Goal: Task Accomplishment & Management: Complete application form

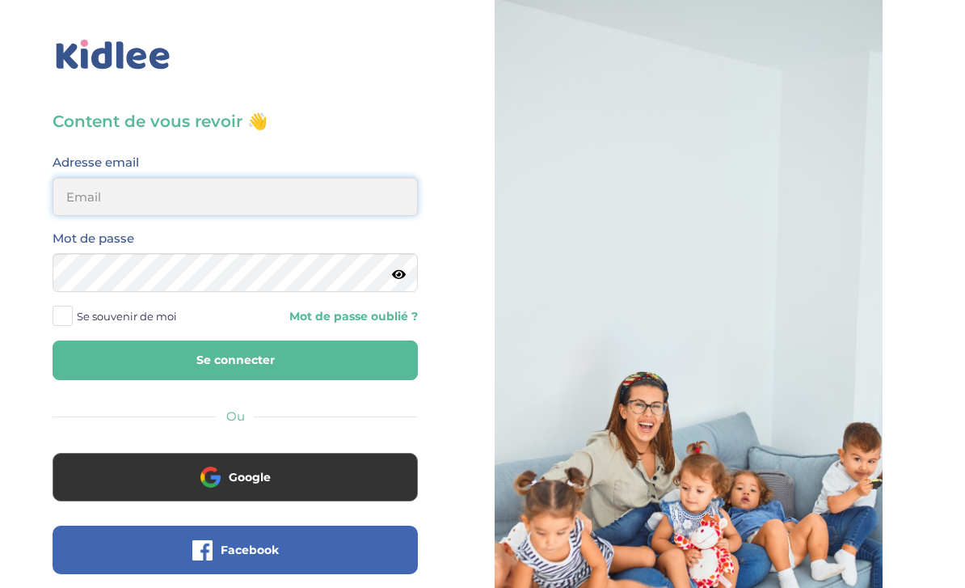
click at [206, 187] on input "email" at bounding box center [235, 196] width 365 height 39
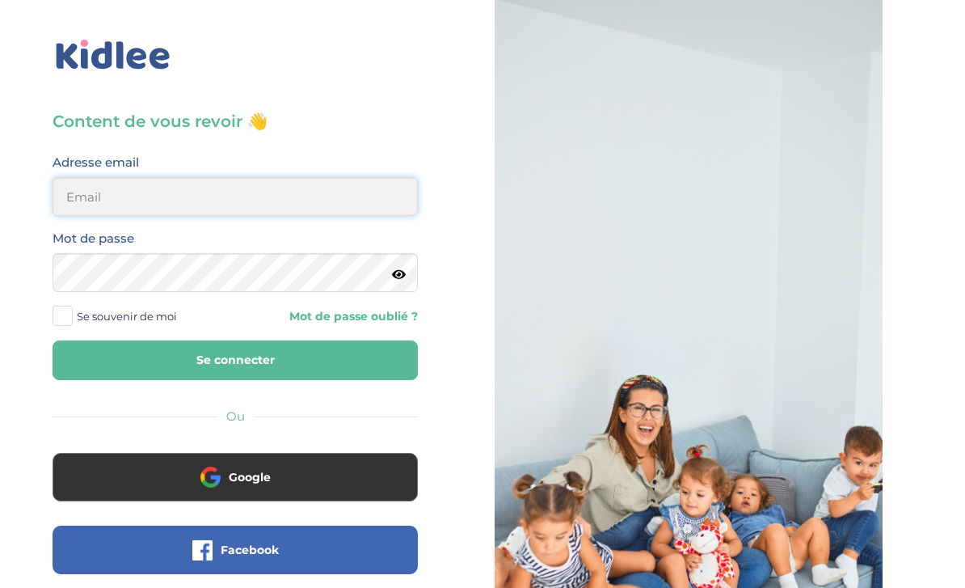
click at [286, 192] on input "email" at bounding box center [235, 196] width 365 height 39
type input "kaps.lbv@gmail.com"
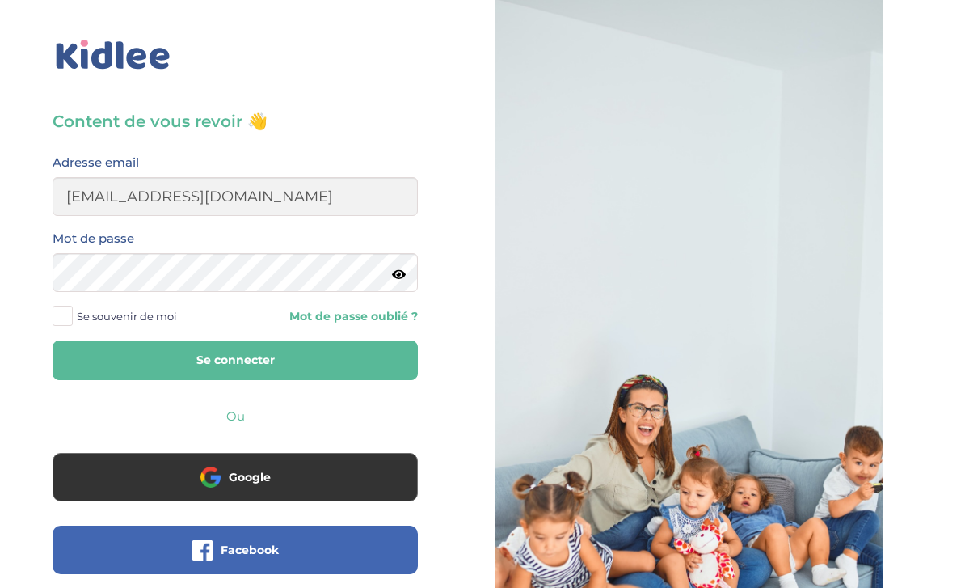
click at [246, 367] on button "Se connecter" at bounding box center [235, 360] width 365 height 40
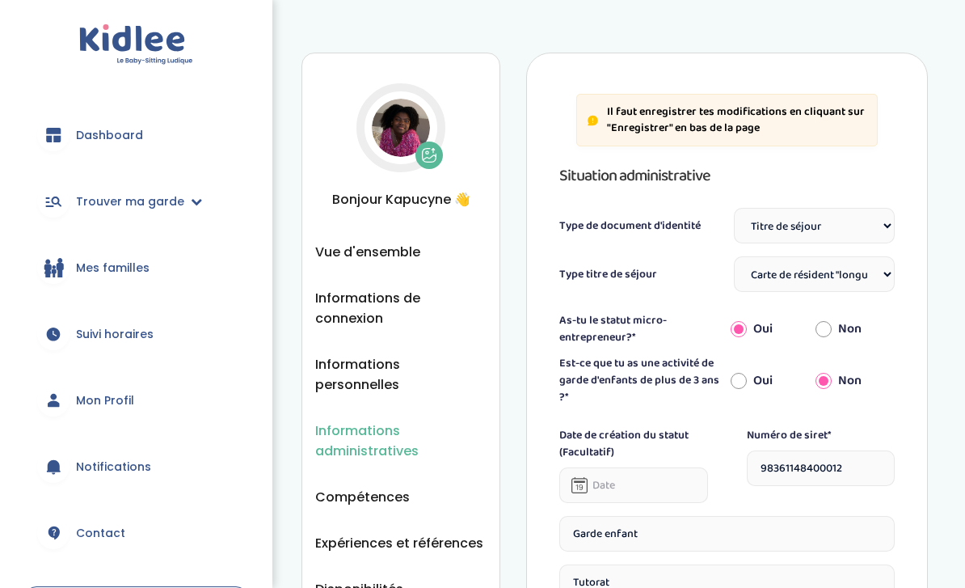
select select "Titre de séjour"
select select "Carte de résident "longue durée - UE""
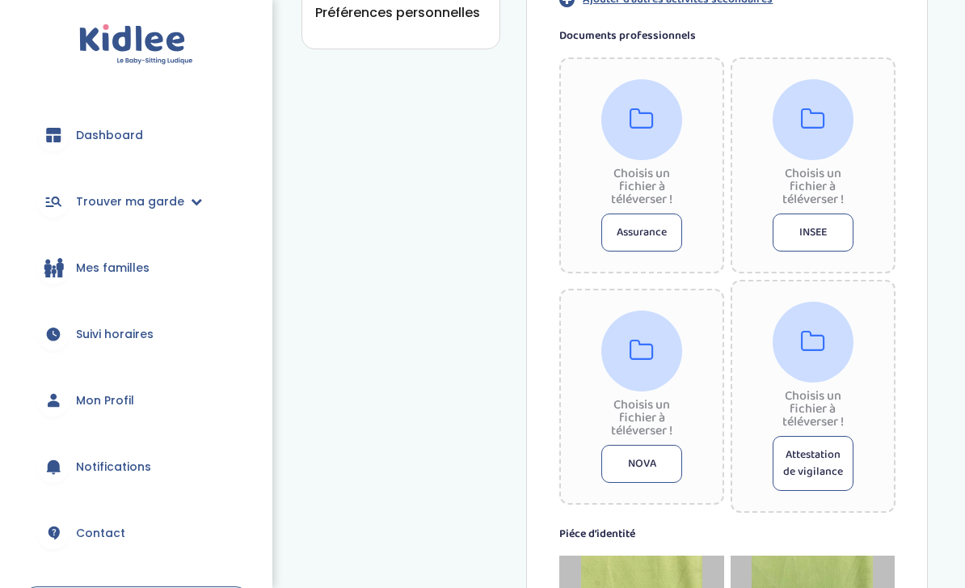
scroll to position [672, 0]
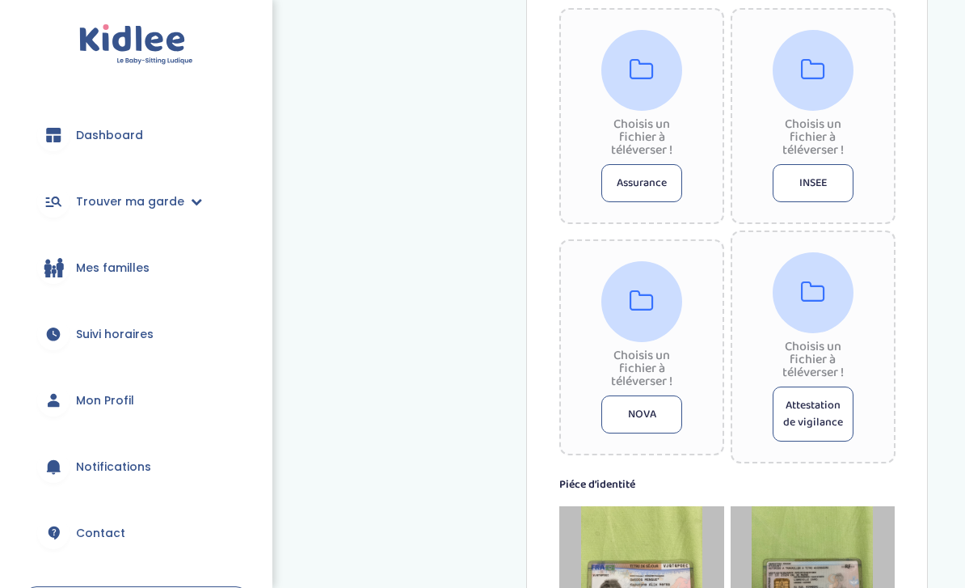
click at [799, 294] on div at bounding box center [813, 292] width 81 height 81
click at [813, 294] on icon at bounding box center [813, 293] width 24 height 26
click at [648, 294] on icon at bounding box center [642, 302] width 24 height 26
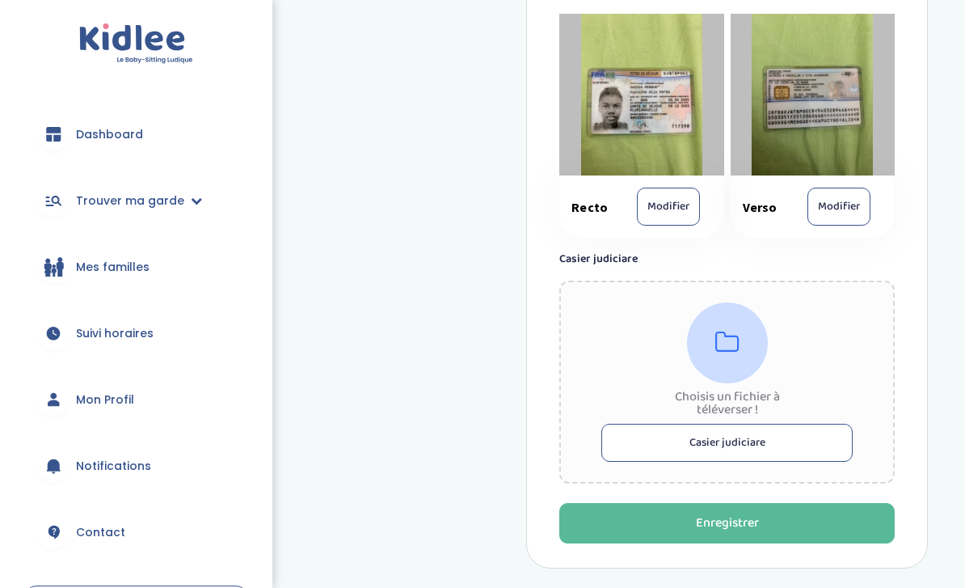
scroll to position [1165, 0]
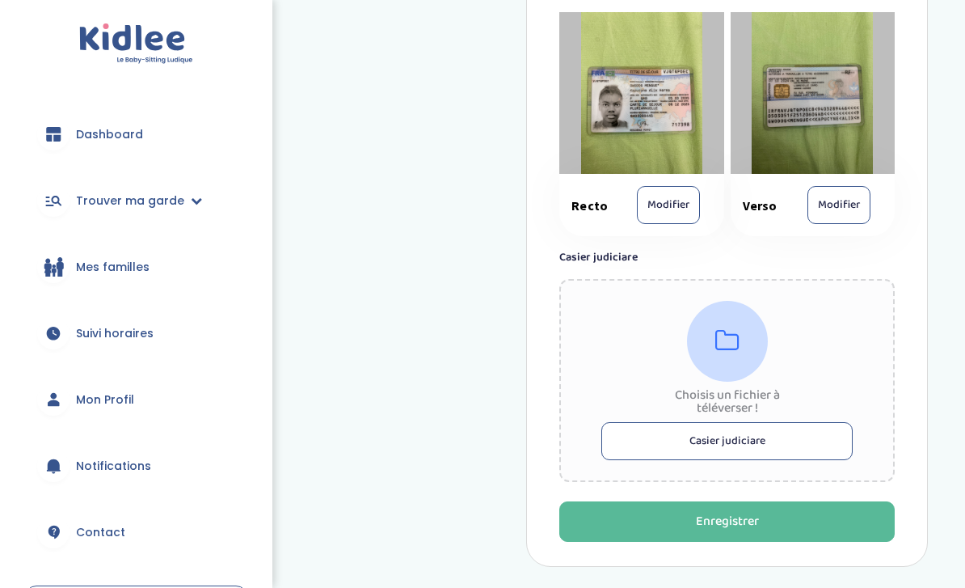
click at [724, 345] on icon at bounding box center [728, 342] width 24 height 26
click at [734, 445] on button "Casier judiciare" at bounding box center [727, 442] width 251 height 38
click at [720, 324] on div at bounding box center [727, 342] width 81 height 81
click at [709, 430] on button "Casier judiciare" at bounding box center [727, 441] width 251 height 38
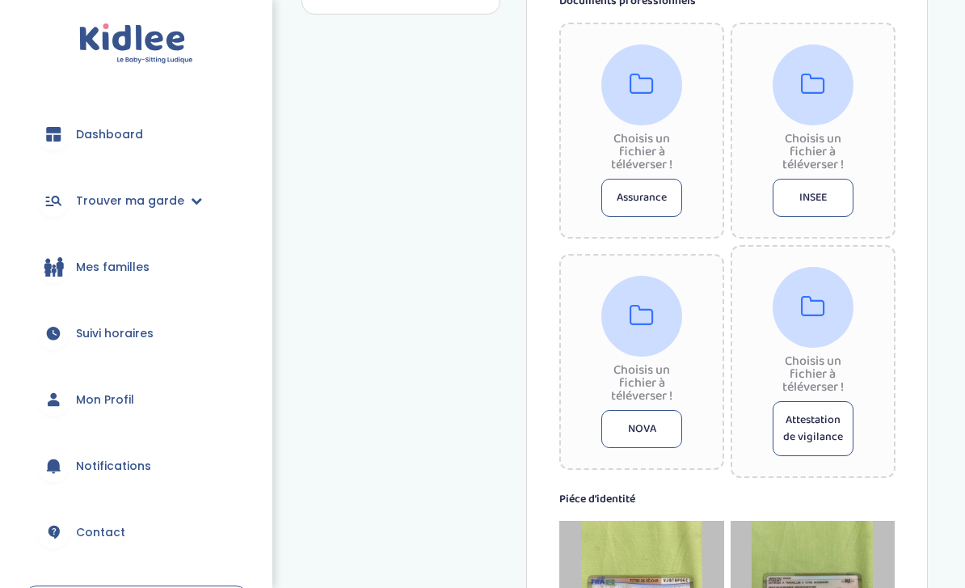
scroll to position [653, 0]
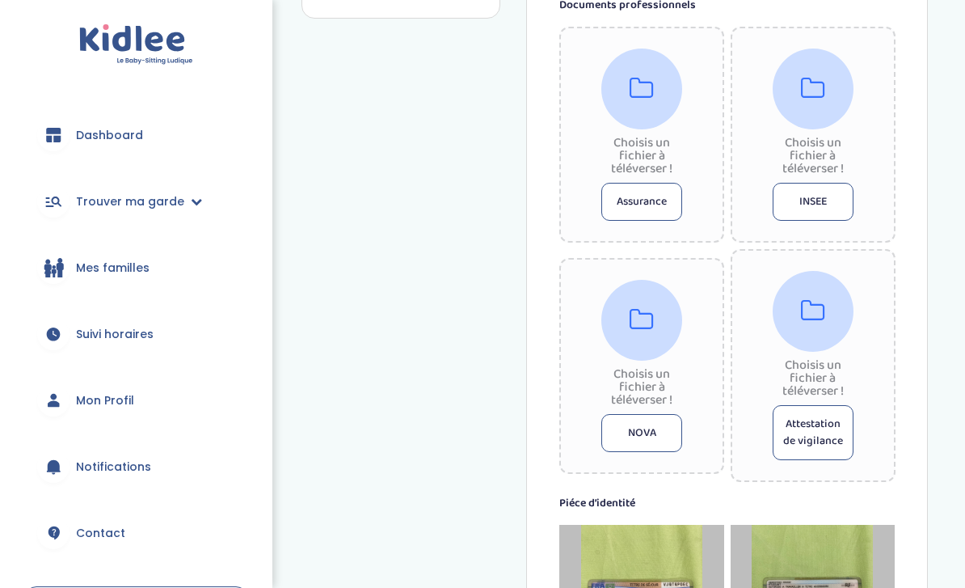
click at [799, 438] on button "Attestation de vigilance" at bounding box center [813, 432] width 81 height 55
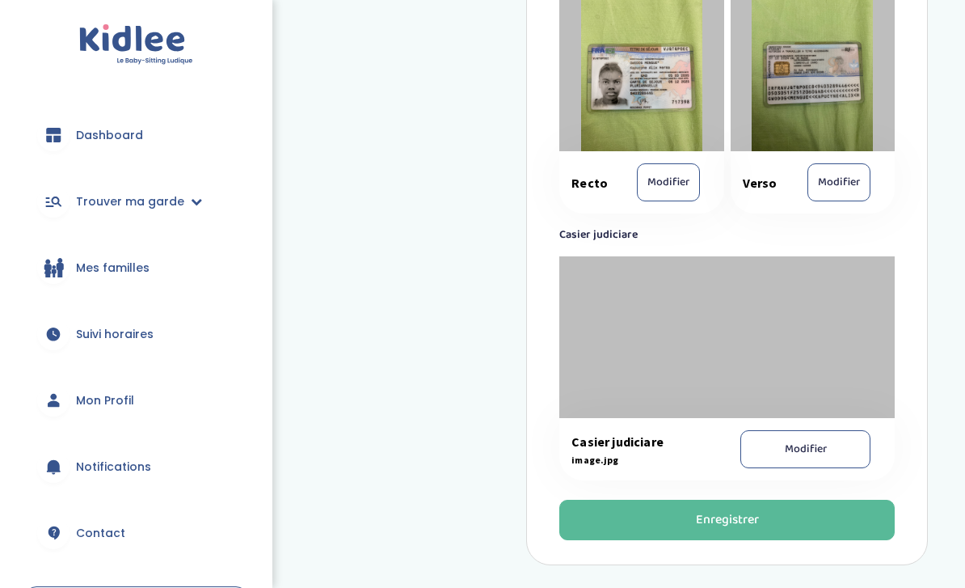
scroll to position [1240, 0]
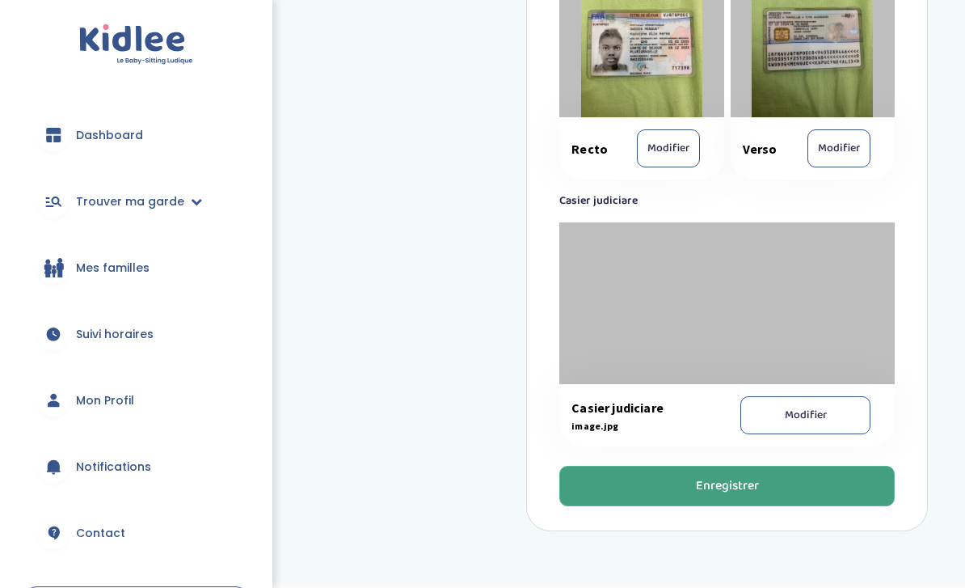
click at [714, 488] on div "Enregistrer" at bounding box center [727, 486] width 63 height 19
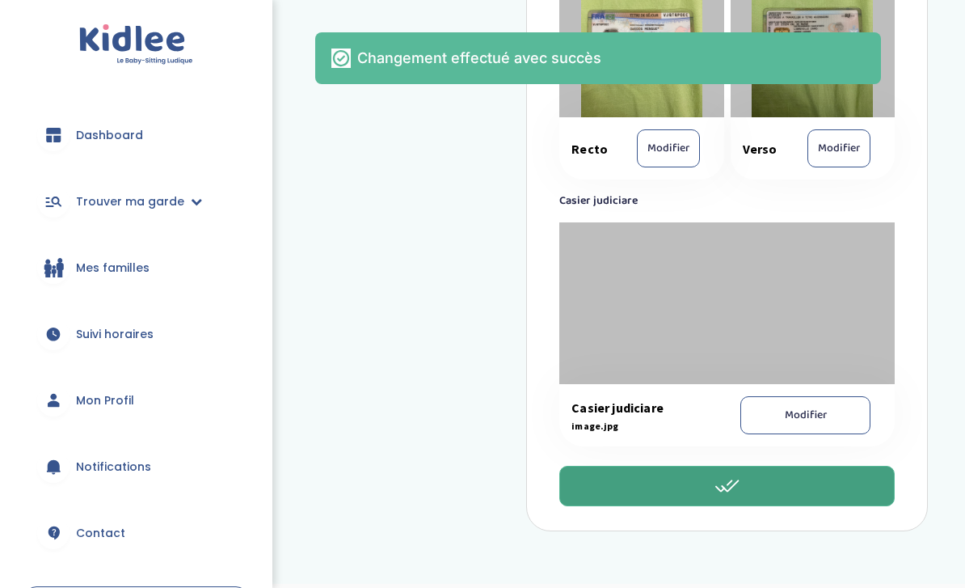
click at [107, 129] on span "Dashboard" at bounding box center [109, 135] width 67 height 17
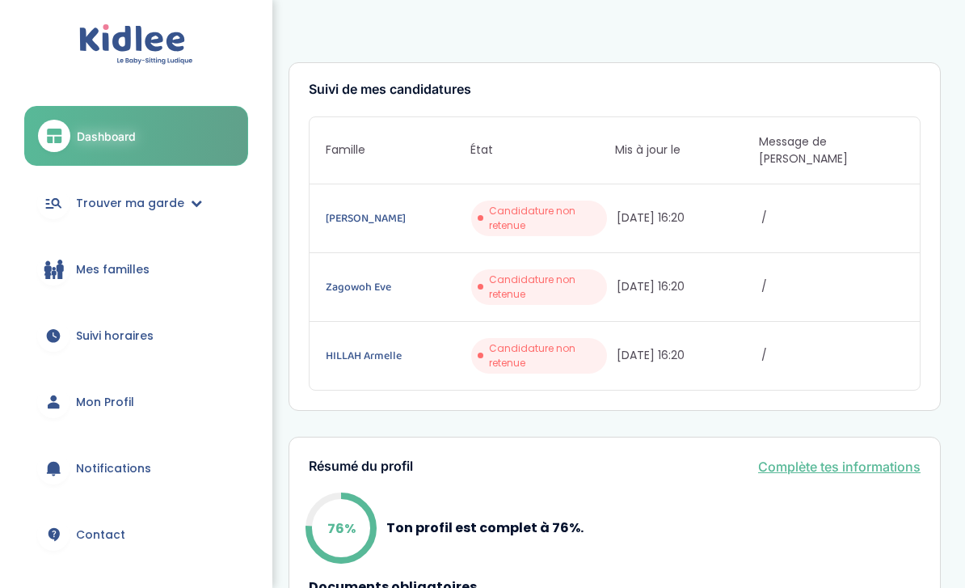
drag, startPoint x: 94, startPoint y: 405, endPoint x: 106, endPoint y: 399, distance: 13.7
click at [94, 405] on span "Mon Profil" at bounding box center [105, 402] width 58 height 17
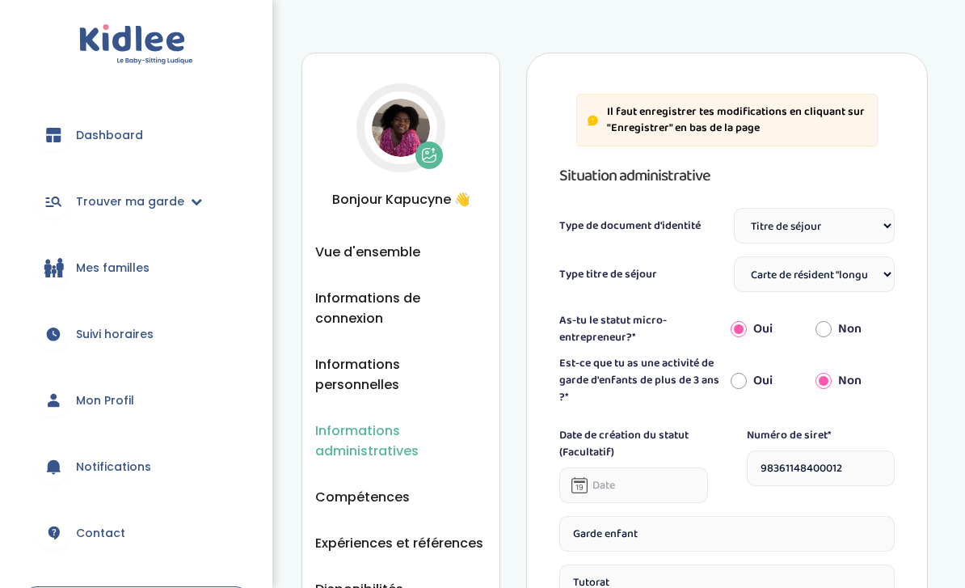
select select "Titre de séjour"
select select "Carte de résident "longue durée - UE""
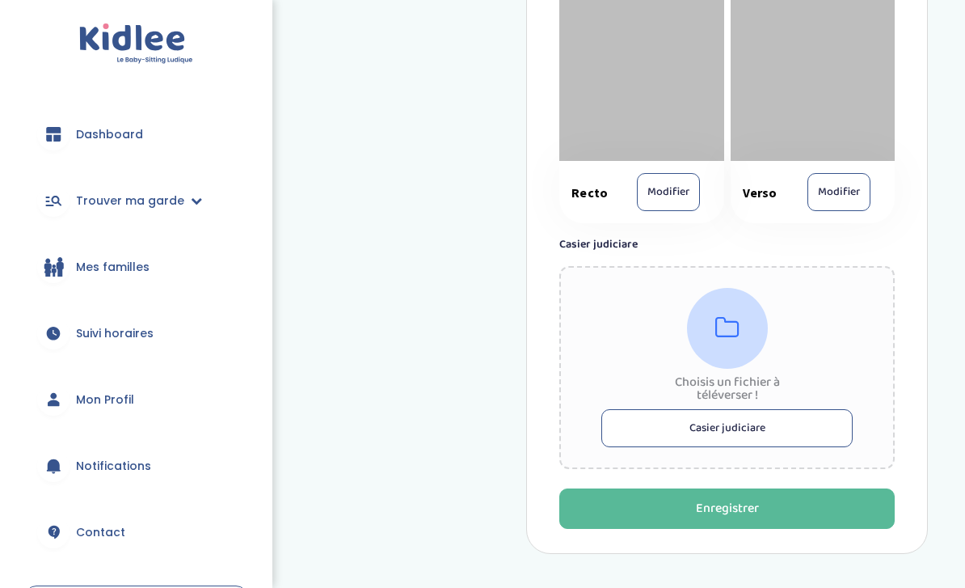
scroll to position [1179, 0]
click at [716, 429] on button "Casier judiciare" at bounding box center [727, 428] width 251 height 38
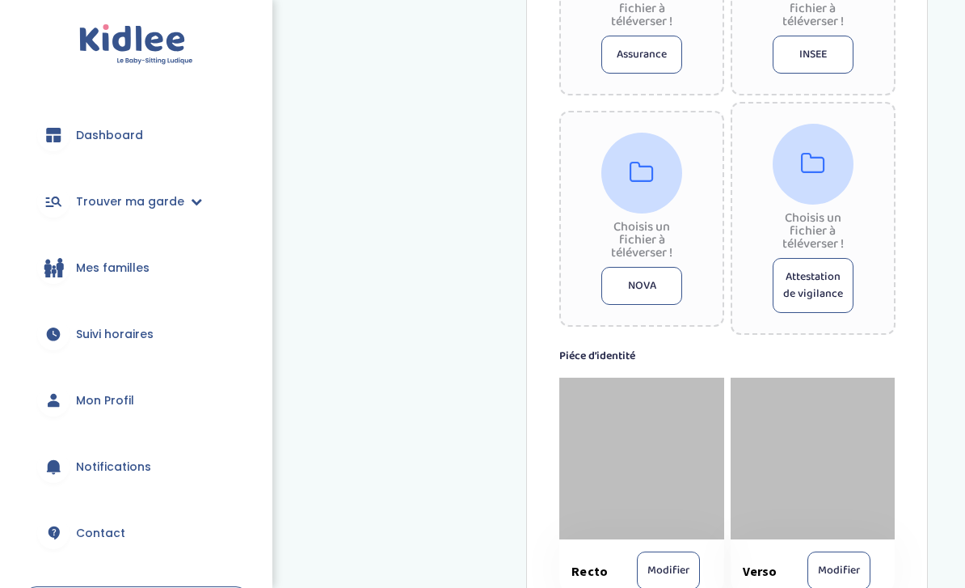
scroll to position [800, 0]
click at [802, 290] on button "Attestation de vigilance" at bounding box center [813, 286] width 81 height 55
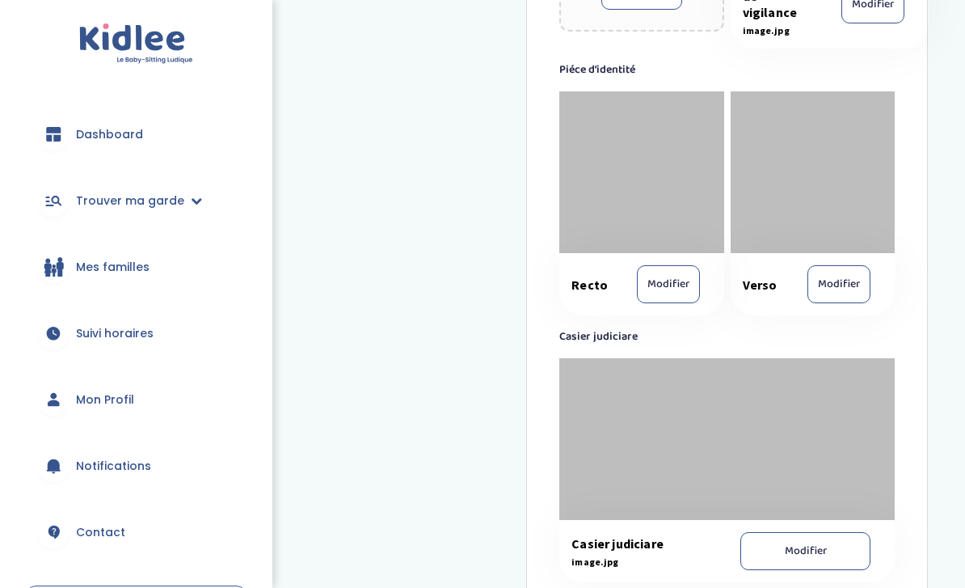
scroll to position [1240, 0]
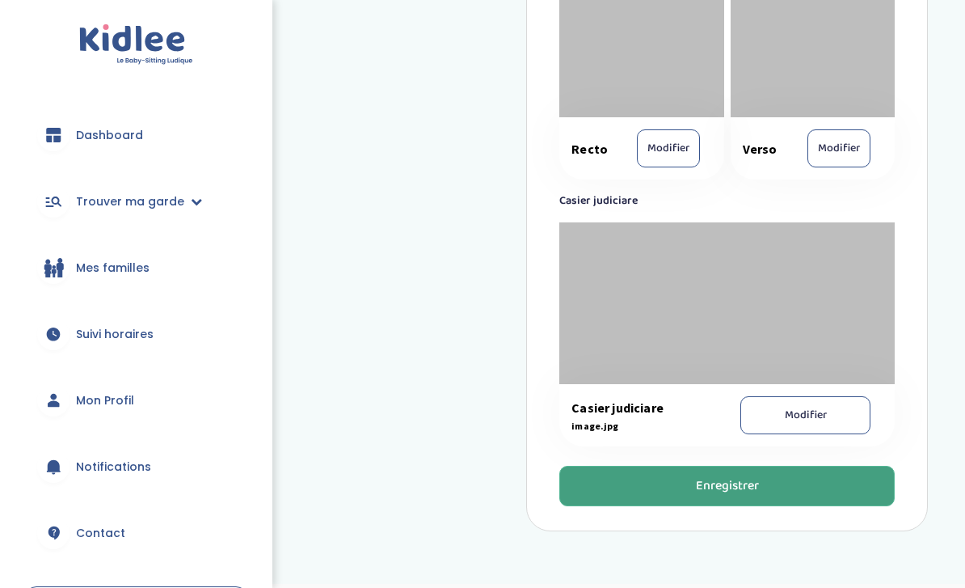
click at [735, 484] on div "Enregistrer" at bounding box center [727, 486] width 63 height 19
click at [716, 487] on div "Enregistrer" at bounding box center [727, 486] width 63 height 19
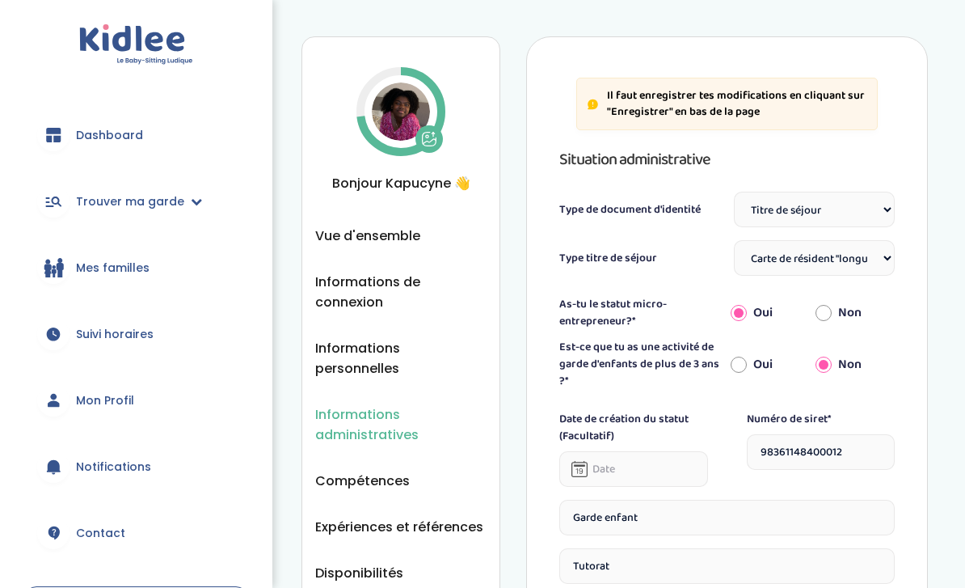
scroll to position [9, 0]
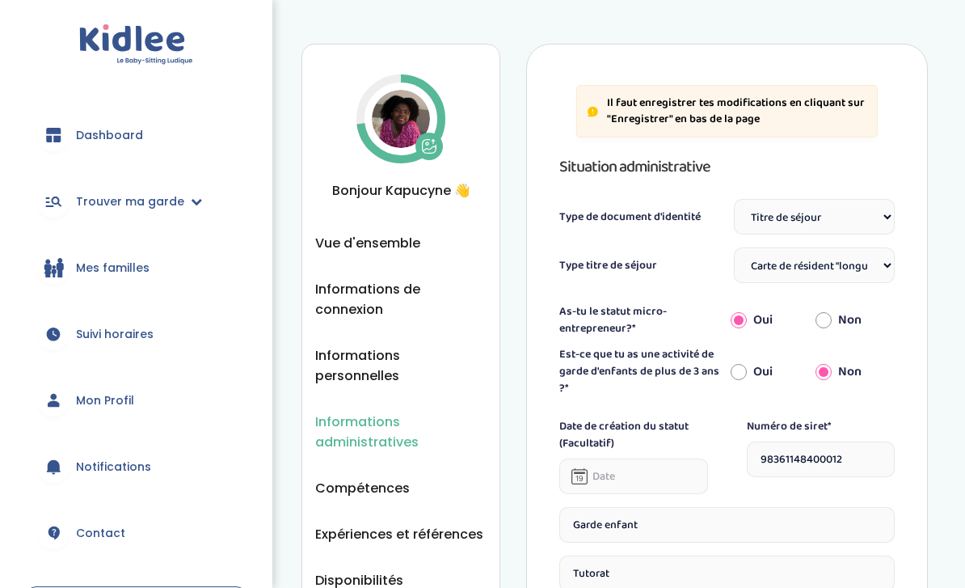
click at [163, 54] on img at bounding box center [136, 44] width 114 height 41
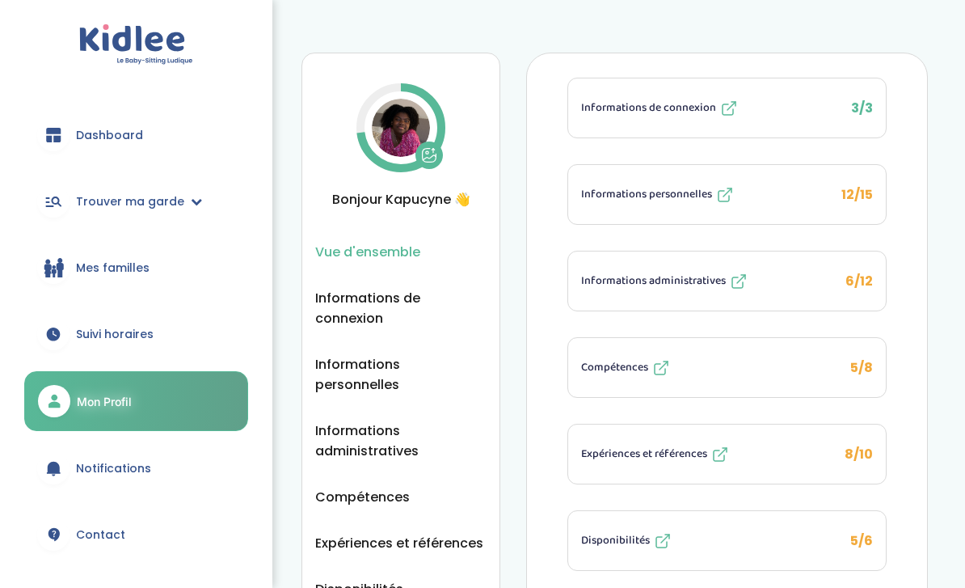
click at [632, 294] on button "Informations administratives 6/12" at bounding box center [727, 280] width 318 height 59
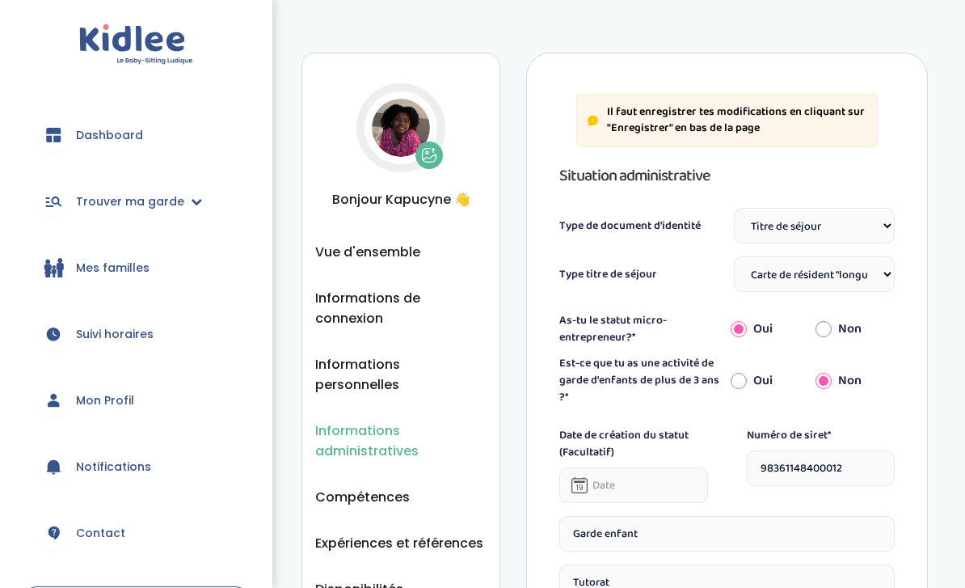
select select "Titre de séjour"
select select "Carte de résident "longue durée - UE""
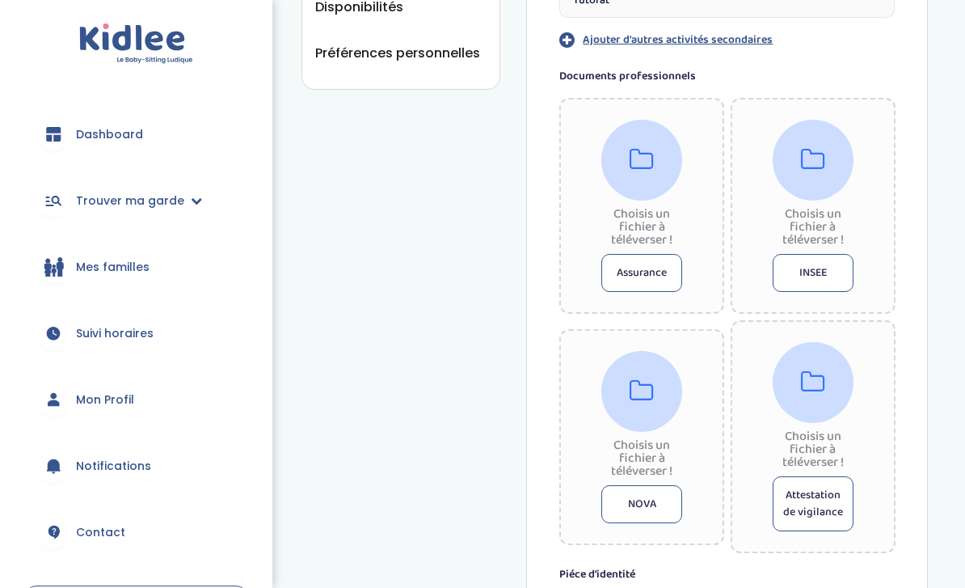
scroll to position [578, 0]
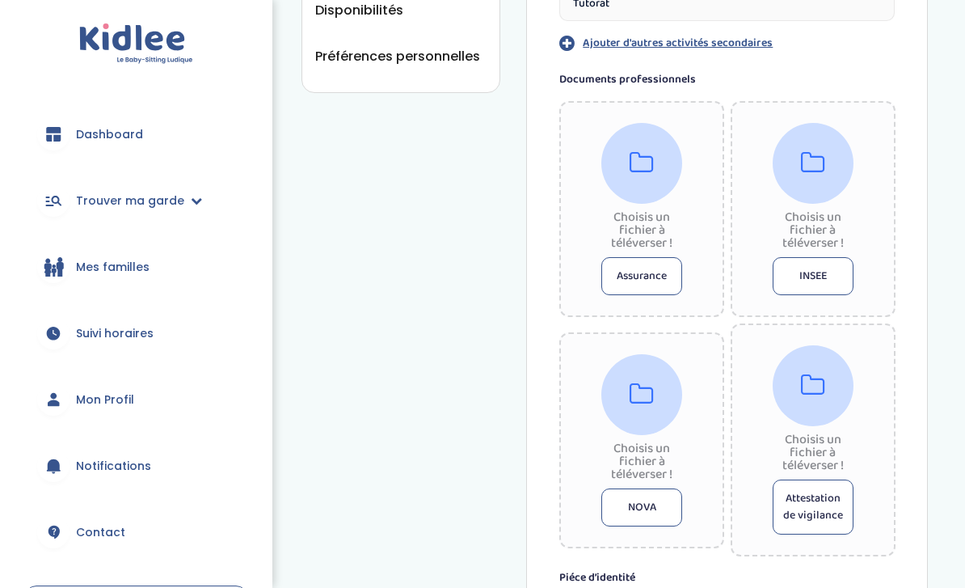
click at [101, 135] on span "Dashboard" at bounding box center [109, 135] width 67 height 17
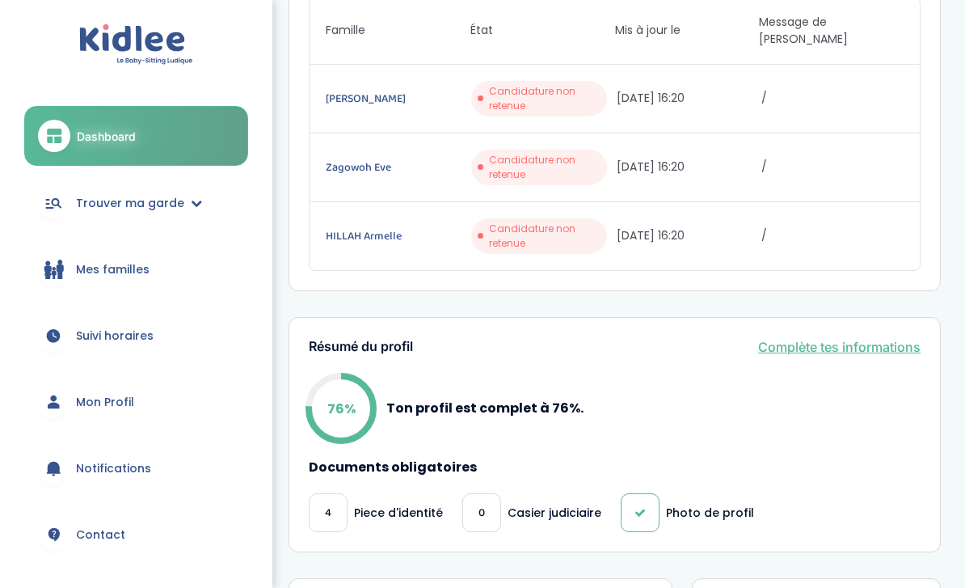
scroll to position [129, 0]
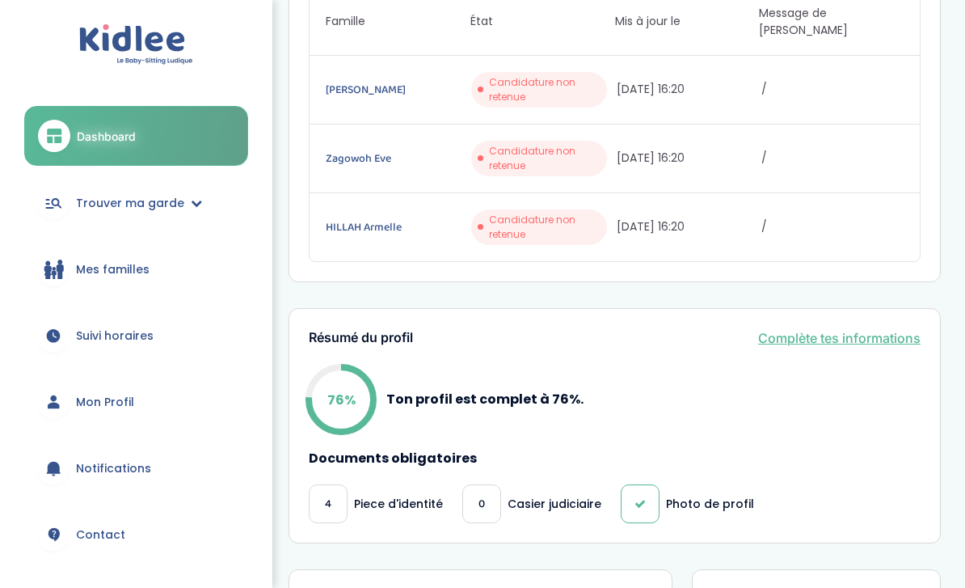
drag, startPoint x: 132, startPoint y: 199, endPoint x: 132, endPoint y: 327, distance: 128.6
click at [132, 199] on span "Trouver ma garde" at bounding box center [130, 203] width 108 height 17
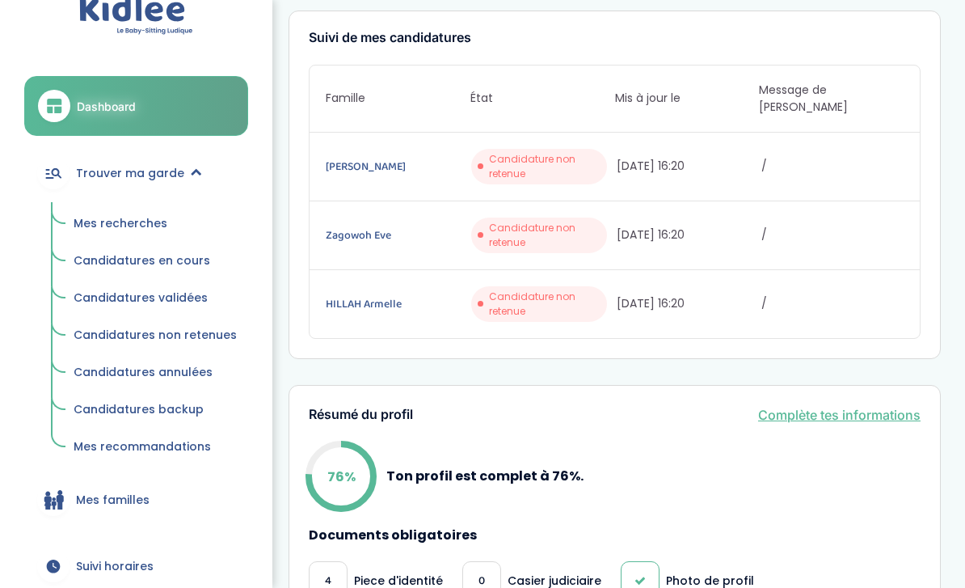
scroll to position [27, 0]
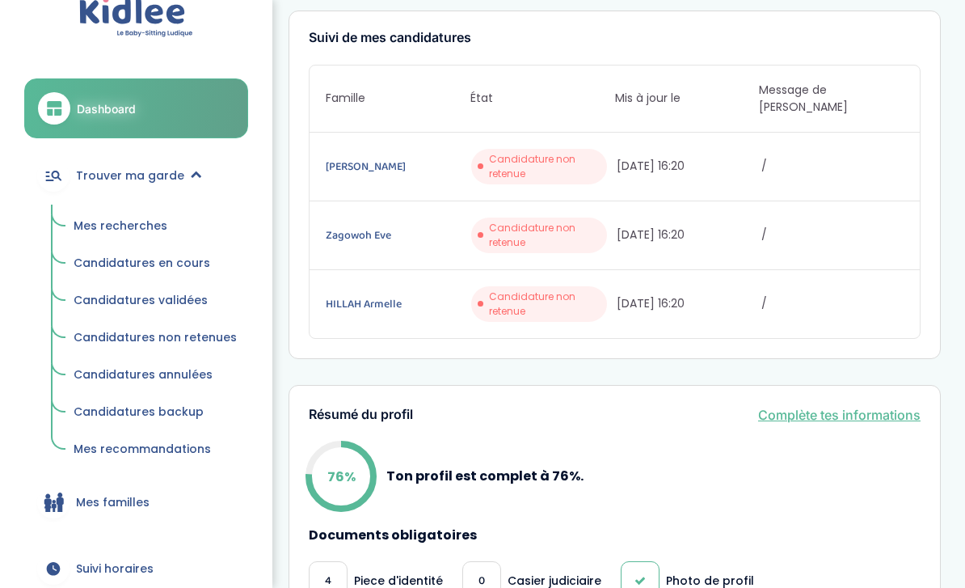
click at [132, 226] on span "Mes recherches" at bounding box center [121, 226] width 94 height 16
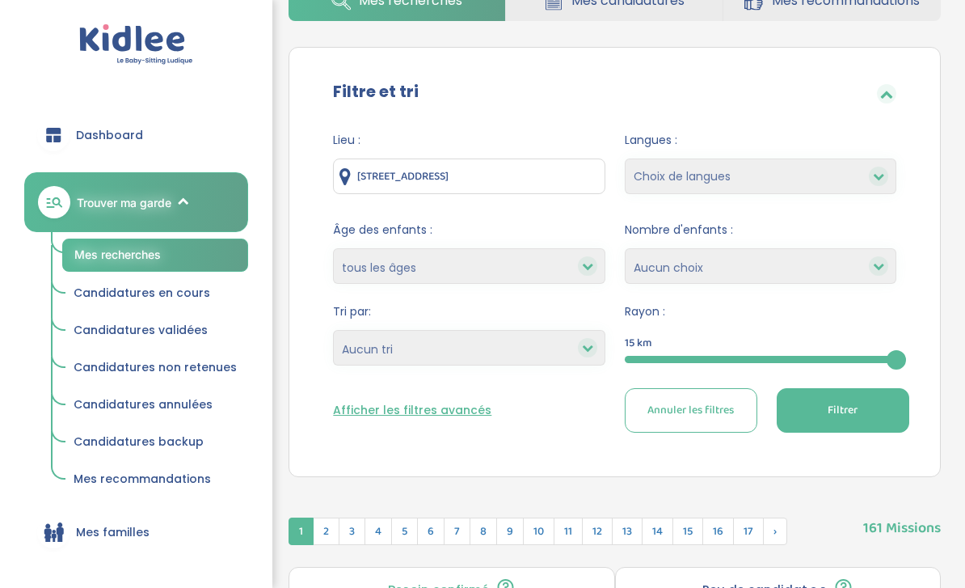
scroll to position [106, 0]
click at [875, 174] on icon at bounding box center [878, 176] width 11 height 11
click at [881, 180] on icon at bounding box center [878, 176] width 11 height 11
click at [875, 269] on icon at bounding box center [878, 266] width 11 height 11
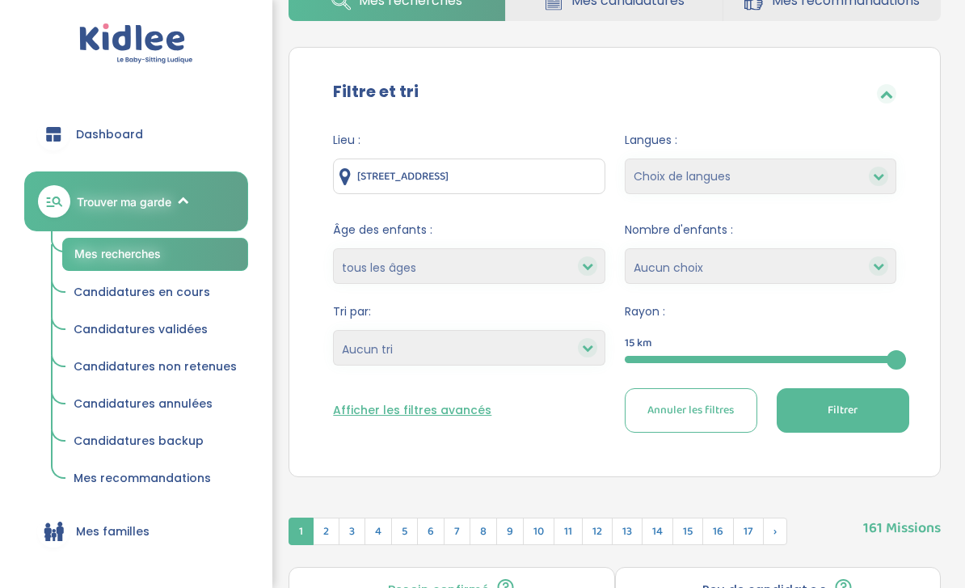
scroll to position [107, 0]
select select "1"
select select "2"
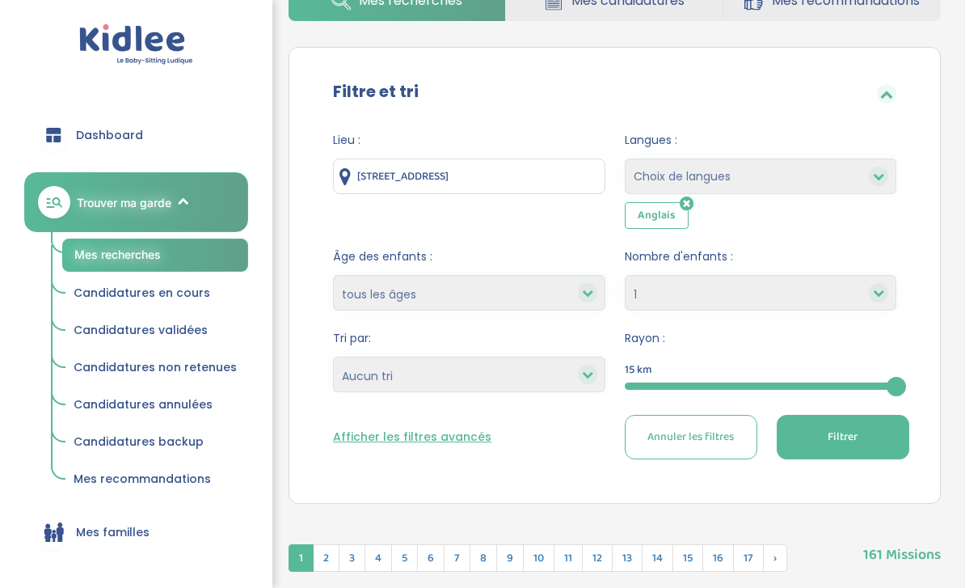
select select "12"
select select
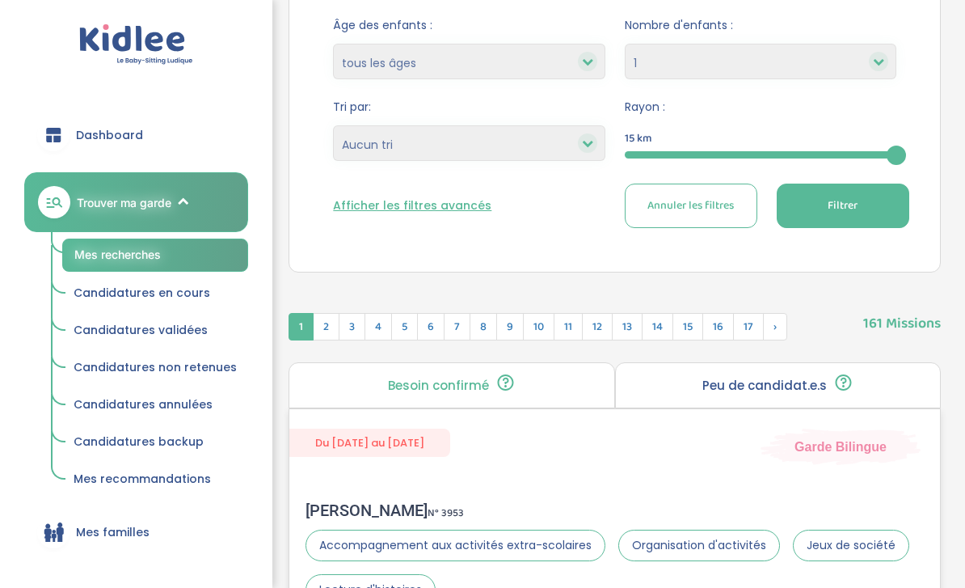
scroll to position [0, 0]
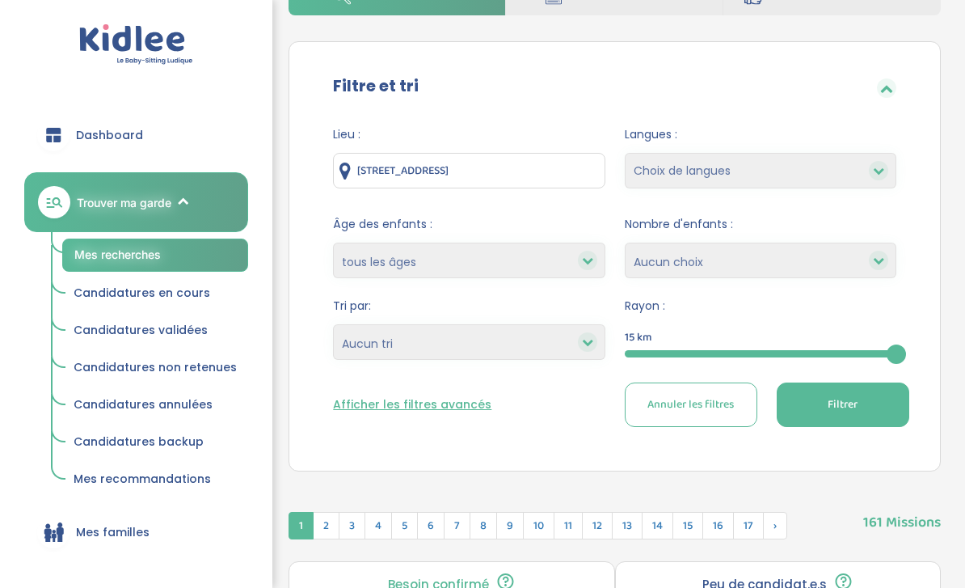
scroll to position [57, 0]
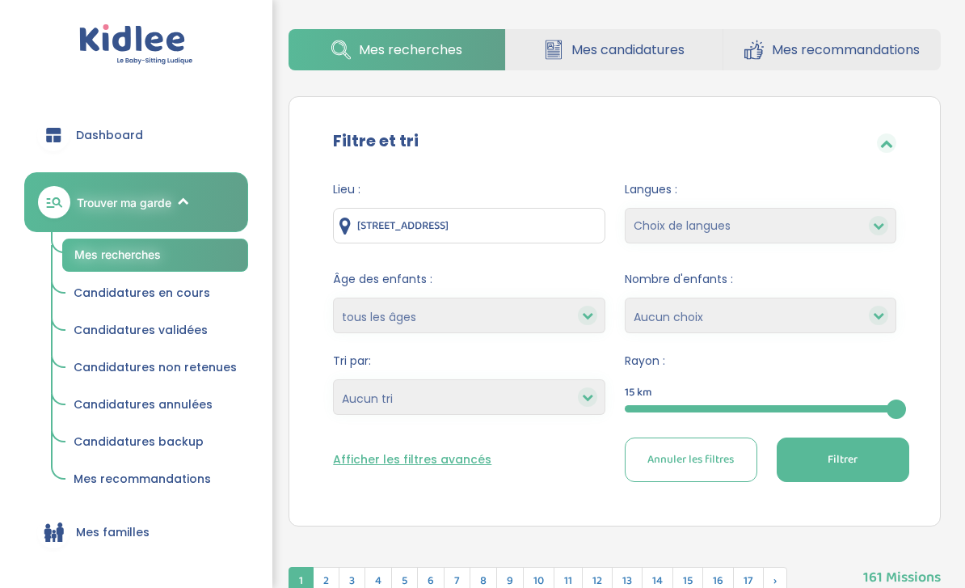
select select "1"
select select "2"
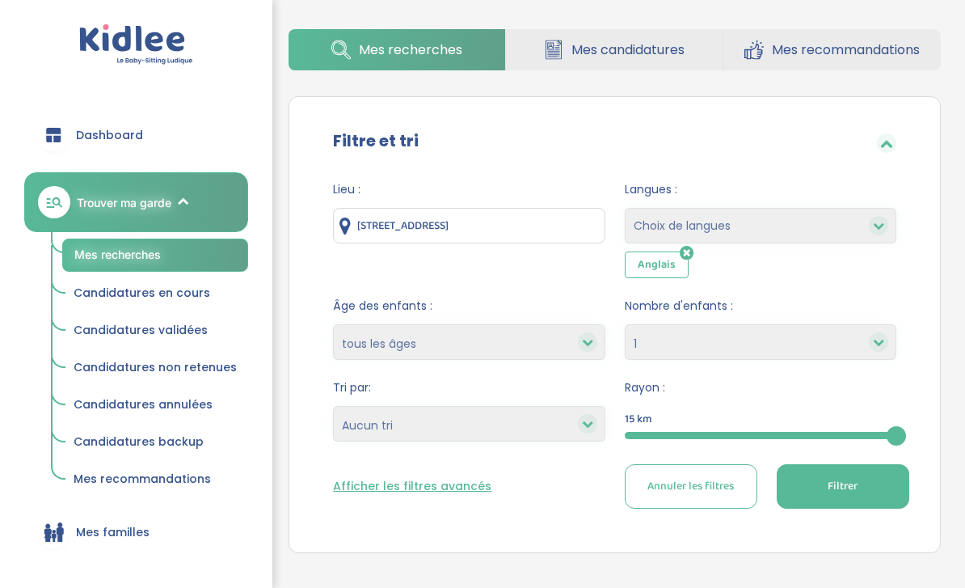
select select "12"
select select
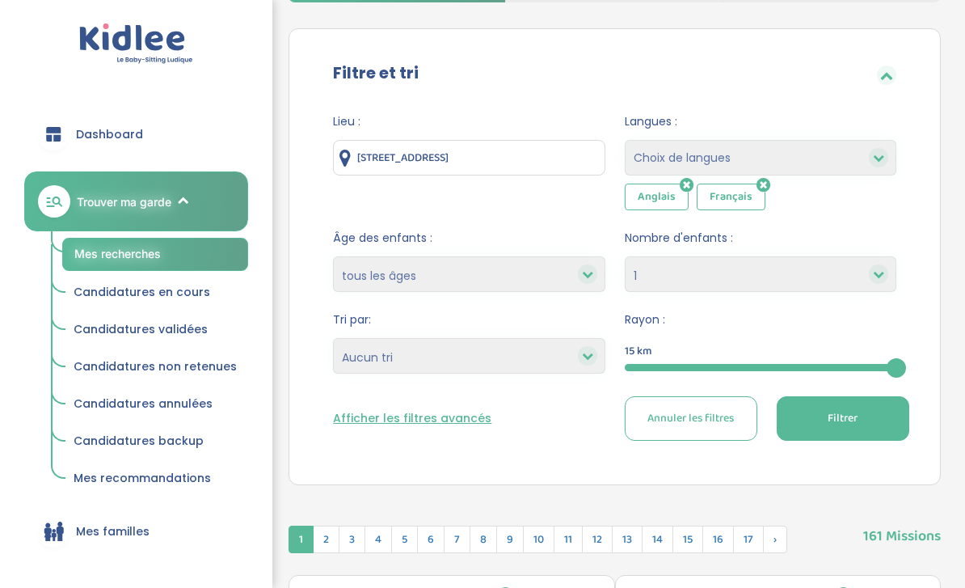
scroll to position [125, 0]
click at [416, 416] on button "Afficher les filtres avancés" at bounding box center [412, 418] width 158 height 17
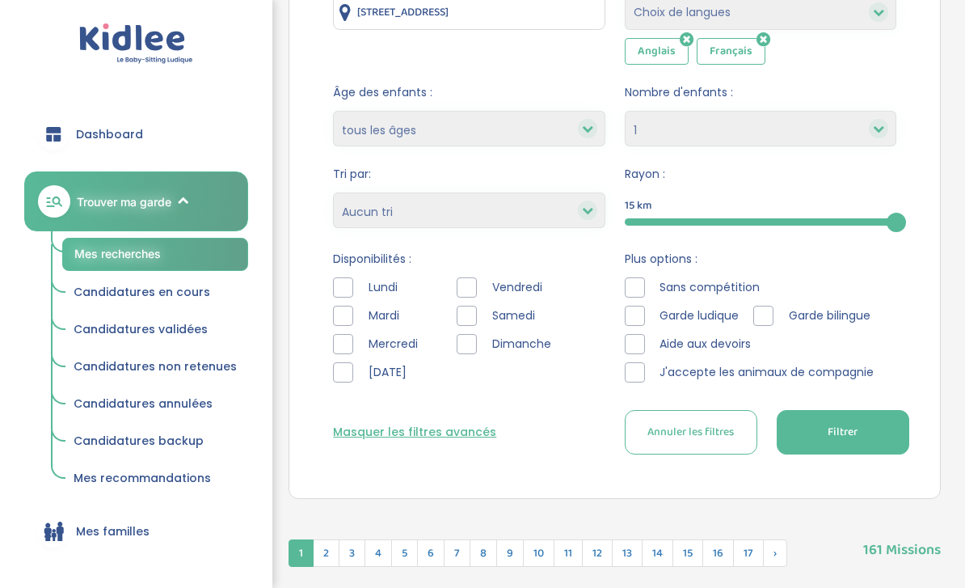
scroll to position [296, 0]
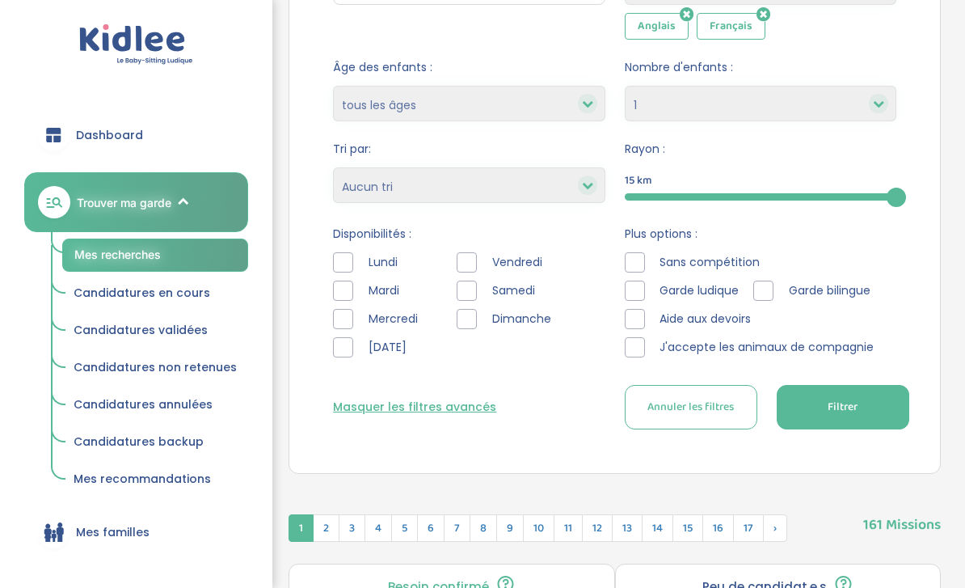
click at [344, 353] on div at bounding box center [343, 347] width 20 height 20
click at [466, 255] on div at bounding box center [467, 262] width 20 height 20
click at [467, 282] on div at bounding box center [467, 291] width 20 height 20
click at [478, 316] on div "Dimanche" at bounding box center [507, 319] width 101 height 20
click at [461, 314] on div at bounding box center [467, 319] width 20 height 20
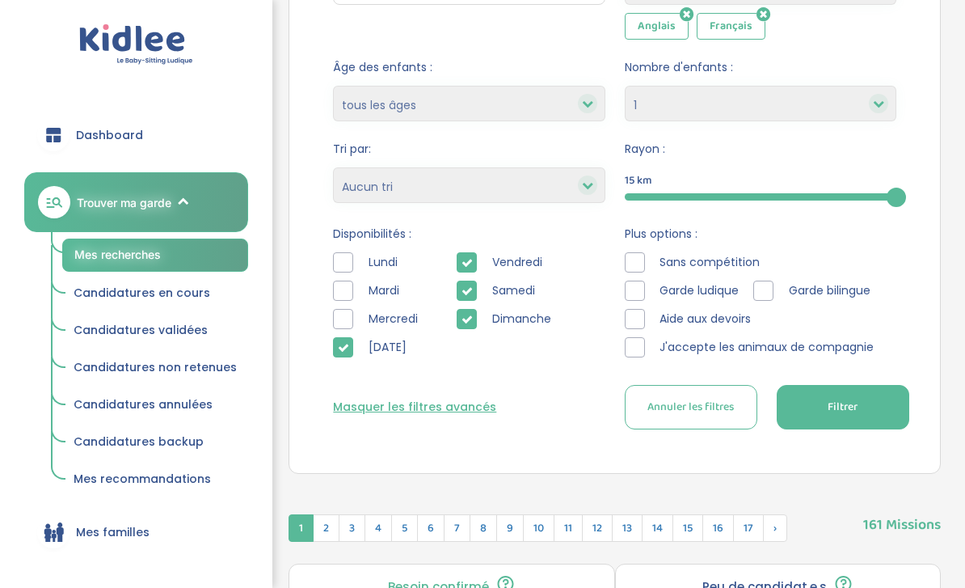
click at [771, 298] on div at bounding box center [764, 291] width 20 height 20
click at [626, 300] on div at bounding box center [635, 291] width 20 height 20
click at [630, 324] on div at bounding box center [635, 319] width 20 height 20
click at [638, 346] on div at bounding box center [635, 347] width 20 height 20
click at [852, 411] on span "Filtrer" at bounding box center [843, 407] width 30 height 17
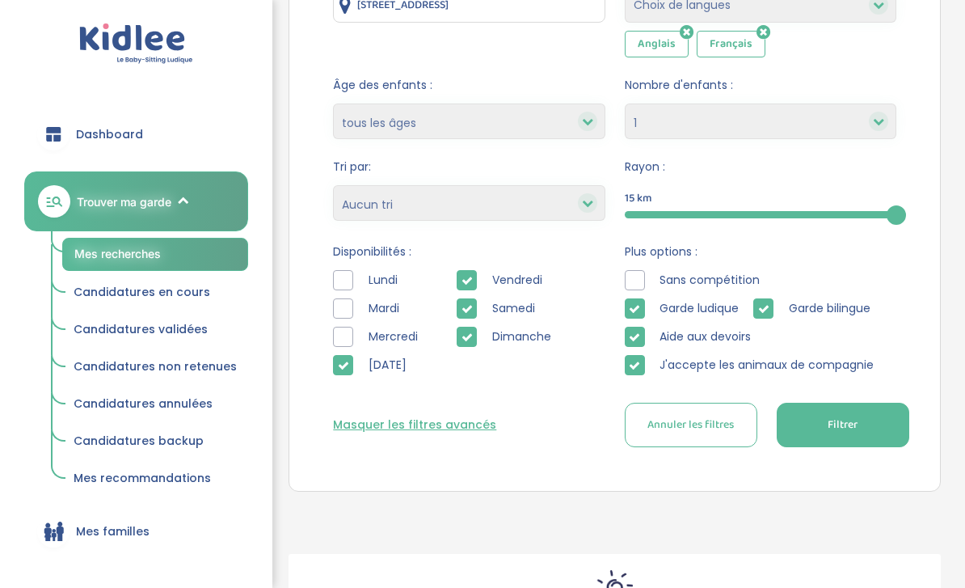
scroll to position [282, 0]
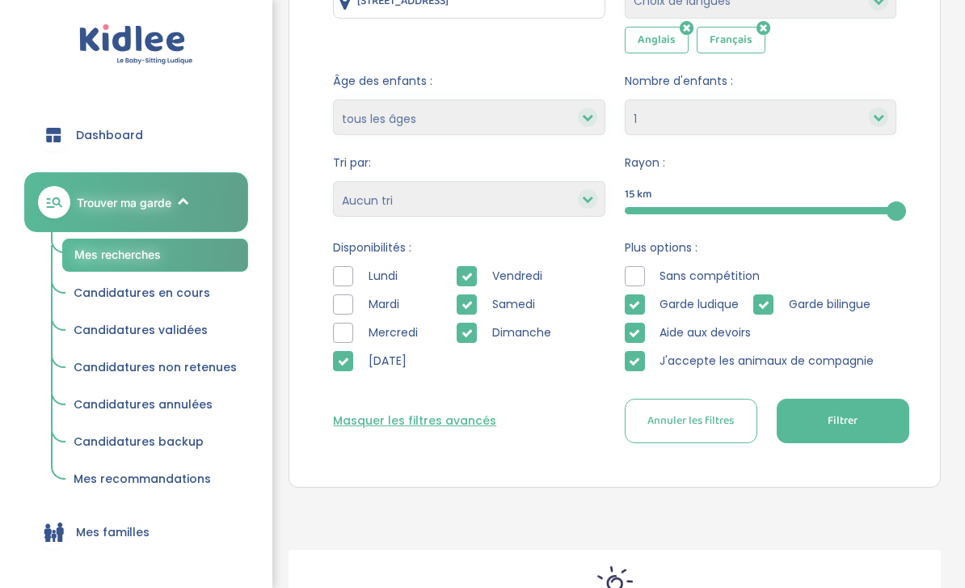
click at [469, 335] on icon at bounding box center [467, 332] width 11 height 11
click at [466, 306] on icon at bounding box center [467, 304] width 11 height 11
click at [866, 407] on button "Filtrer" at bounding box center [843, 421] width 133 height 44
drag, startPoint x: 896, startPoint y: 219, endPoint x: 965, endPoint y: 205, distance: 70.3
click at [965, 205] on div "Besoin d'aide? Mes recherches Mes candidatures Mes recommandations Besoin d'aid…" at bounding box center [614, 212] width 701 height 941
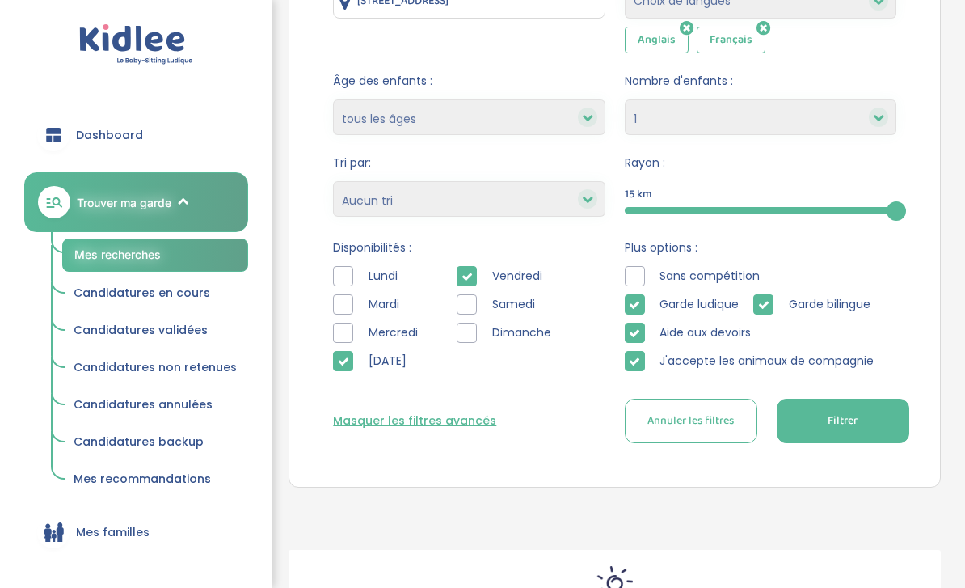
click at [880, 120] on icon at bounding box center [878, 117] width 11 height 11
select select "2"
click at [468, 308] on div at bounding box center [467, 304] width 20 height 20
click at [468, 333] on div at bounding box center [467, 333] width 20 height 20
click at [836, 423] on span "Filtrer" at bounding box center [843, 420] width 30 height 17
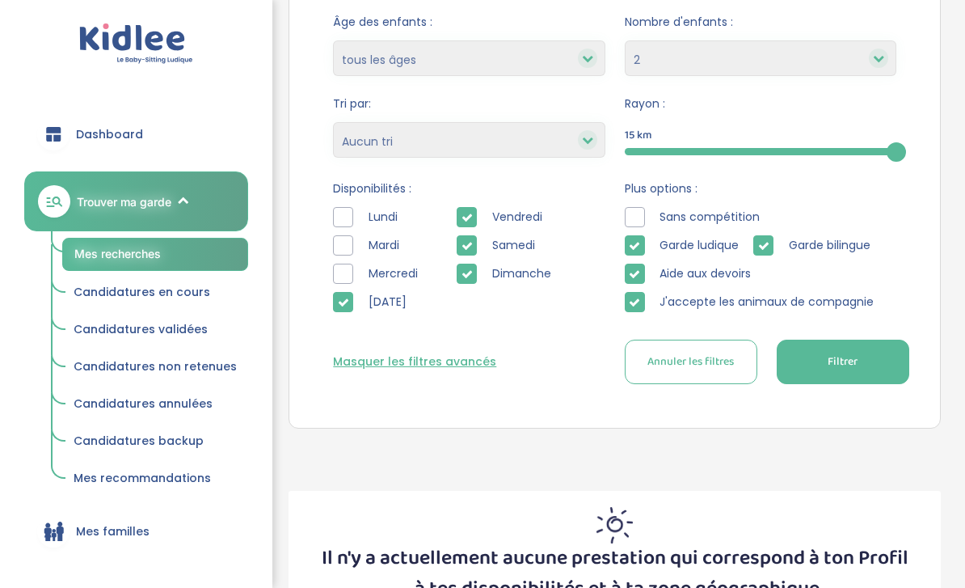
scroll to position [342, 0]
click at [826, 356] on button "Filtrer" at bounding box center [843, 361] width 133 height 44
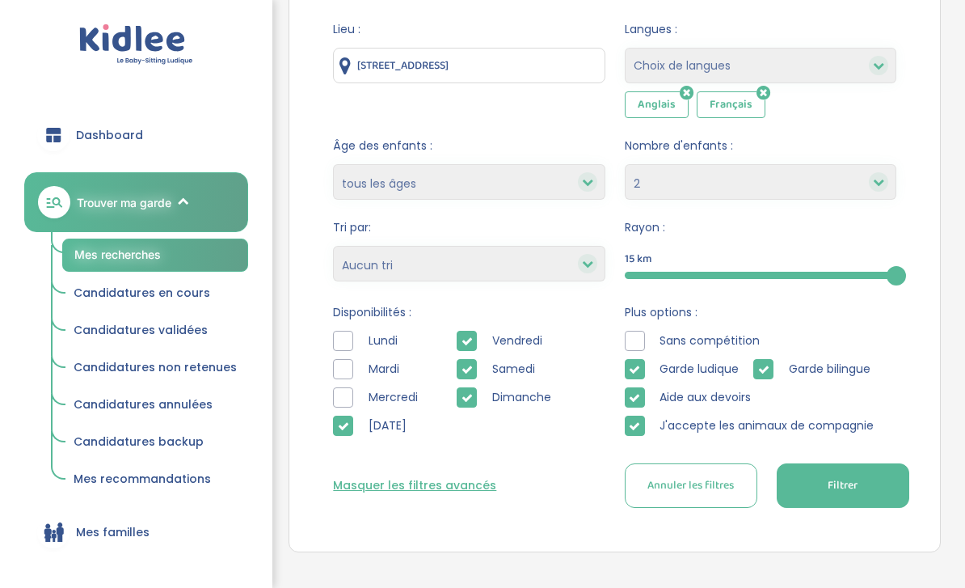
scroll to position [217, 0]
click at [763, 91] on icon at bounding box center [764, 94] width 14 height 16
click at [875, 487] on button "Filtrer" at bounding box center [843, 485] width 133 height 44
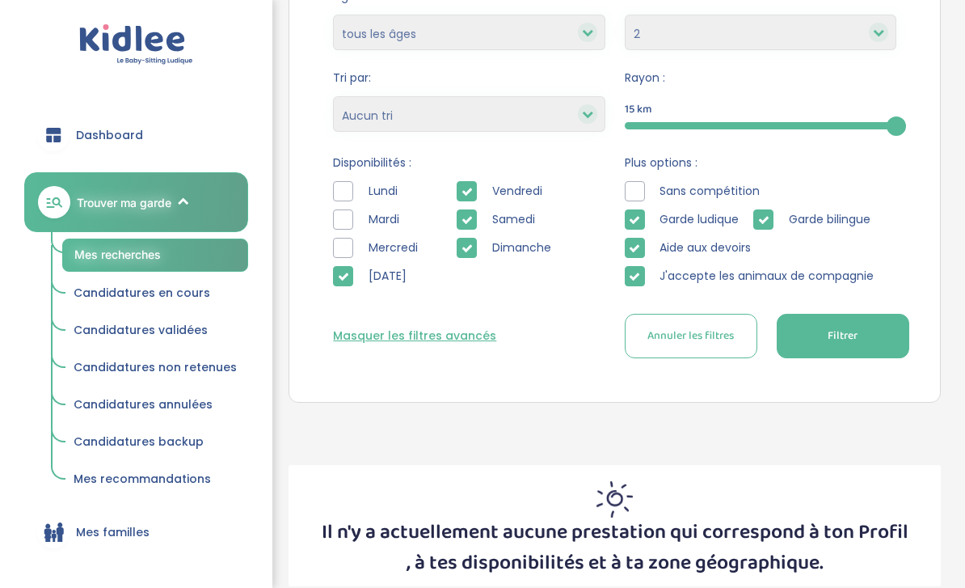
scroll to position [366, 0]
click at [465, 244] on icon at bounding box center [467, 248] width 11 height 11
click at [465, 240] on div at bounding box center [467, 248] width 20 height 20
click at [463, 223] on icon at bounding box center [467, 219] width 11 height 11
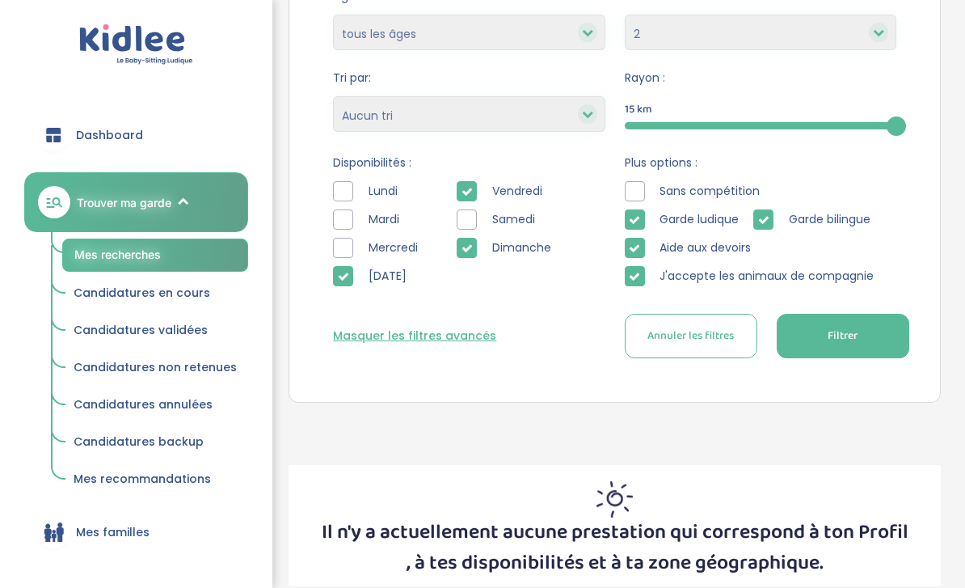
click at [465, 240] on div at bounding box center [467, 248] width 20 height 20
click at [875, 332] on button "Filtrer" at bounding box center [843, 336] width 133 height 44
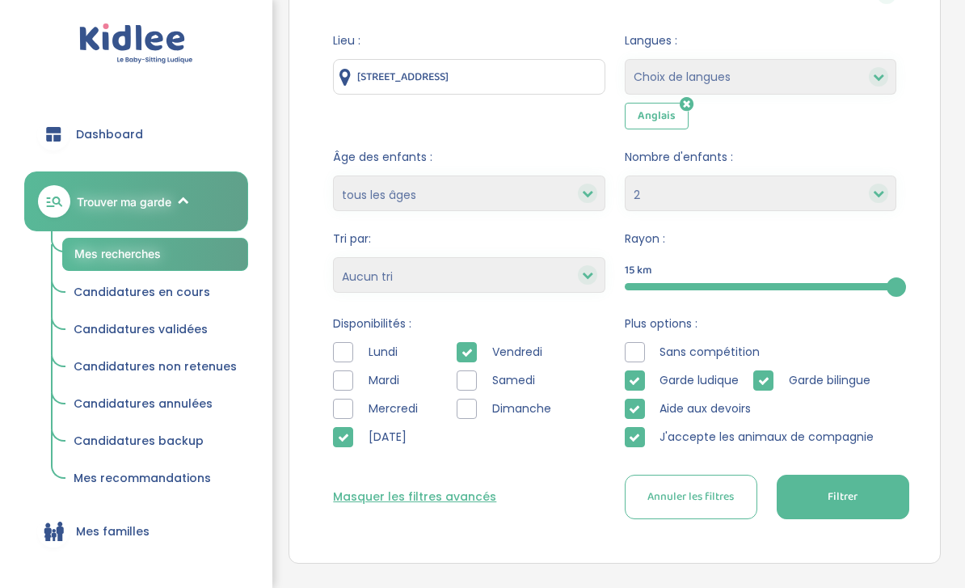
scroll to position [207, 0]
click at [758, 376] on div at bounding box center [764, 380] width 20 height 20
click at [632, 383] on icon at bounding box center [634, 379] width 11 height 11
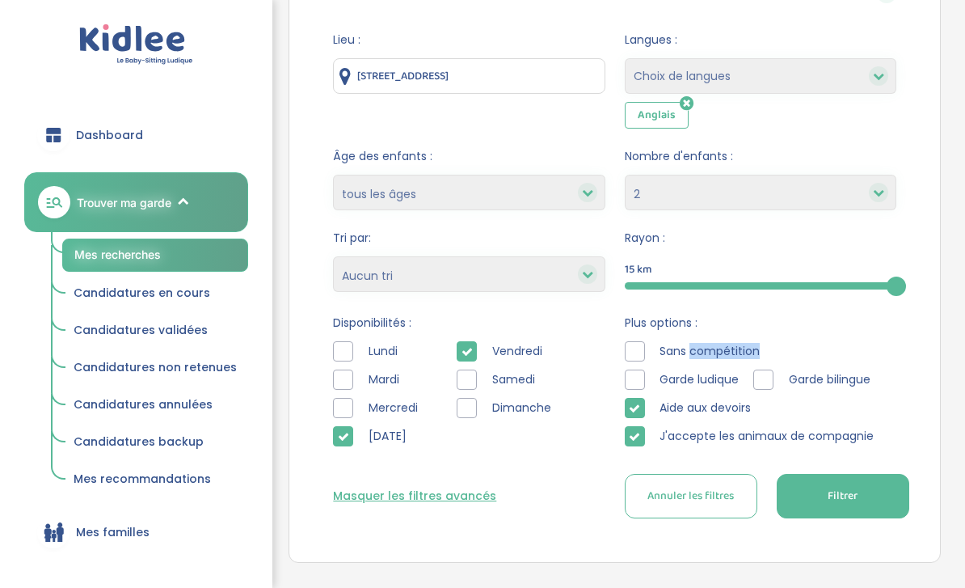
click at [632, 390] on div "Sans compétition Garde ludique Garde bilingue Aide aux devoirs J'accepte les an…" at bounding box center [761, 397] width 272 height 113
click at [635, 408] on icon at bounding box center [634, 408] width 11 height 11
click at [636, 437] on icon at bounding box center [634, 436] width 11 height 11
click at [860, 508] on button "Filtrer" at bounding box center [843, 496] width 133 height 44
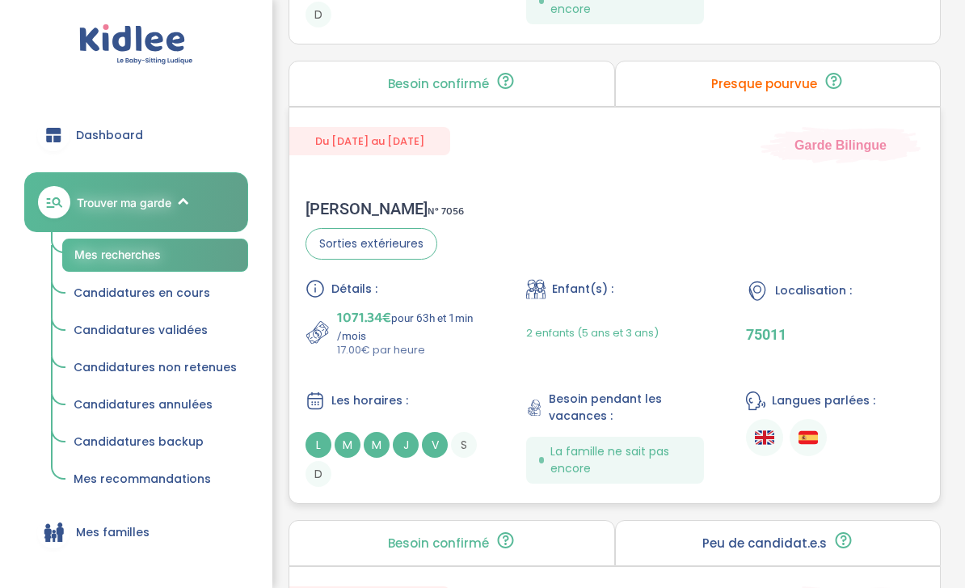
scroll to position [2600, 0]
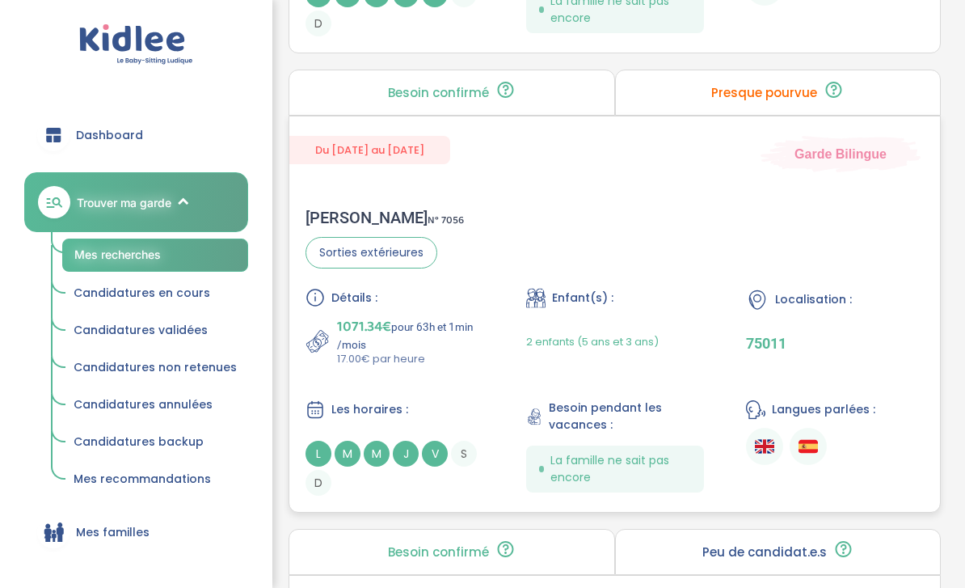
click at [582, 272] on div "Fanny A . N° 7056 Sorties extérieures Détails : 1071.34€ pour 63h et 1min /mois…" at bounding box center [614, 352] width 651 height 320
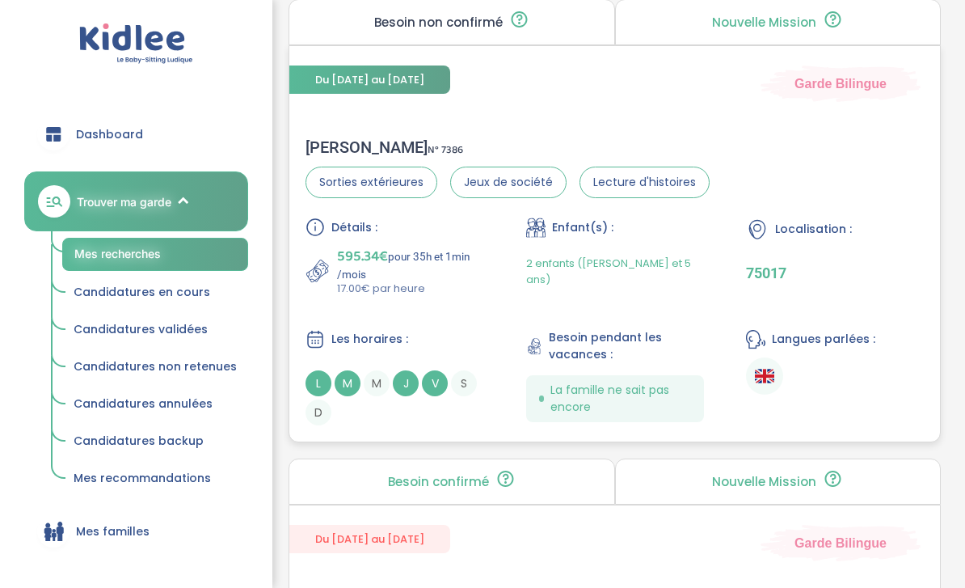
scroll to position [1291, 0]
click at [467, 311] on div "Détails : 595.34€ pour 35h et 1min /mois 17.00€ par heure Enfant(s) : 2 enfants…" at bounding box center [615, 322] width 619 height 208
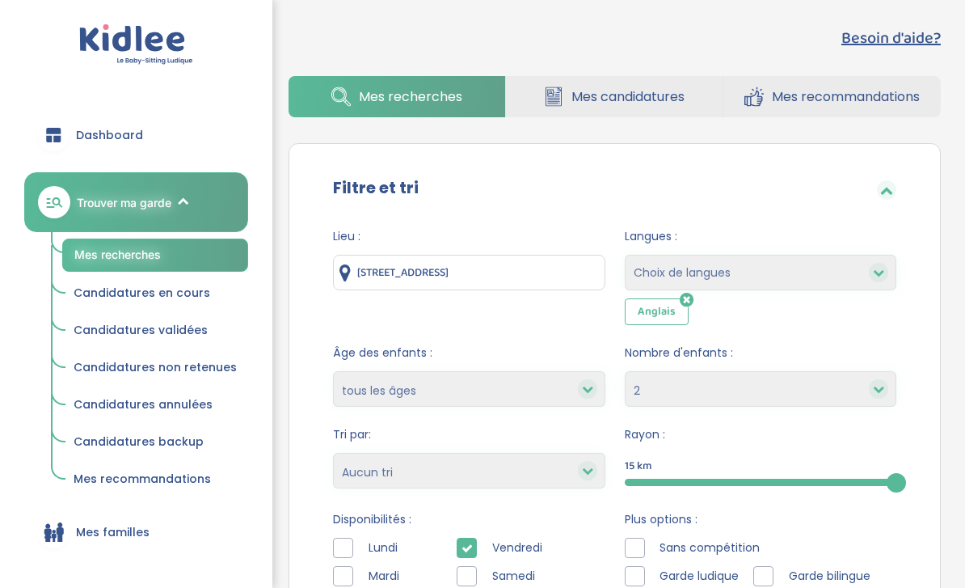
scroll to position [0, 0]
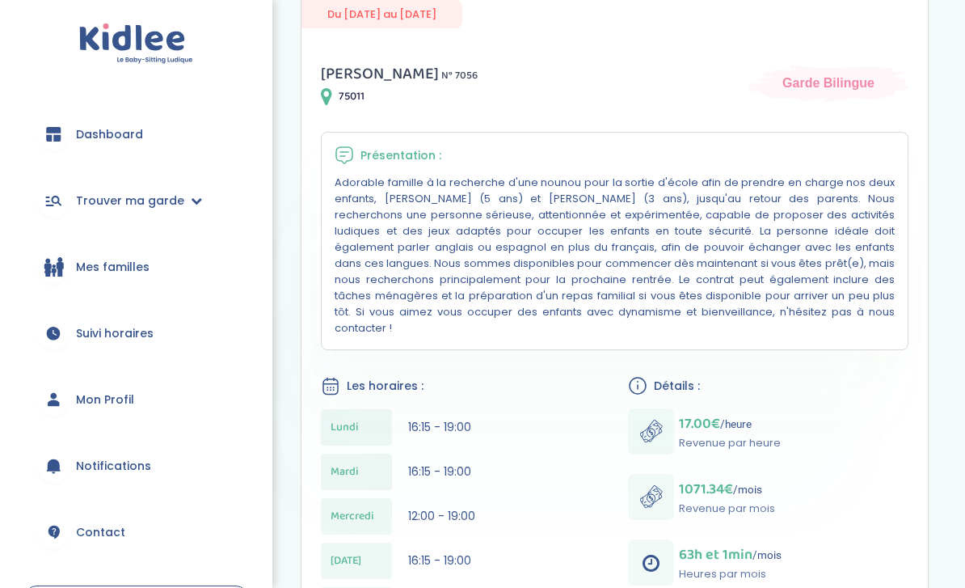
scroll to position [247, 0]
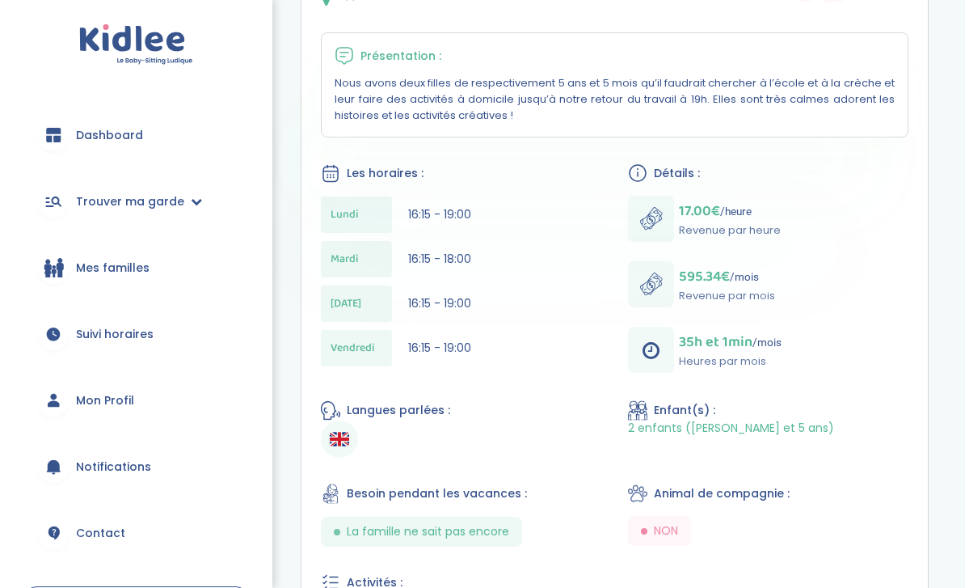
scroll to position [345, 0]
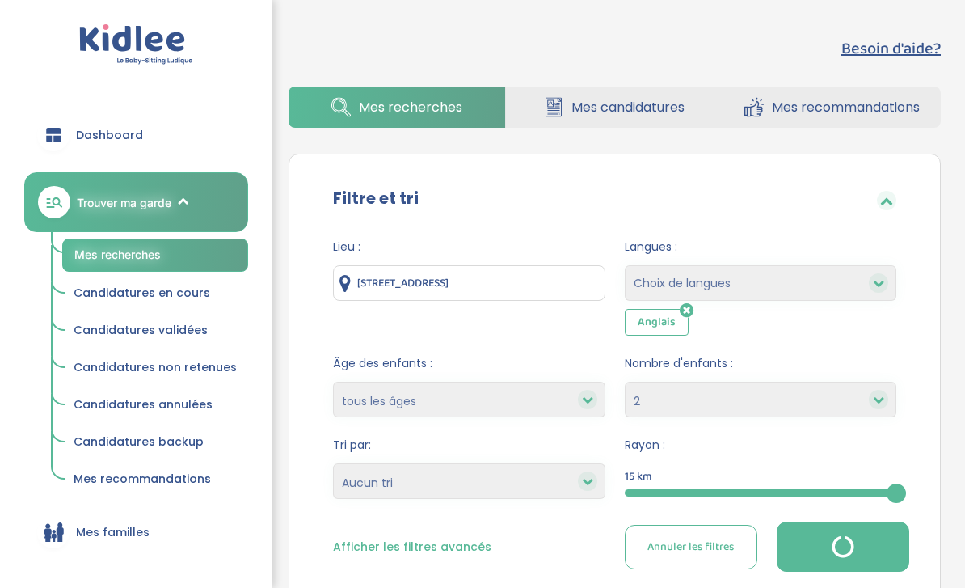
select select "2"
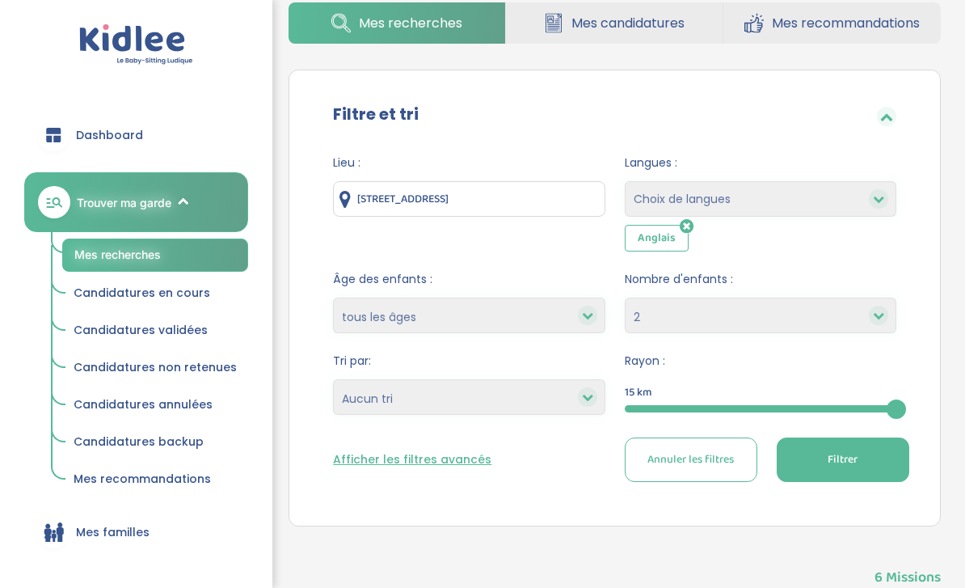
scroll to position [84, 0]
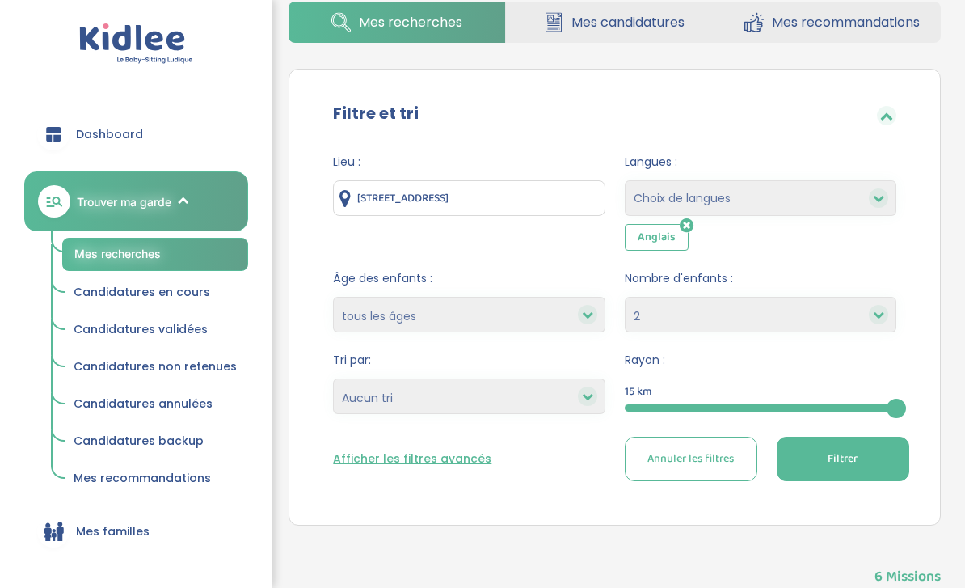
click at [446, 461] on button "Afficher les filtres avancés" at bounding box center [412, 459] width 158 height 17
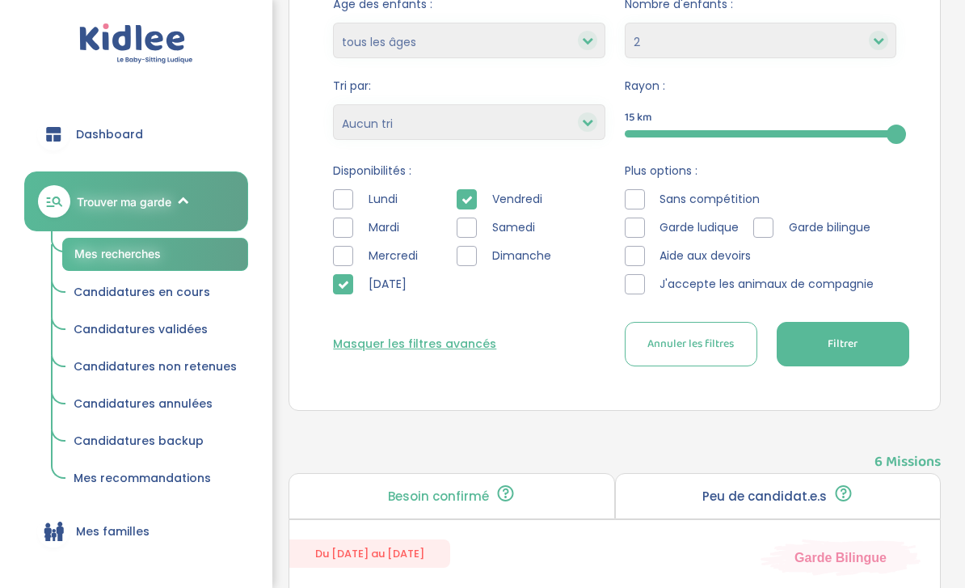
scroll to position [346, 0]
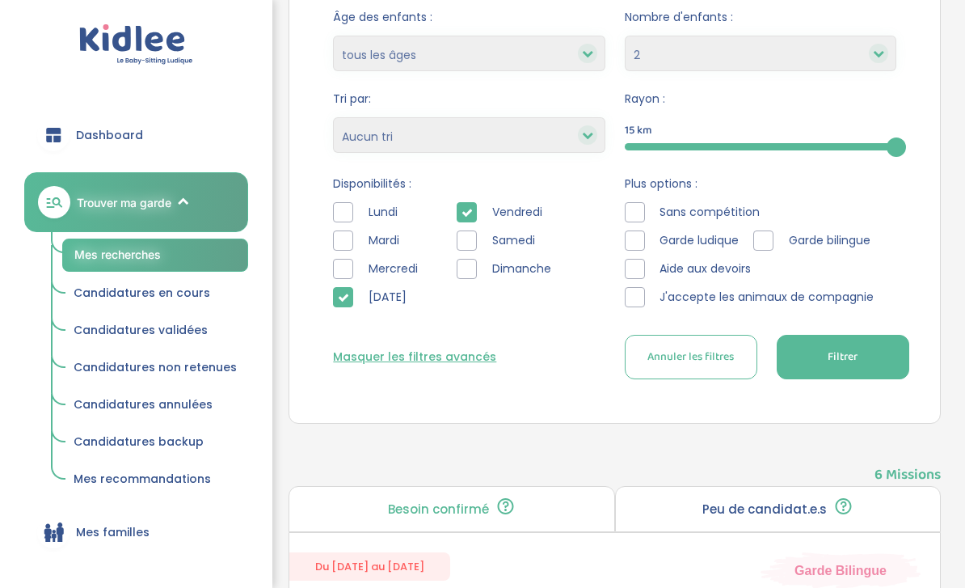
click at [462, 215] on icon at bounding box center [467, 212] width 11 height 11
click at [349, 296] on div at bounding box center [343, 297] width 20 height 20
click at [469, 241] on div at bounding box center [467, 240] width 20 height 20
click at [475, 285] on div "[DATE][PERSON_NAME][DATE][DATE]" at bounding box center [511, 258] width 109 height 113
click at [471, 277] on div at bounding box center [467, 269] width 20 height 20
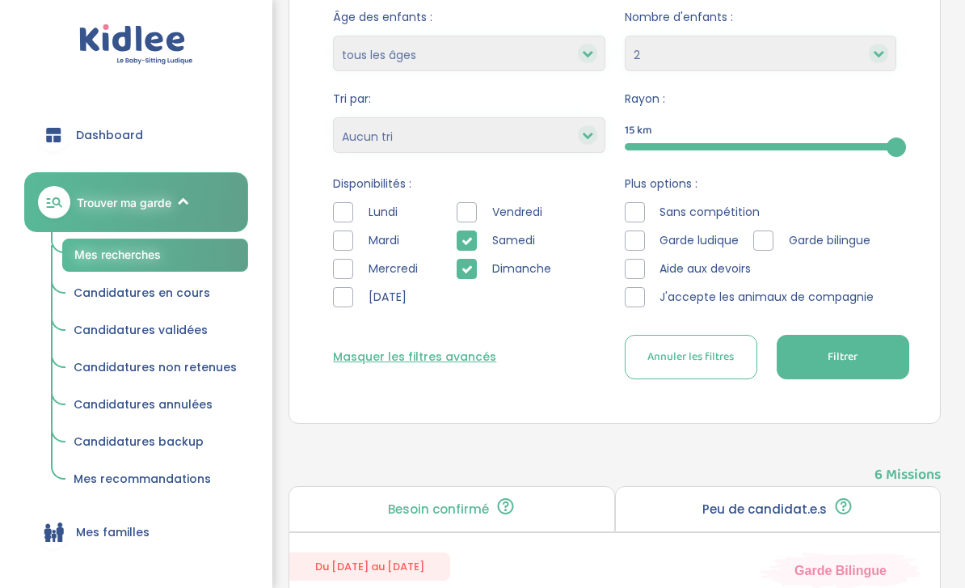
click at [858, 353] on span "Filtrer" at bounding box center [843, 357] width 30 height 17
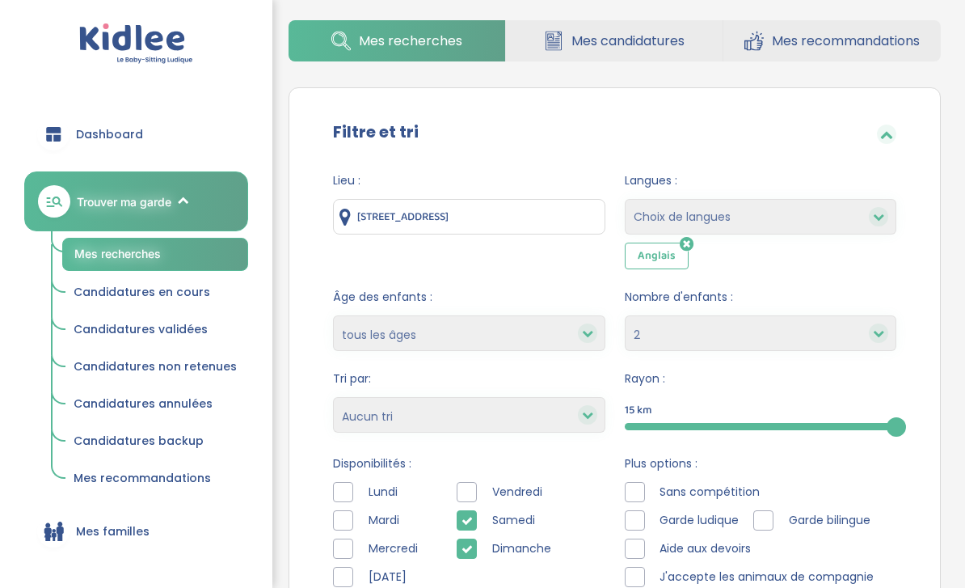
scroll to position [66, 0]
select select "12"
select select
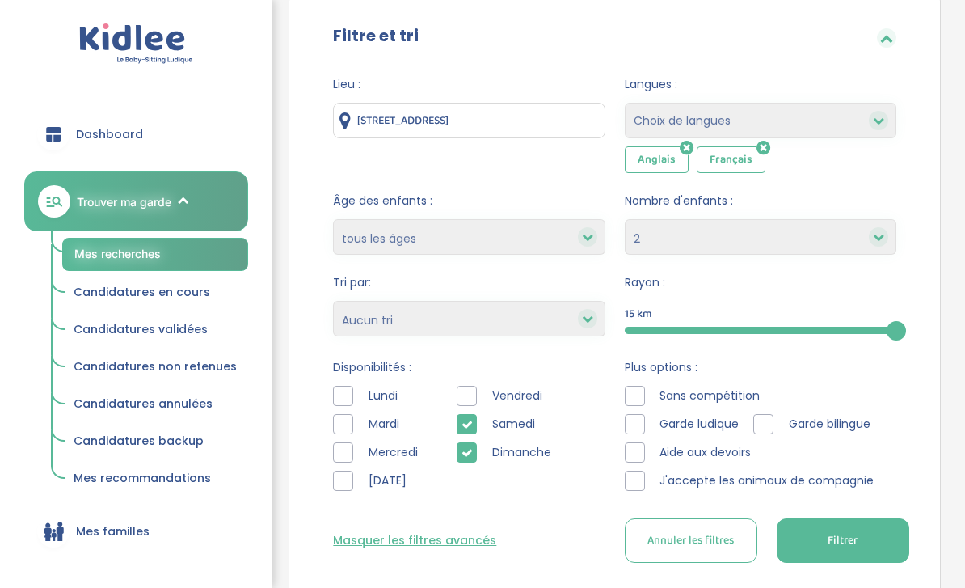
scroll to position [208, 0]
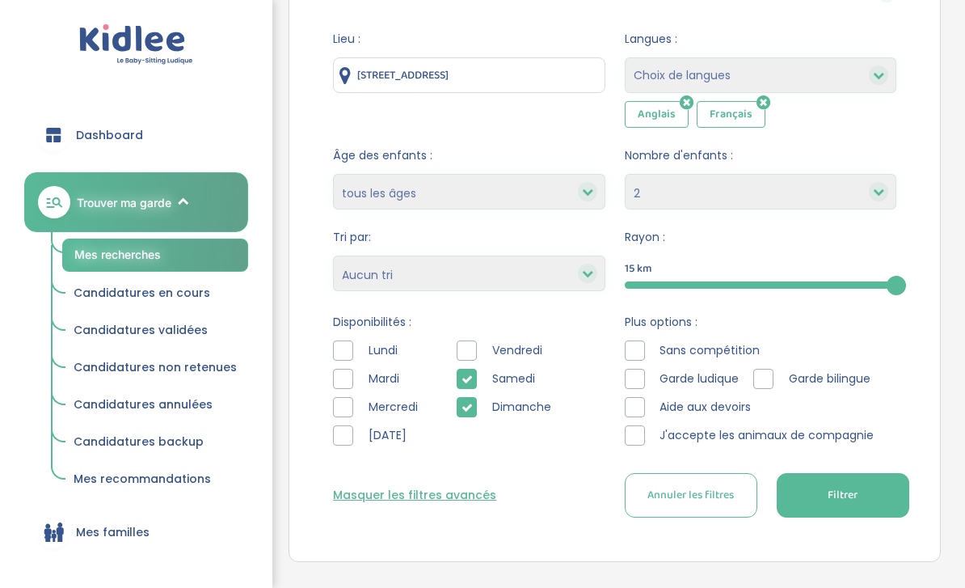
click at [841, 484] on button "Filtrer" at bounding box center [843, 495] width 133 height 44
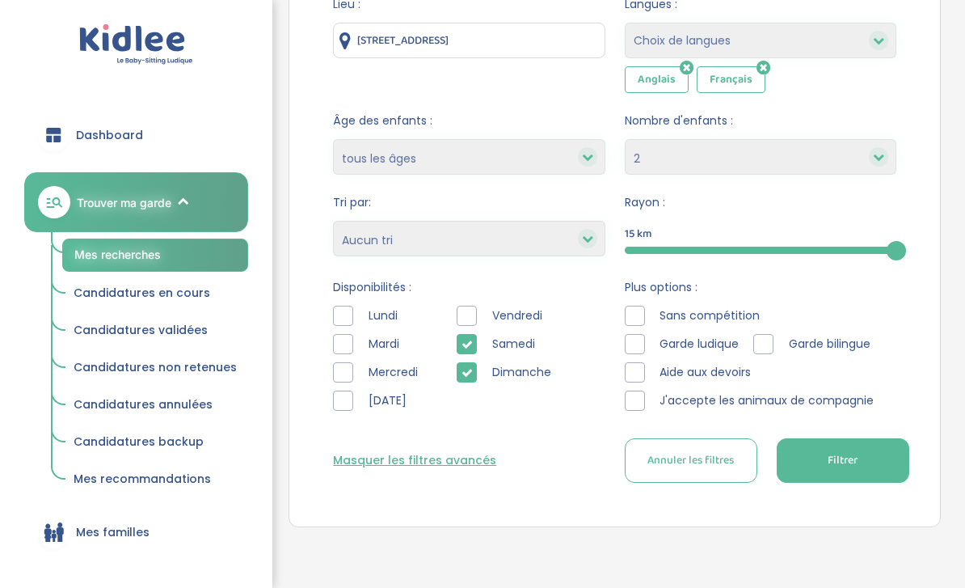
scroll to position [237, 0]
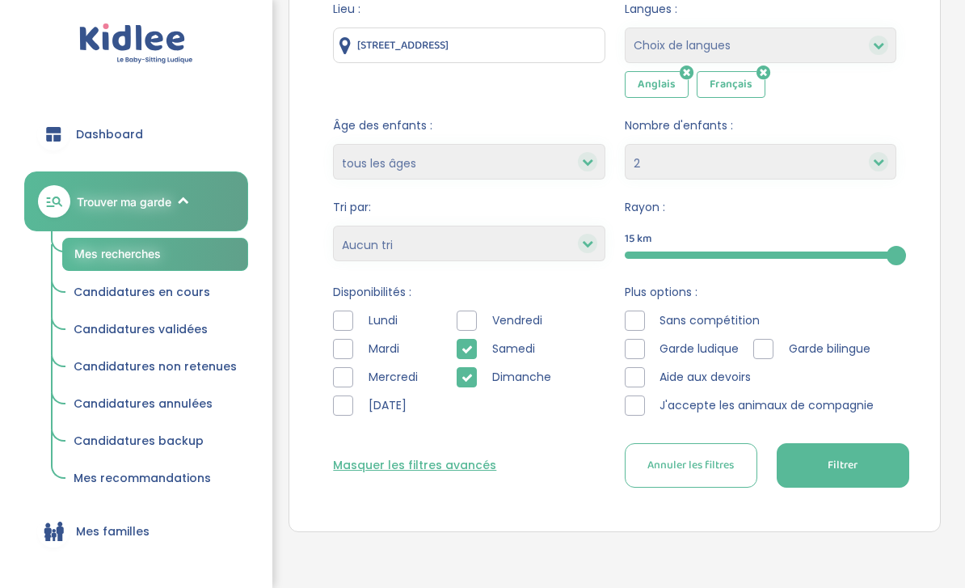
click at [464, 332] on div "Vendredi Samedi Dimanche" at bounding box center [511, 367] width 109 height 113
click at [462, 320] on div at bounding box center [467, 321] width 20 height 20
click at [369, 407] on span "Jeudi" at bounding box center [387, 405] width 52 height 17
click at [329, 400] on div "Lieu : 51 Rue Mirabeau, Ivry-sur-Seine, France Langues : Choix de langues Allem…" at bounding box center [615, 250] width 612 height 523
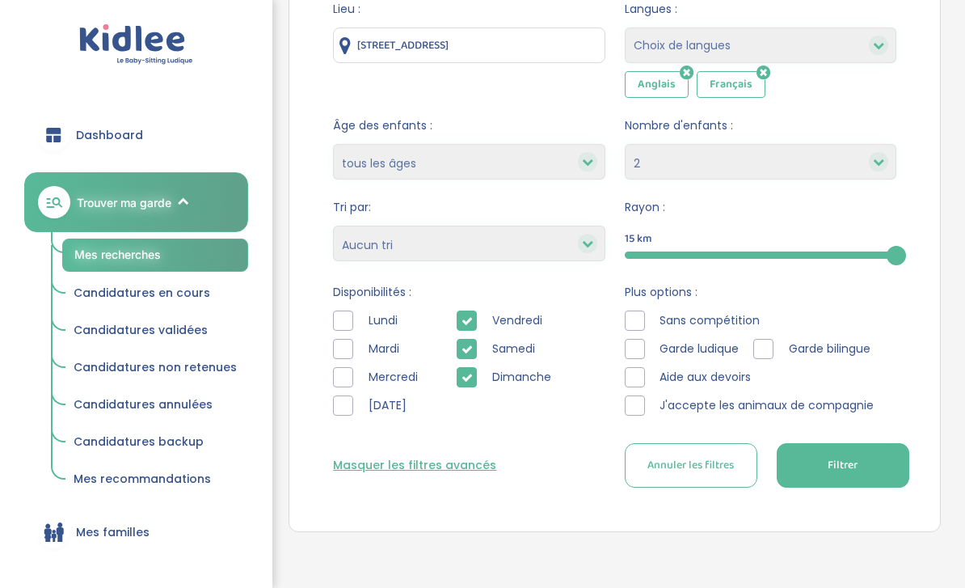
click at [349, 404] on div at bounding box center [343, 405] width 20 height 20
click at [872, 458] on button "Filtrer" at bounding box center [843, 465] width 133 height 44
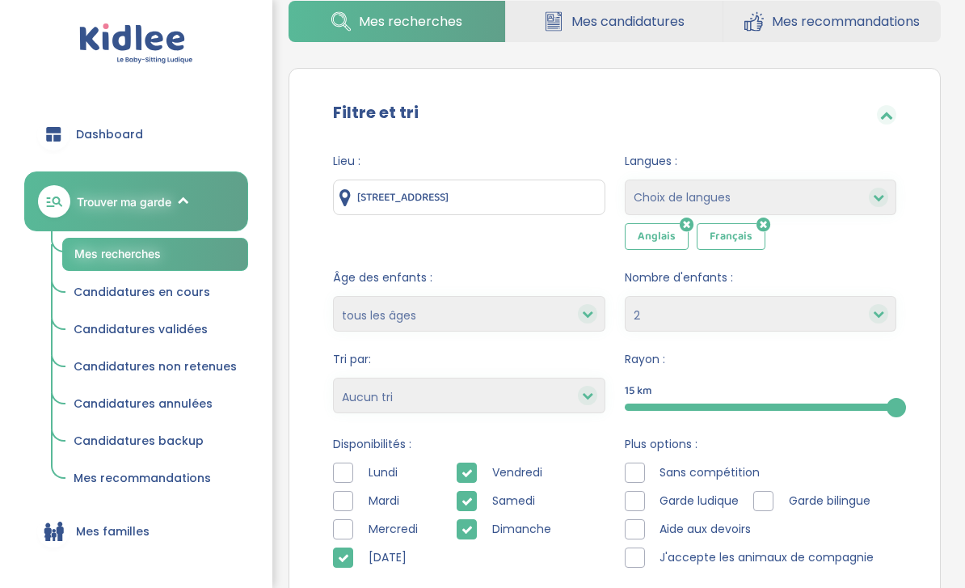
scroll to position [0, 0]
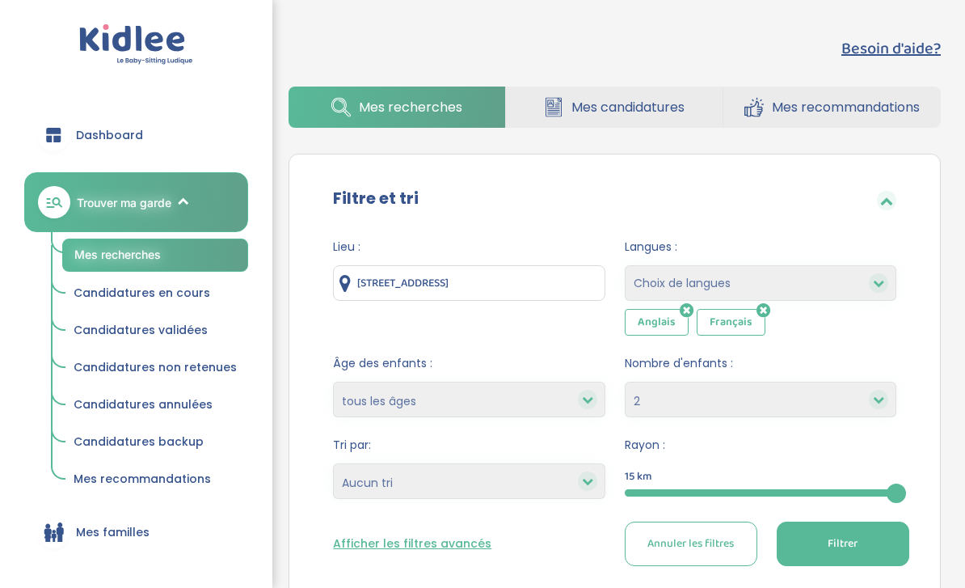
select select "2"
drag, startPoint x: 126, startPoint y: 213, endPoint x: 120, endPoint y: 204, distance: 11.2
click at [126, 213] on link "Trouver ma garde" at bounding box center [136, 202] width 224 height 60
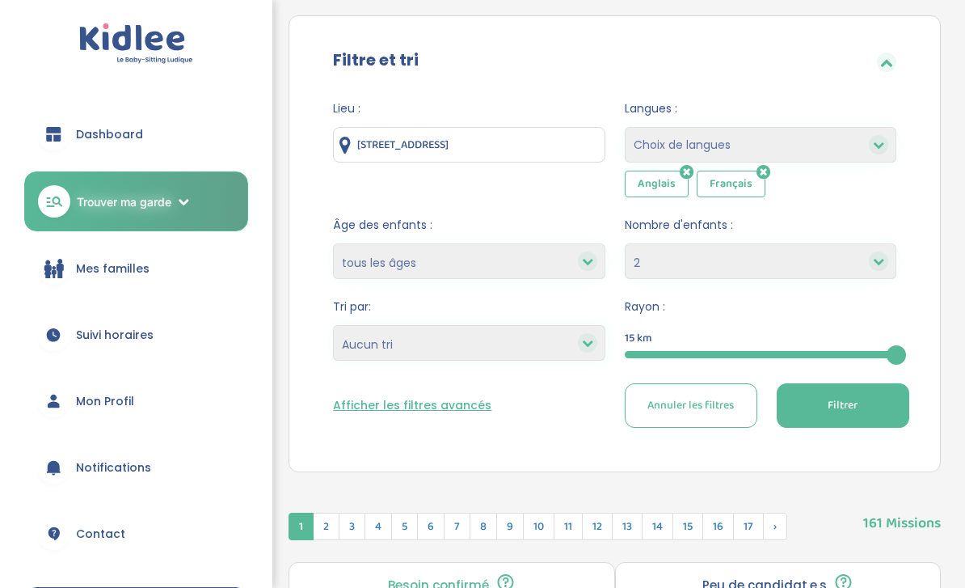
scroll to position [142, 0]
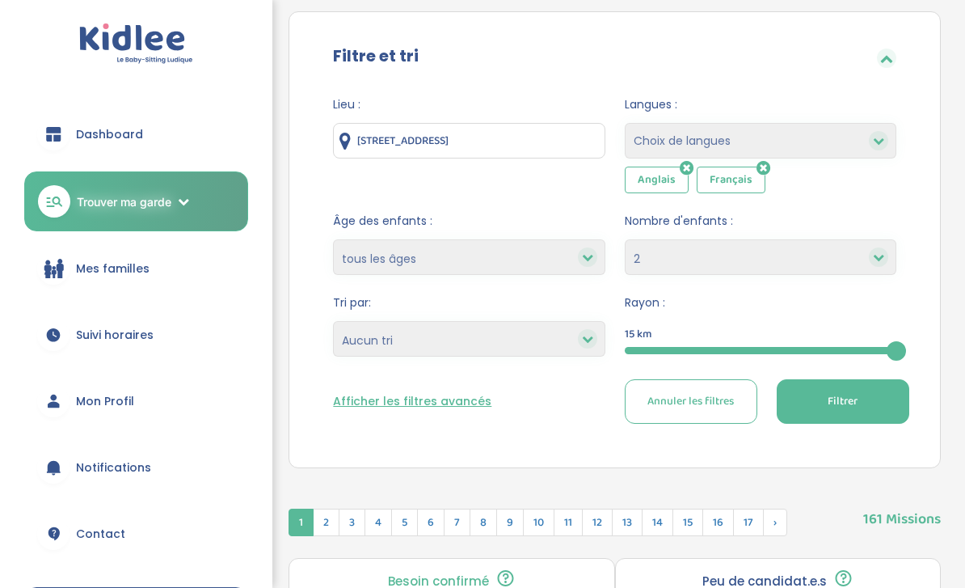
click at [731, 400] on span "Annuler les filtres" at bounding box center [691, 402] width 87 height 17
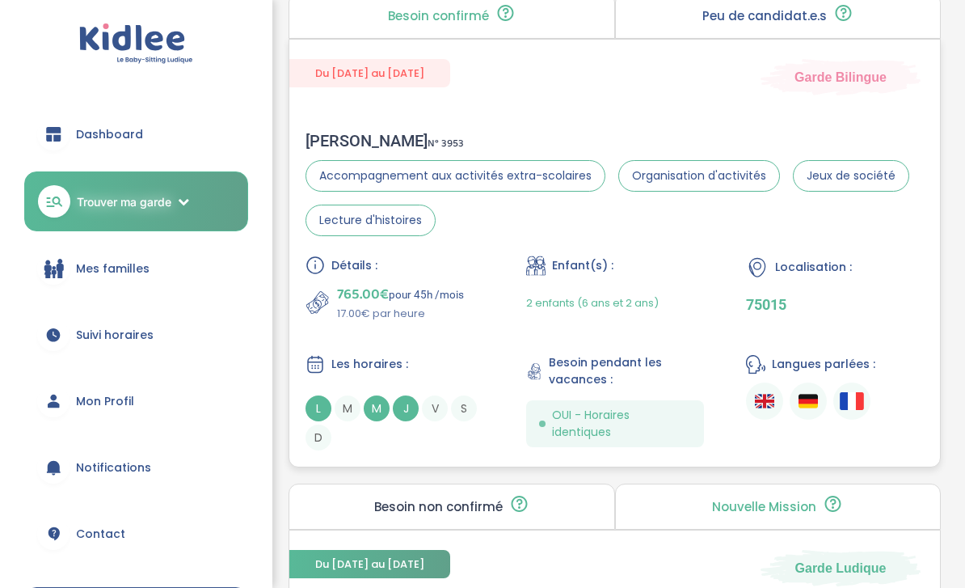
scroll to position [683, 0]
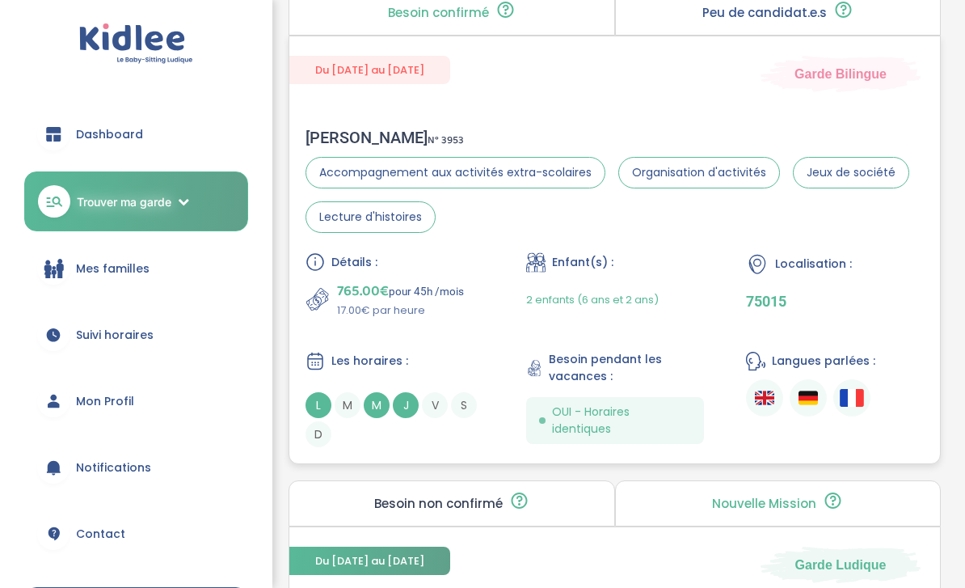
click at [673, 249] on div "Sophia S . N° 3953 Accompagnement aux activités extra-scolaires Organisation d'…" at bounding box center [614, 288] width 651 height 352
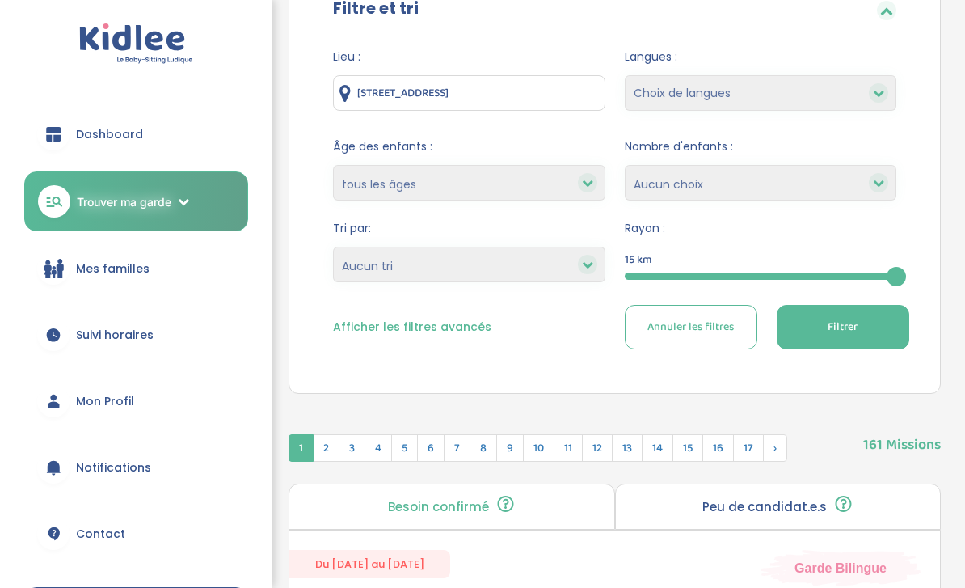
scroll to position [178, 0]
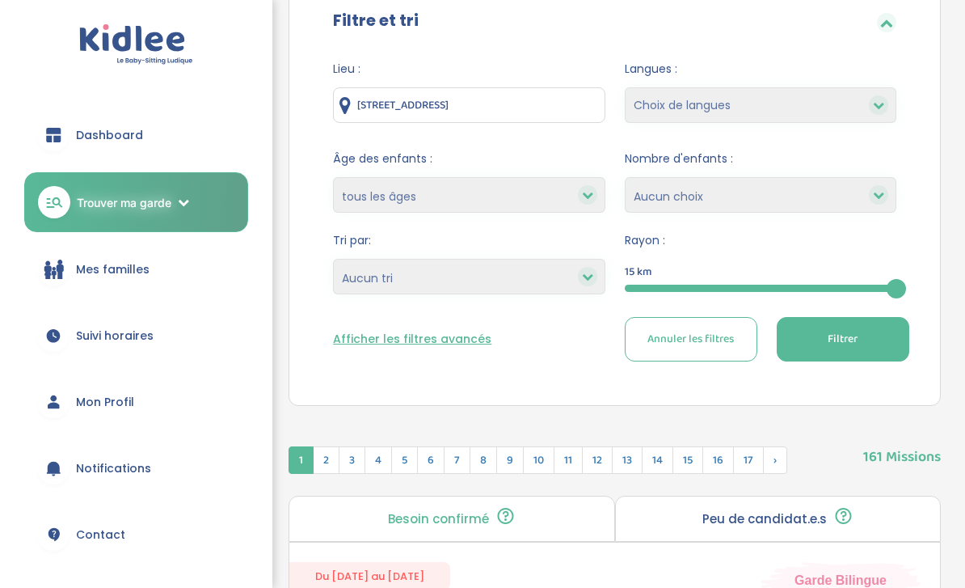
select select "1"
click at [852, 344] on span "Filtrer" at bounding box center [843, 339] width 30 height 17
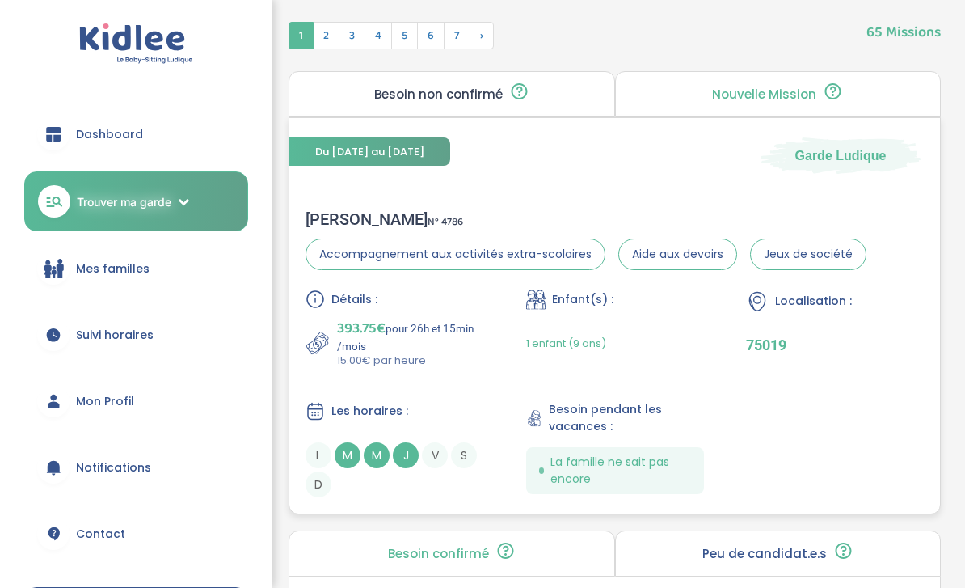
scroll to position [602, 0]
click at [788, 454] on div "Détails : 393.75€ pour 26h et 15min /mois 15.00€ par heure Enfant(s) : 1 enfant…" at bounding box center [615, 393] width 619 height 208
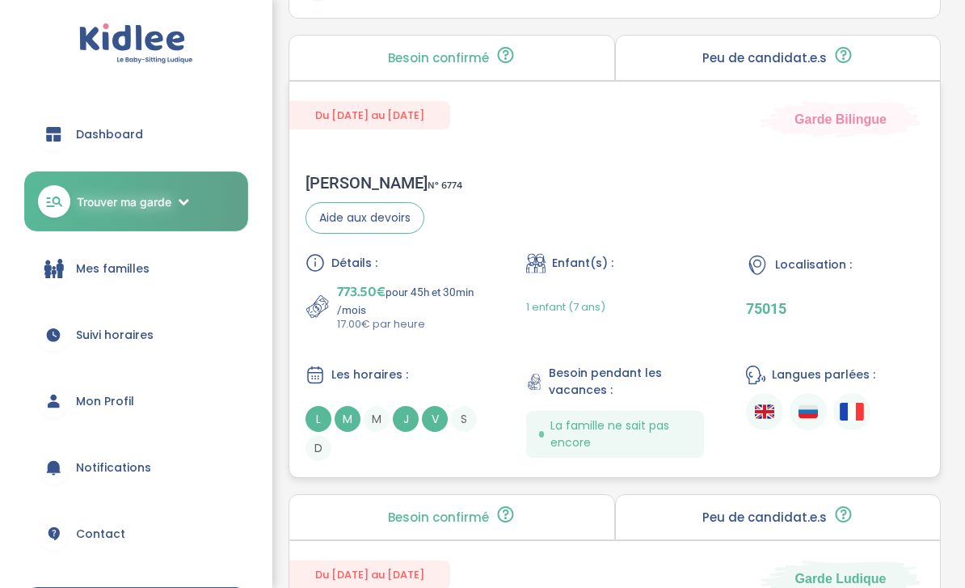
scroll to position [1098, 0]
click at [670, 269] on div "Enfant(s) :" at bounding box center [615, 263] width 178 height 20
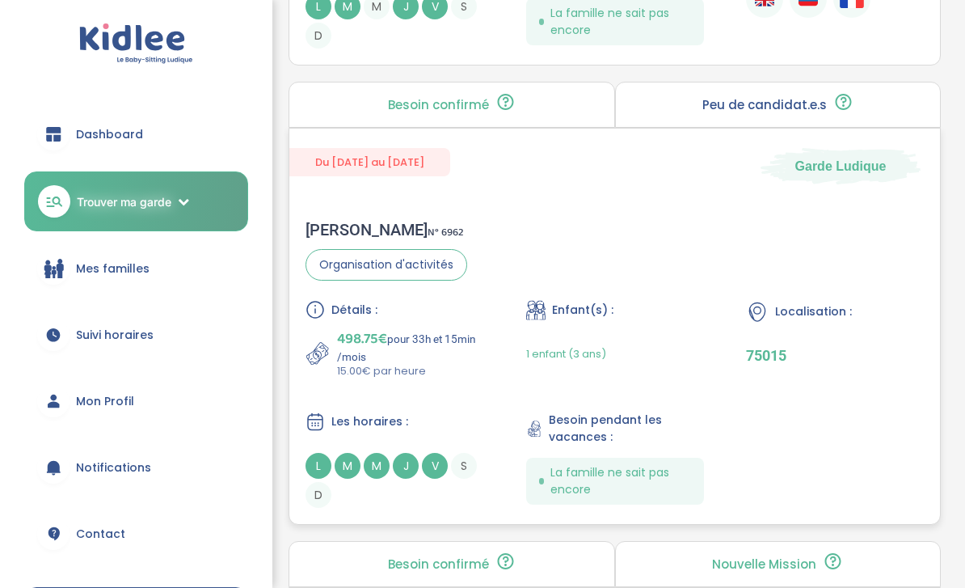
scroll to position [1516, 0]
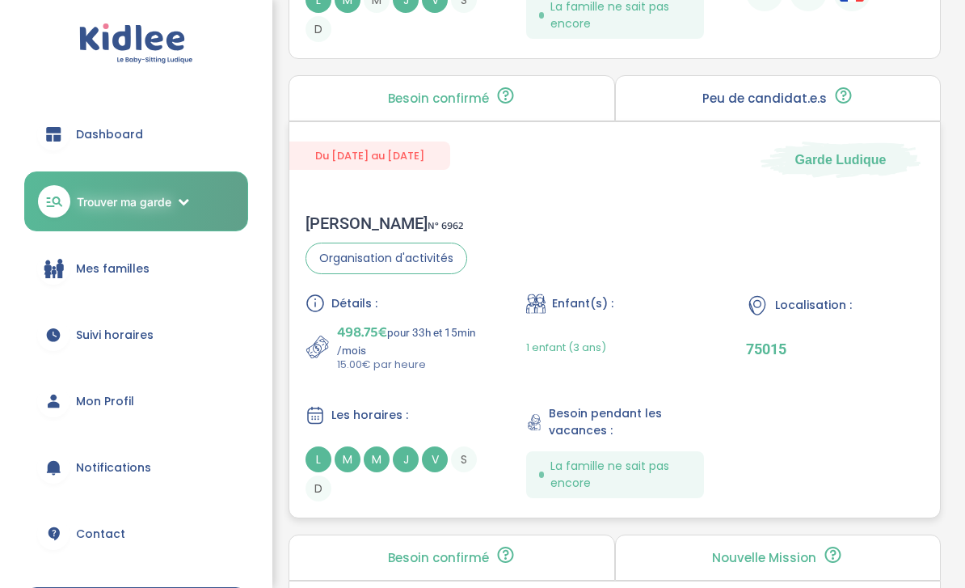
click at [670, 256] on div "Marie L . N° 6962 Organisation d'activités Détails : 498.75€ pour 33h et 15min …" at bounding box center [614, 358] width 651 height 320
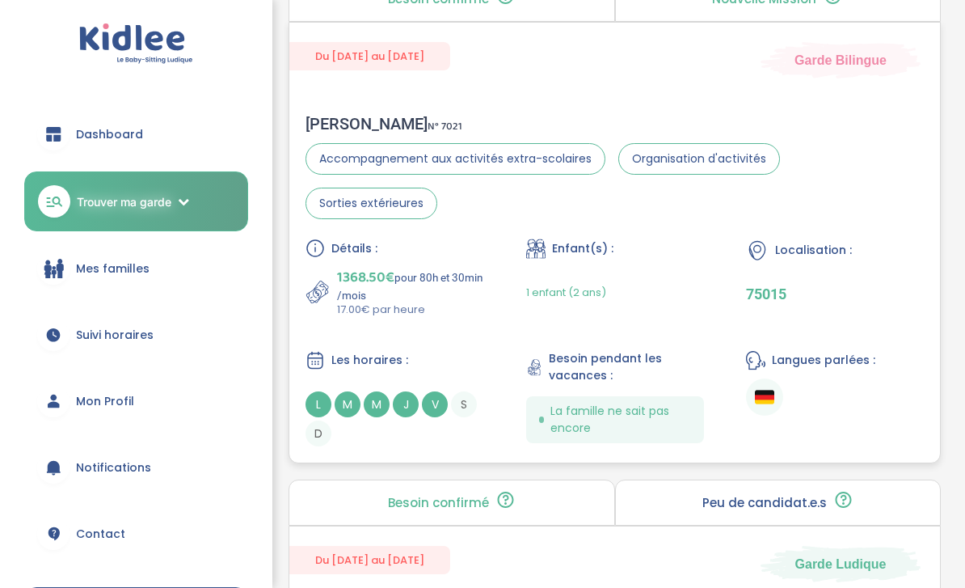
scroll to position [2076, 0]
click at [682, 273] on div "1 enfant (2 ans)" at bounding box center [615, 292] width 178 height 51
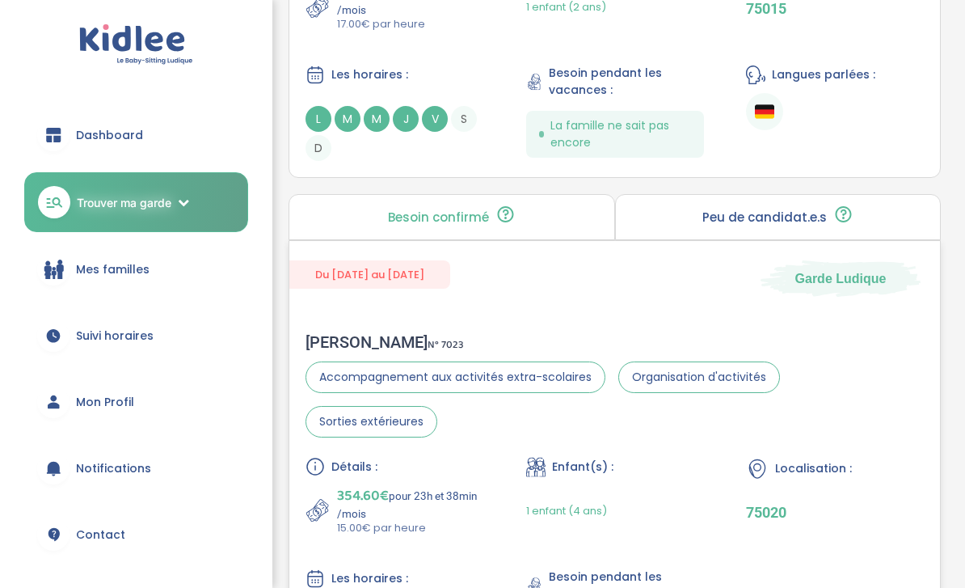
scroll to position [2376, 0]
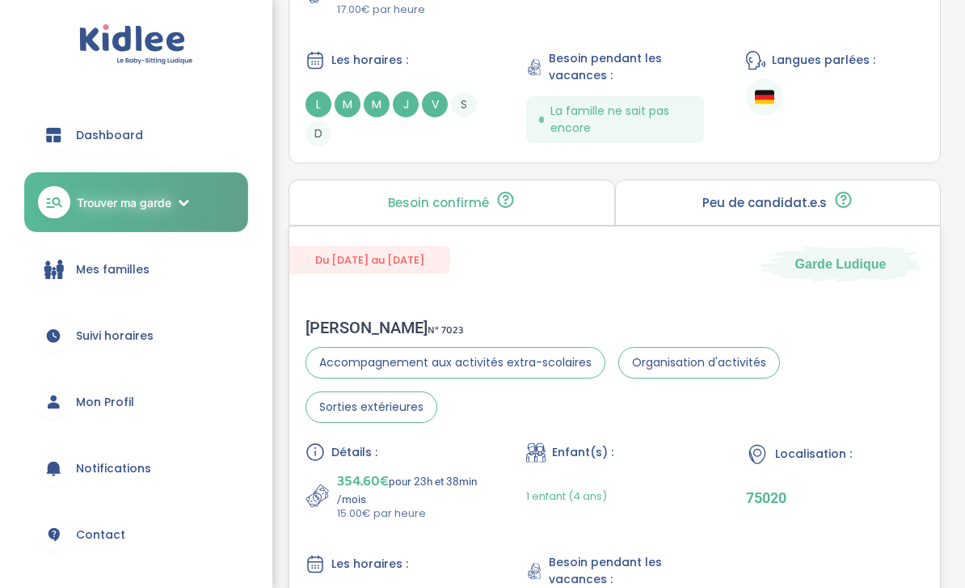
click at [682, 302] on div "CLARISSE M . N° 7023 Accompagnement aux activités extra-scolaires Organisation …" at bounding box center [614, 484] width 651 height 365
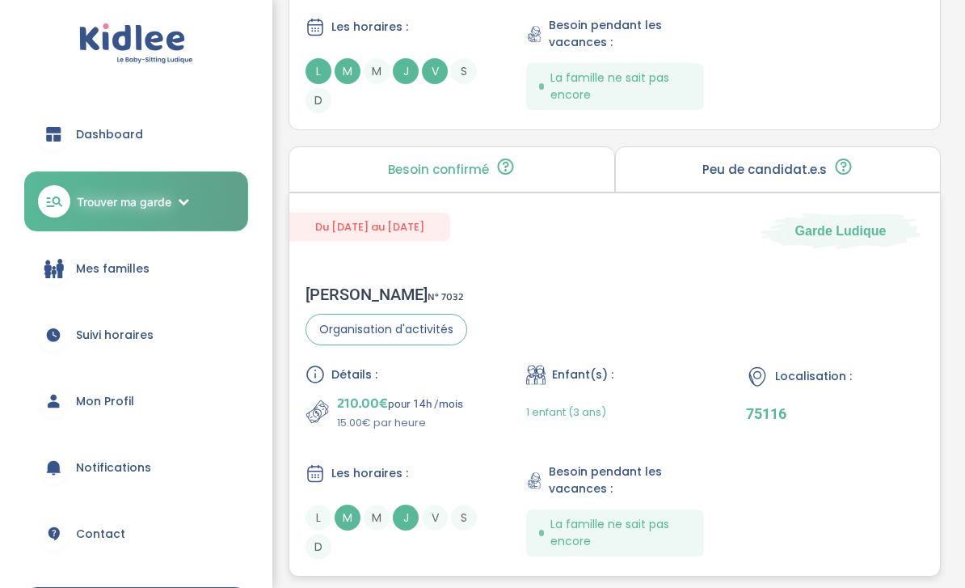
scroll to position [2938, 0]
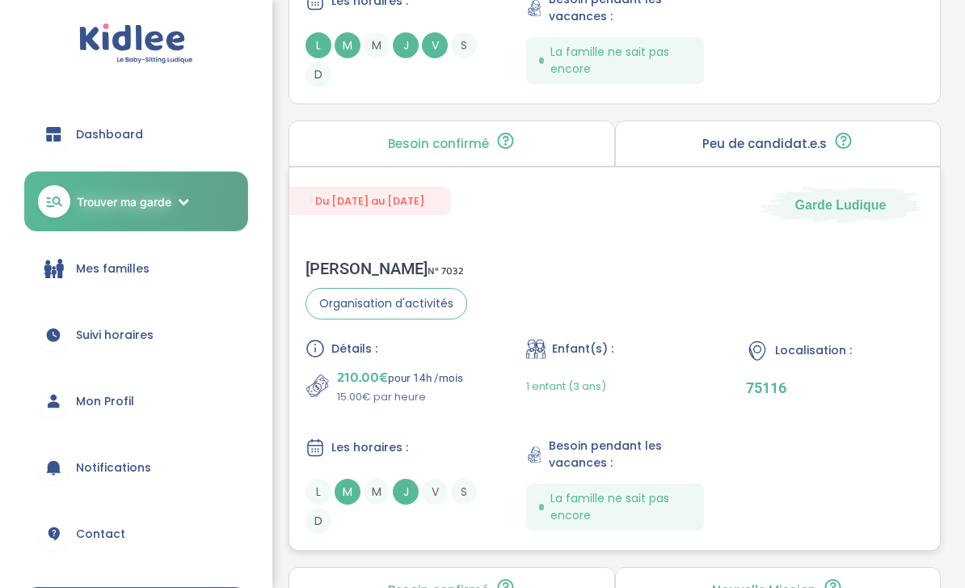
click at [682, 340] on div "Enfant(s) :" at bounding box center [615, 350] width 178 height 20
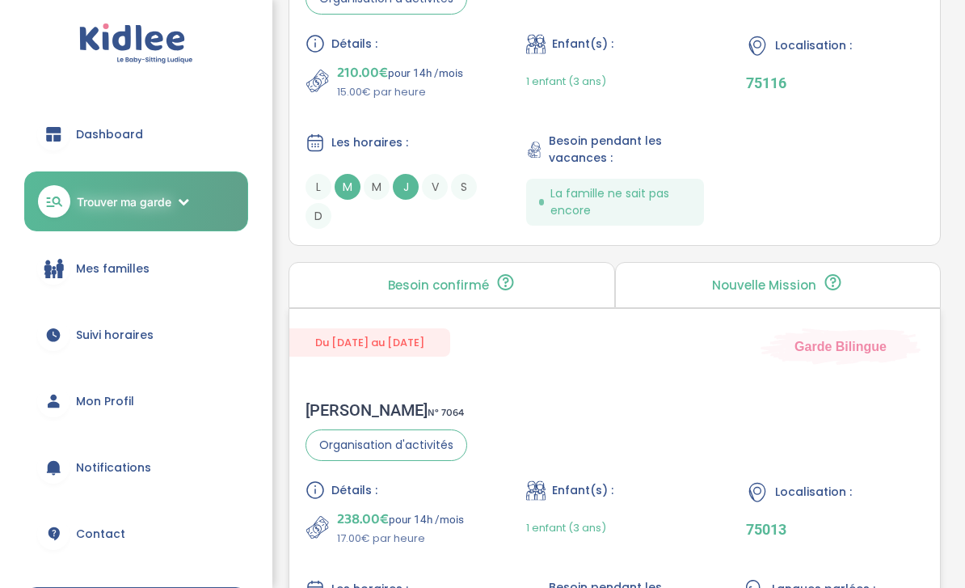
scroll to position [3243, 0]
click at [682, 309] on div "Du 02-09-2025 au 31-07-2026 Garde Bilingue" at bounding box center [614, 337] width 651 height 56
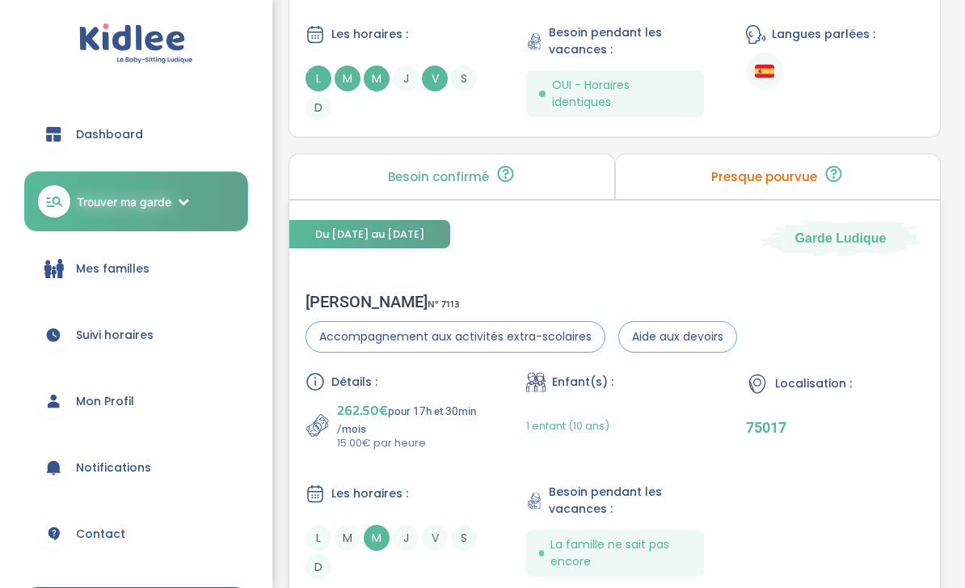
scroll to position [3799, 0]
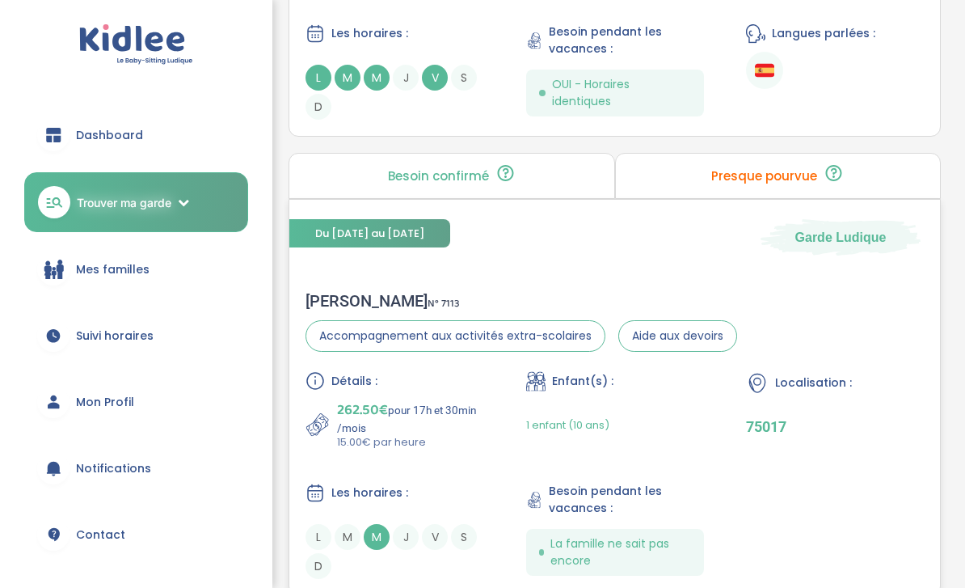
click at [504, 405] on div "Détails : 262.50€ pour 17h et 30min /mois 15.00€ par heure Enfant(s) : 1 enfant…" at bounding box center [615, 475] width 619 height 208
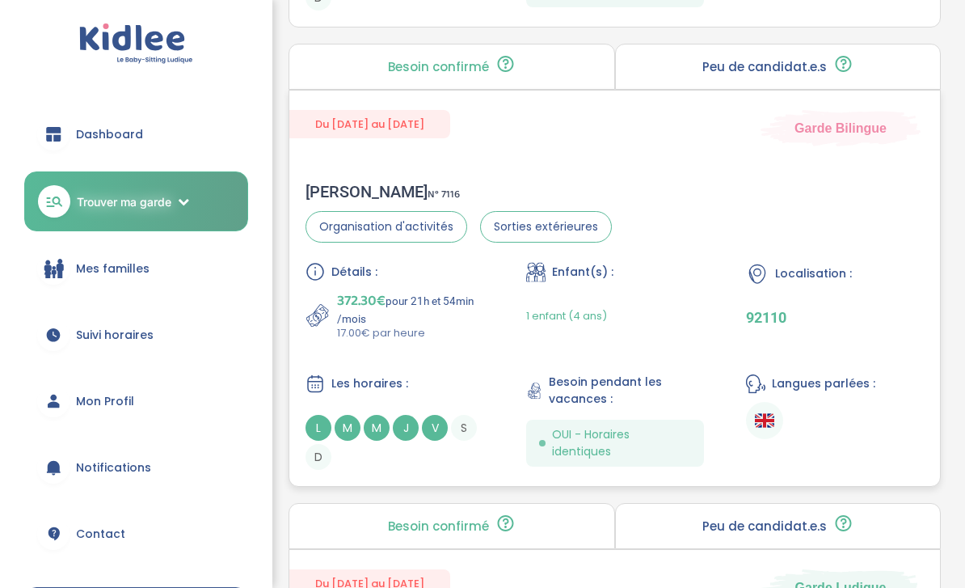
scroll to position [4367, 0]
click at [489, 355] on div "Détails : 372.30€ pour 21h et 54min /mois 17.00€ par heure Enfant(s) : 1 enfant…" at bounding box center [615, 366] width 619 height 208
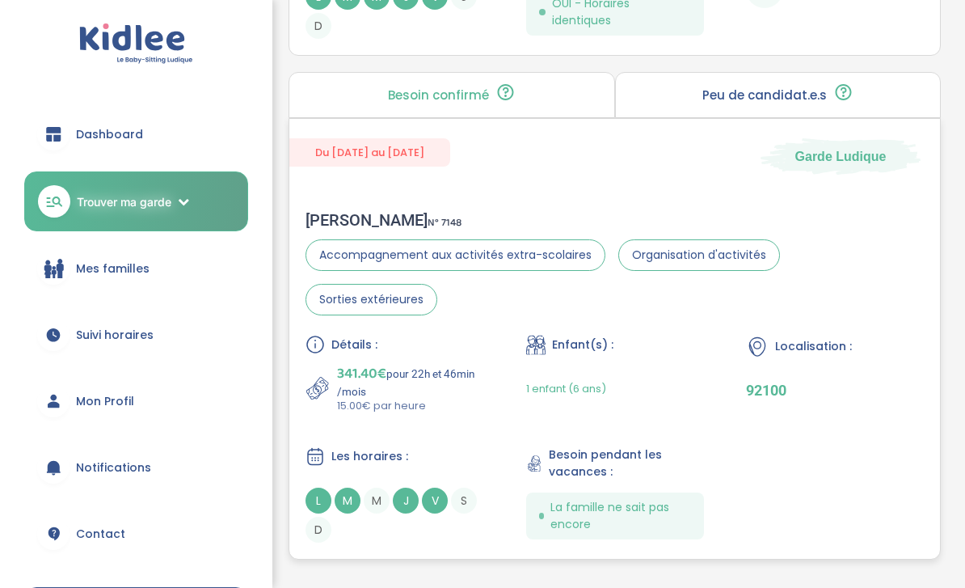
scroll to position [4798, 0]
click at [489, 355] on div "Détails : 341.40€ pour 22h et 46min /mois 15.00€ par heure Enfant(s) : 1 enfant…" at bounding box center [615, 439] width 619 height 208
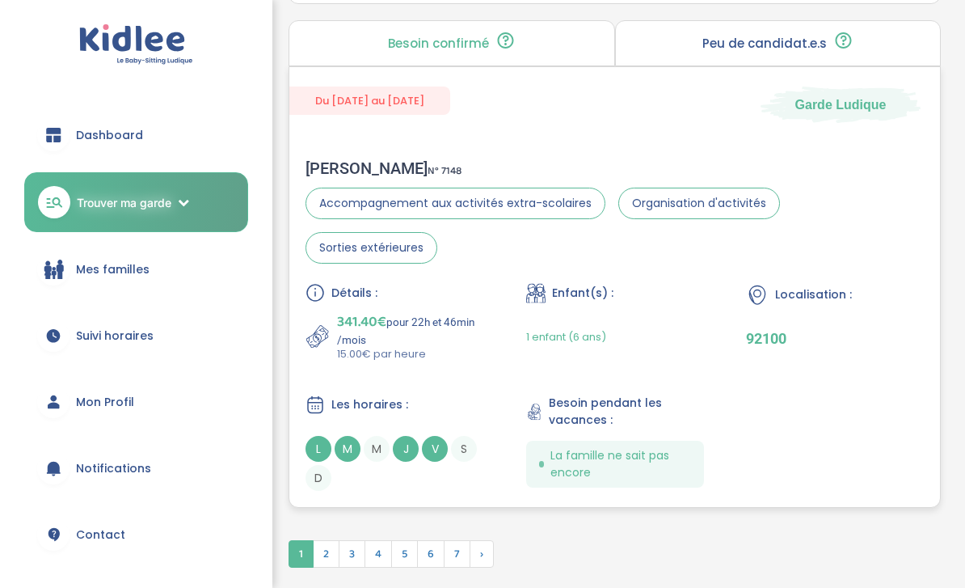
scroll to position [4854, 0]
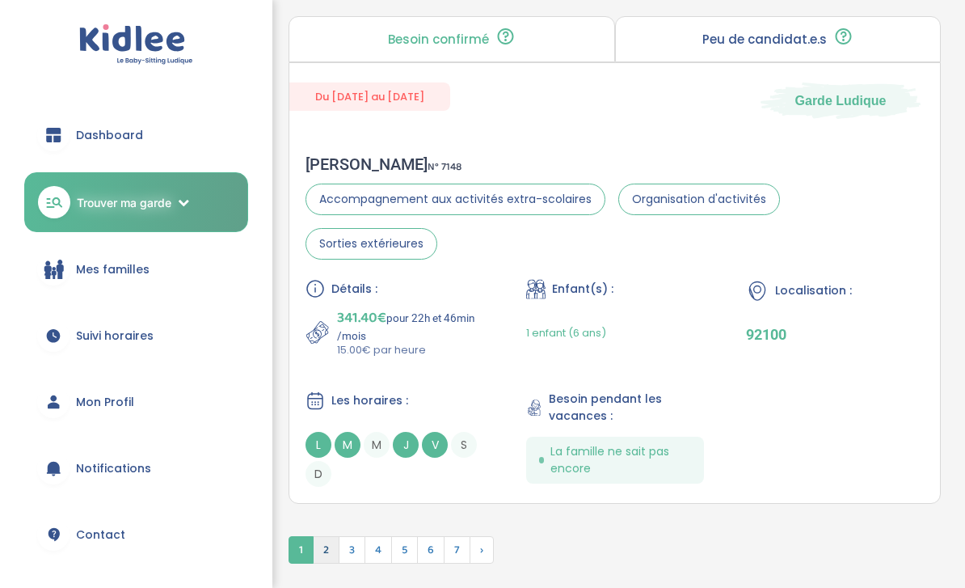
click at [327, 536] on span "2" at bounding box center [326, 549] width 27 height 27
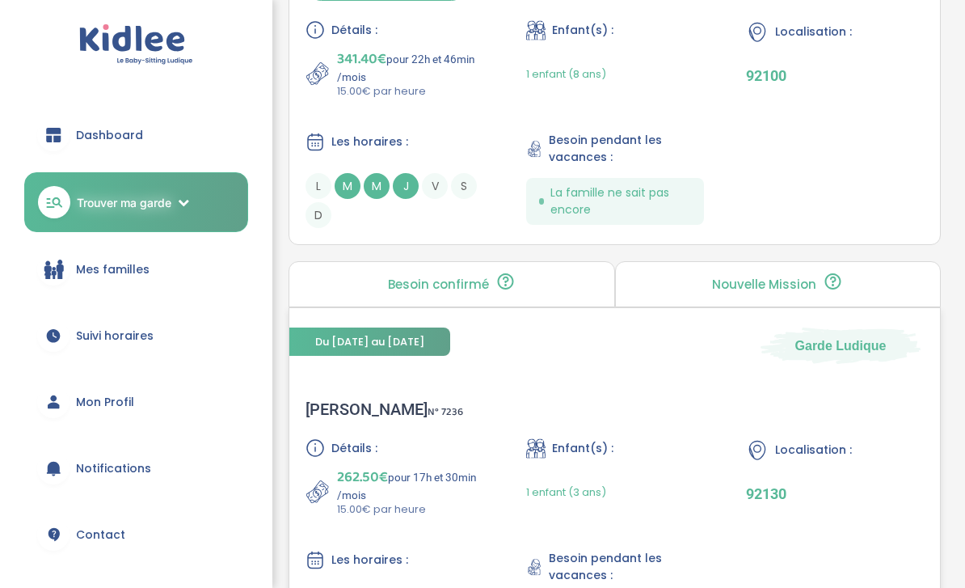
scroll to position [4690, 0]
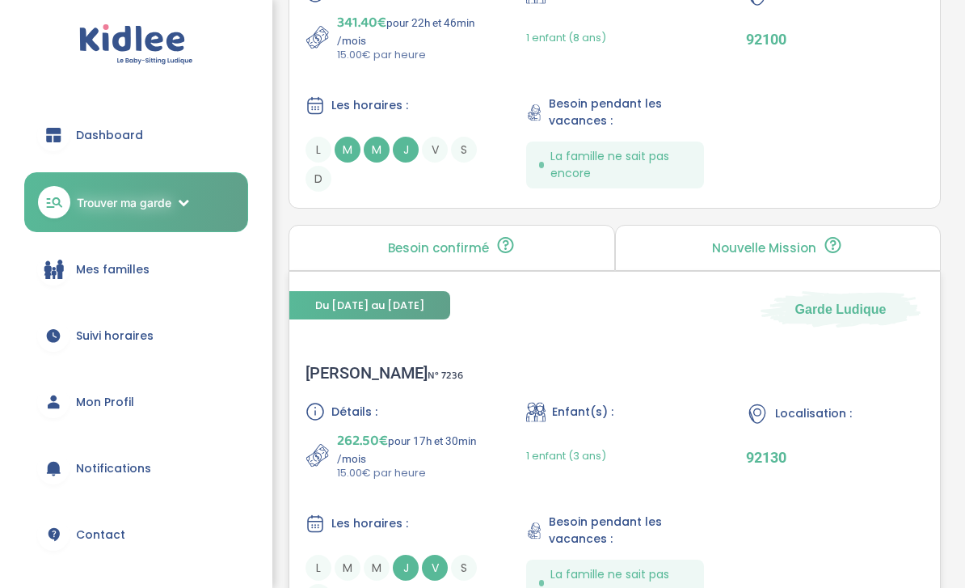
click at [433, 446] on div "Détails : 262.50€ pour 17h et 30min /mois 15.00€ par heure Enfant(s) : 1 enfant…" at bounding box center [615, 506] width 619 height 208
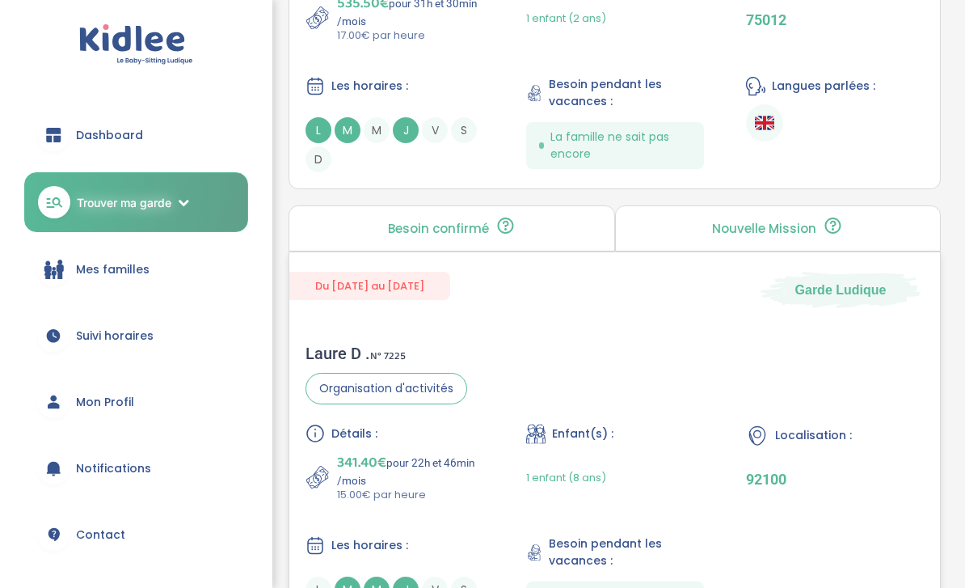
scroll to position [4251, 0]
click at [456, 452] on div "Détails : 341.40€ pour 22h et 46min /mois 15.00€ par heure Enfant(s) : 1 enfant…" at bounding box center [615, 527] width 619 height 208
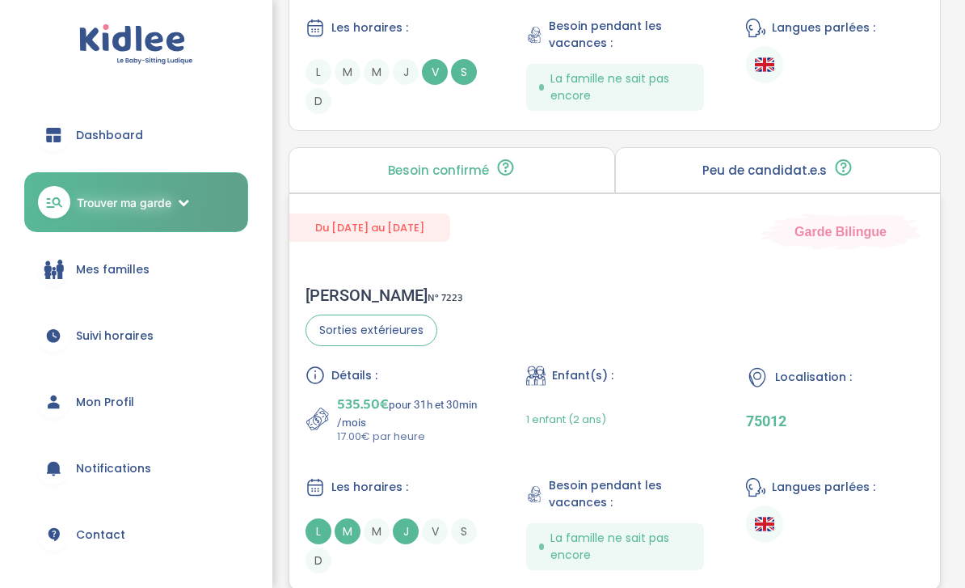
scroll to position [3848, 0]
click at [445, 478] on div "Les horaires :" at bounding box center [395, 488] width 178 height 20
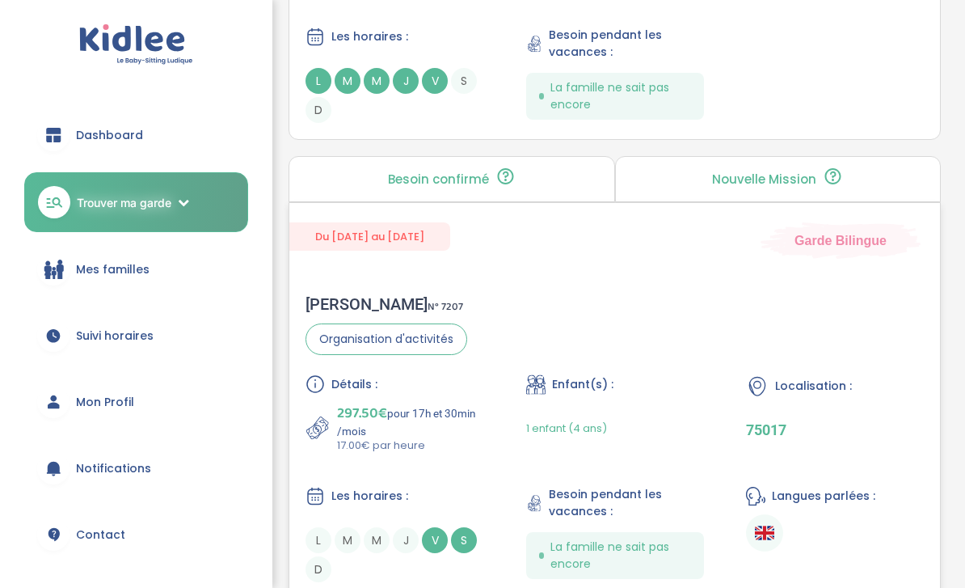
scroll to position [3380, 0]
click at [489, 416] on div "Détails : 297.50€ pour 17h et 30min /mois 17.00€ par heure Enfant(s) : 1 enfant…" at bounding box center [615, 479] width 619 height 208
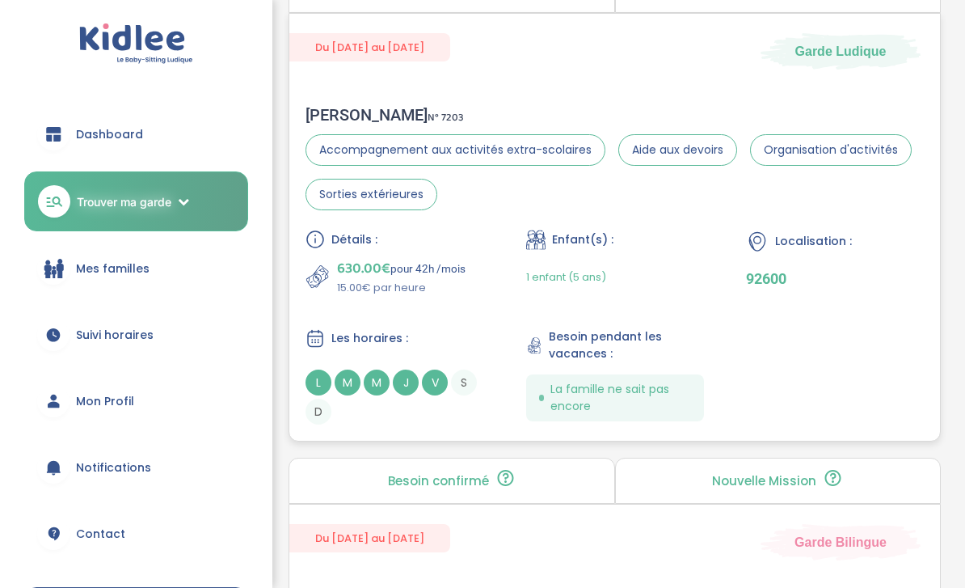
scroll to position [3075, 0]
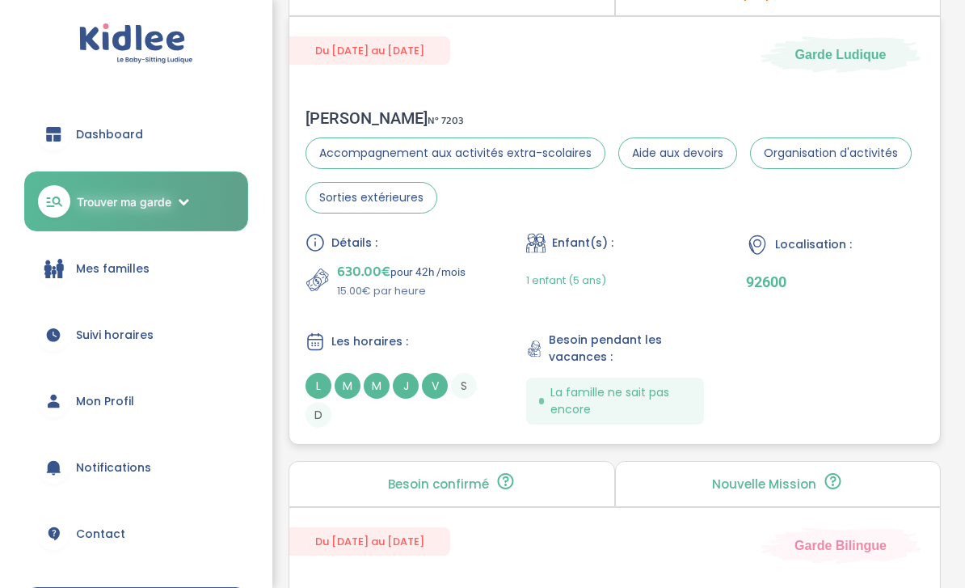
click at [423, 238] on div "Détails : 630.00€ pour 42h /mois 15.00€ par heure Enfant(s) : 1 enfant (5 ans) …" at bounding box center [615, 331] width 619 height 195
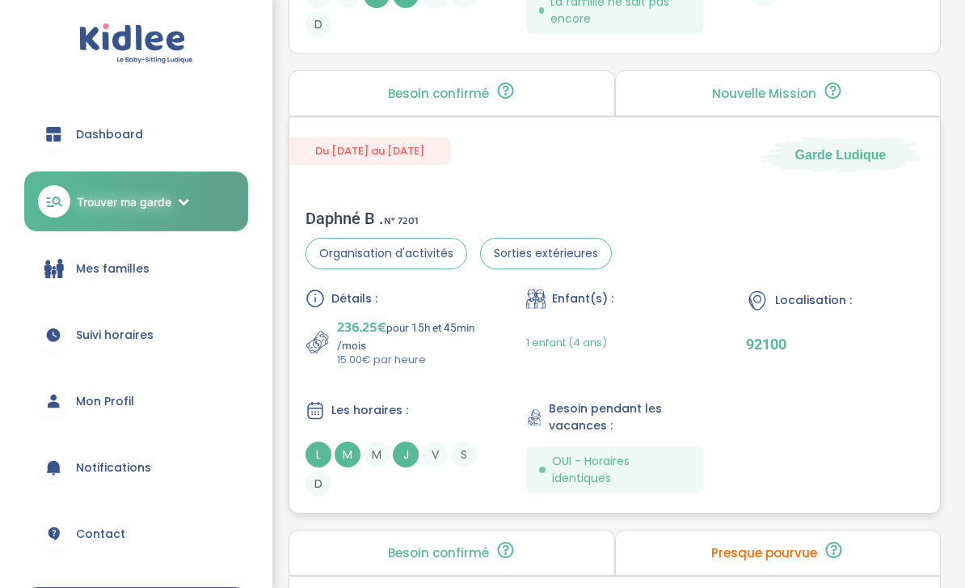
scroll to position [2511, 0]
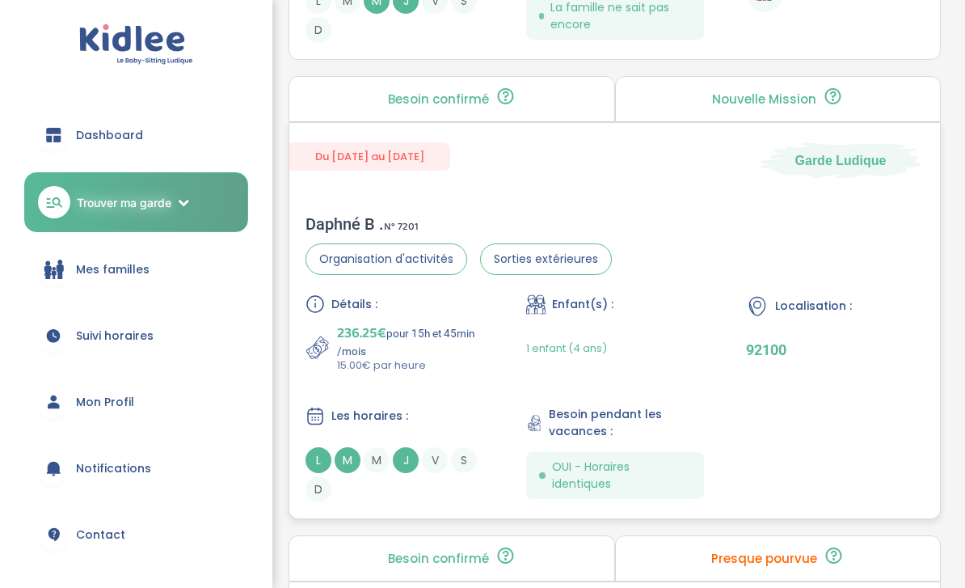
click at [443, 357] on p "15.00€ par heure" at bounding box center [410, 365] width 146 height 16
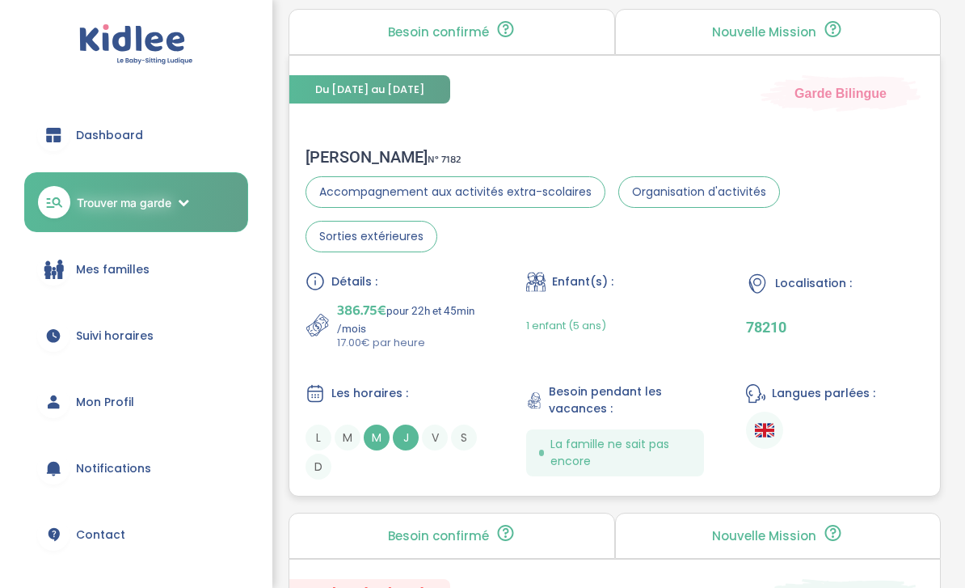
scroll to position [2072, 0]
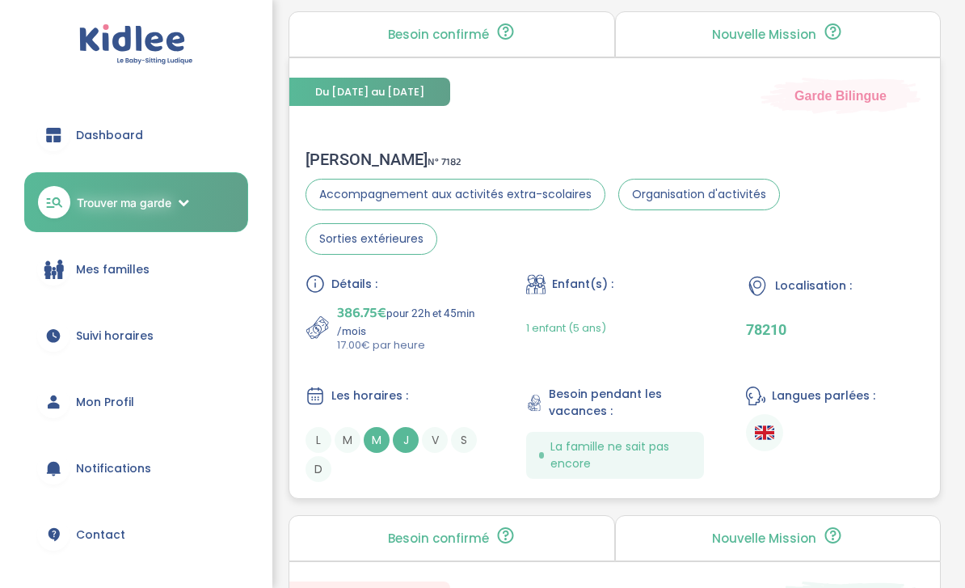
click at [443, 288] on div "Détails : 386.75€ pour 22h et 45min /mois 17.00€ par heure Enfant(s) : 1 enfant…" at bounding box center [615, 378] width 619 height 208
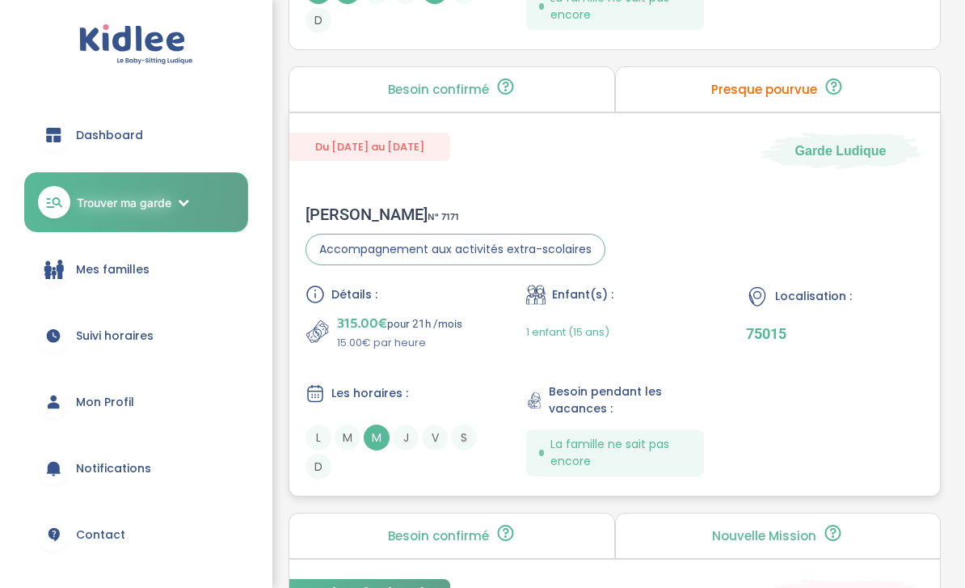
scroll to position [1570, 0]
click at [475, 383] on div "Les horaires :" at bounding box center [395, 393] width 178 height 20
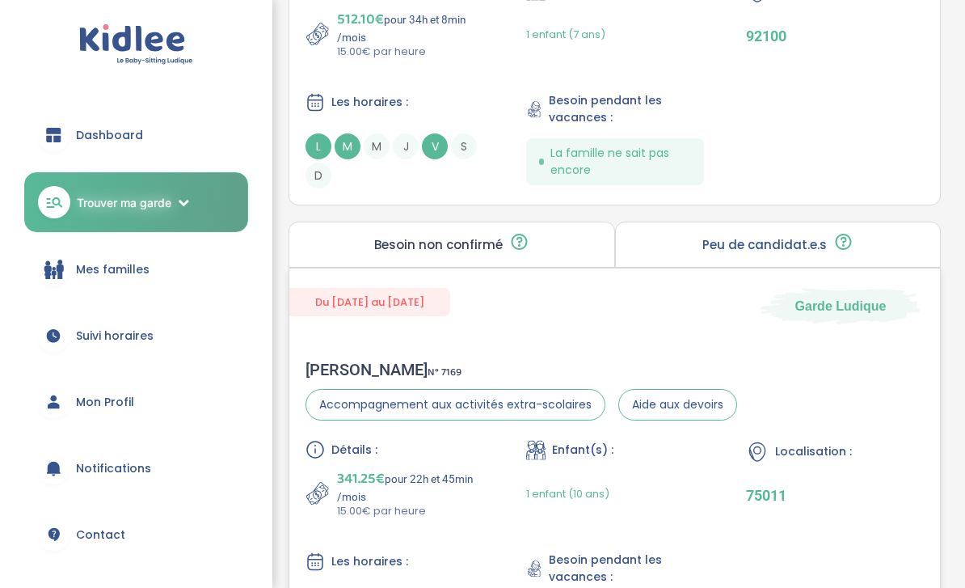
scroll to position [955, 0]
click at [476, 390] on span "Accompagnement aux activités extra-scolaires" at bounding box center [456, 406] width 300 height 32
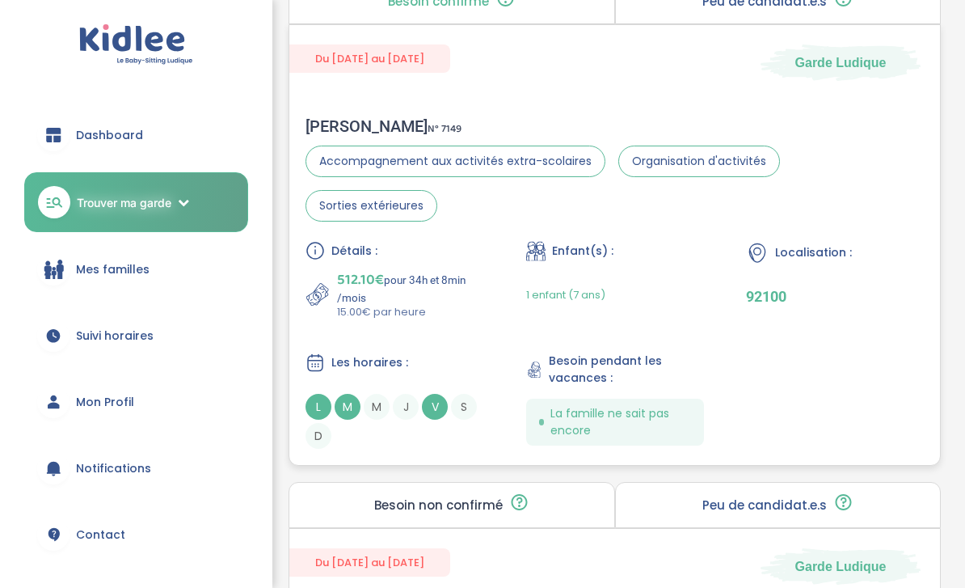
scroll to position [690, 0]
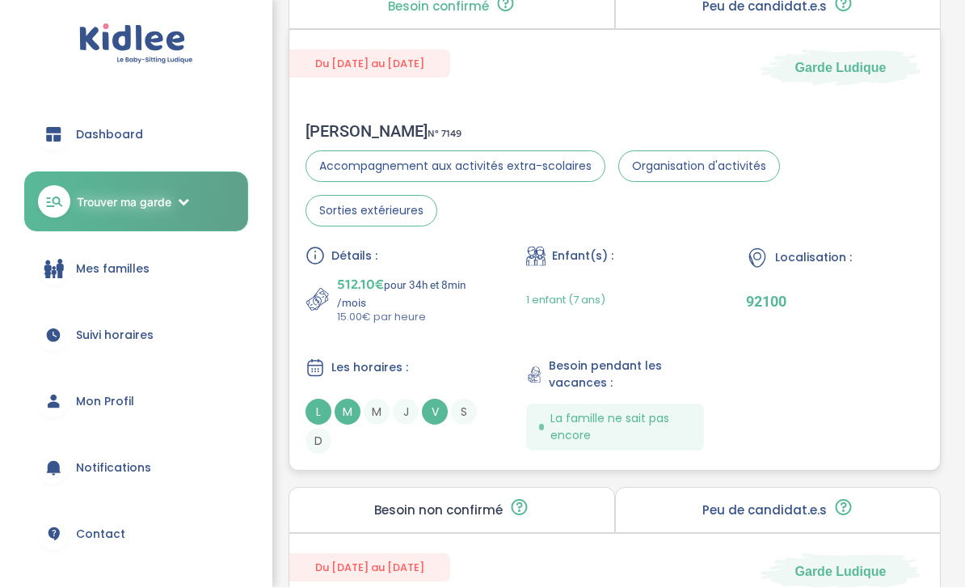
click at [493, 302] on div "Détails : 512.10€ pour 34h et 8min /mois 15.00€ par heure Enfant(s) : 1 enfant …" at bounding box center [615, 351] width 619 height 208
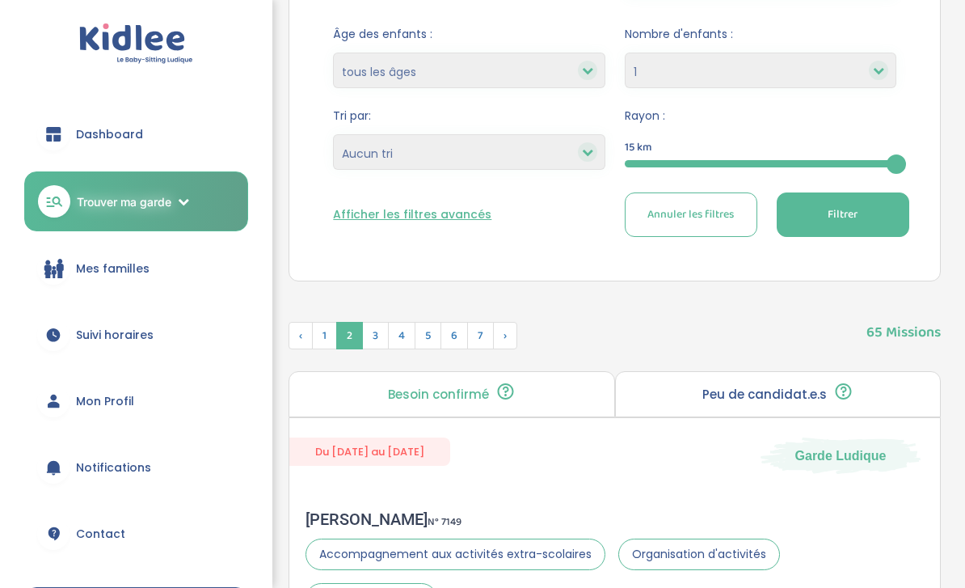
scroll to position [302, 0]
click at [376, 336] on span "3" at bounding box center [375, 335] width 27 height 27
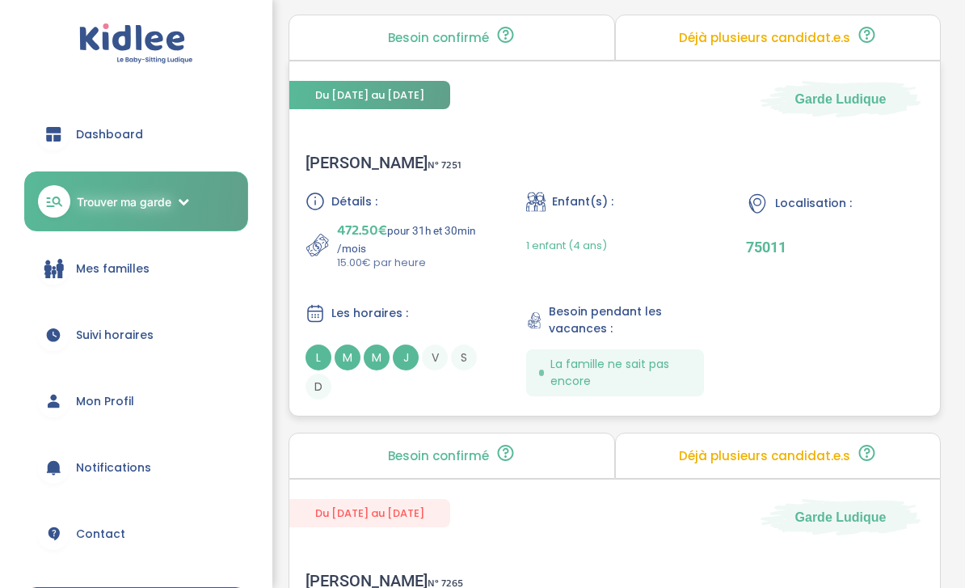
scroll to position [658, 0]
click at [473, 312] on div "Les horaires :" at bounding box center [395, 314] width 178 height 20
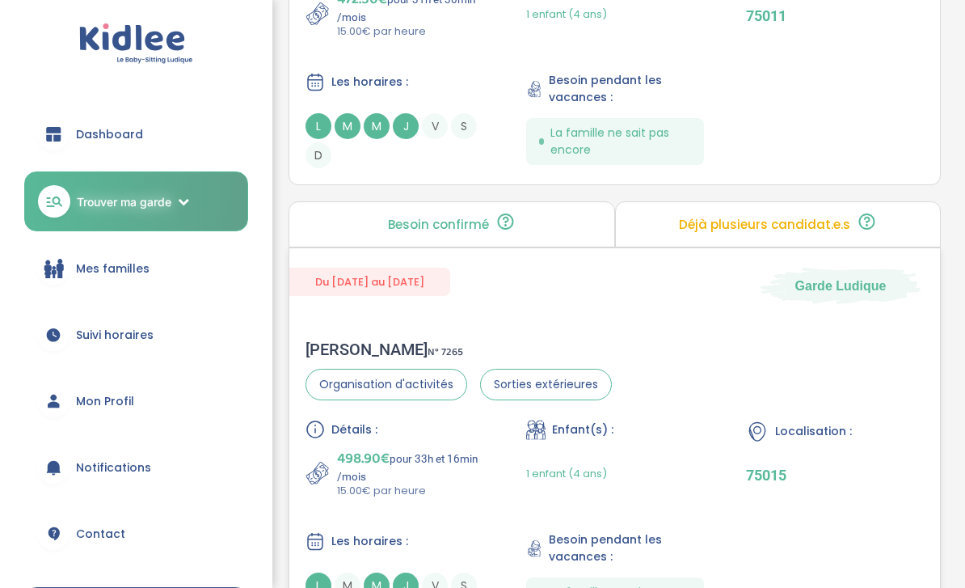
scroll to position [890, 0]
click at [560, 321] on div "Du 01-09-2025 au 31-07-2026 Garde Ludique Clémence L . N° 7265 Organisation d'a…" at bounding box center [615, 445] width 653 height 397
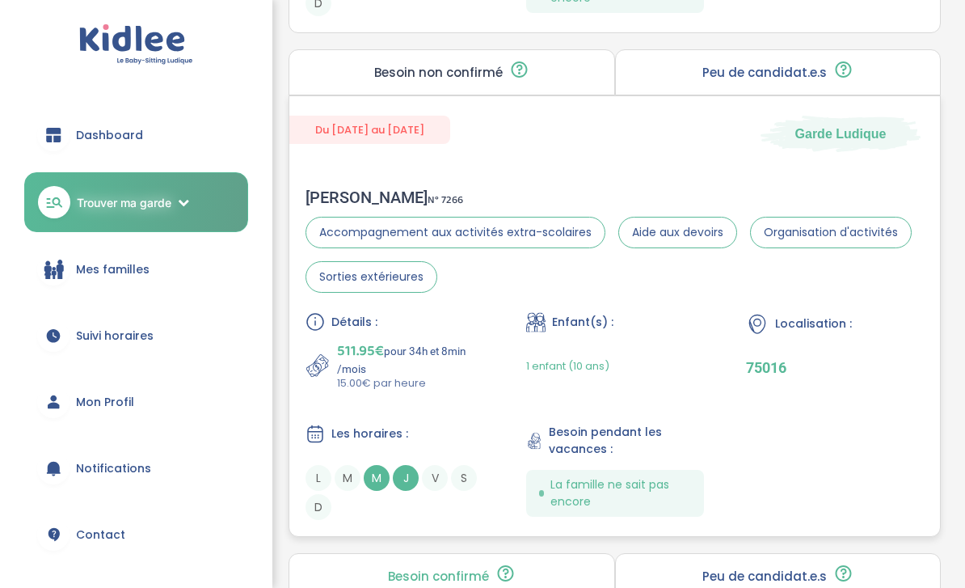
scroll to position [1523, 0]
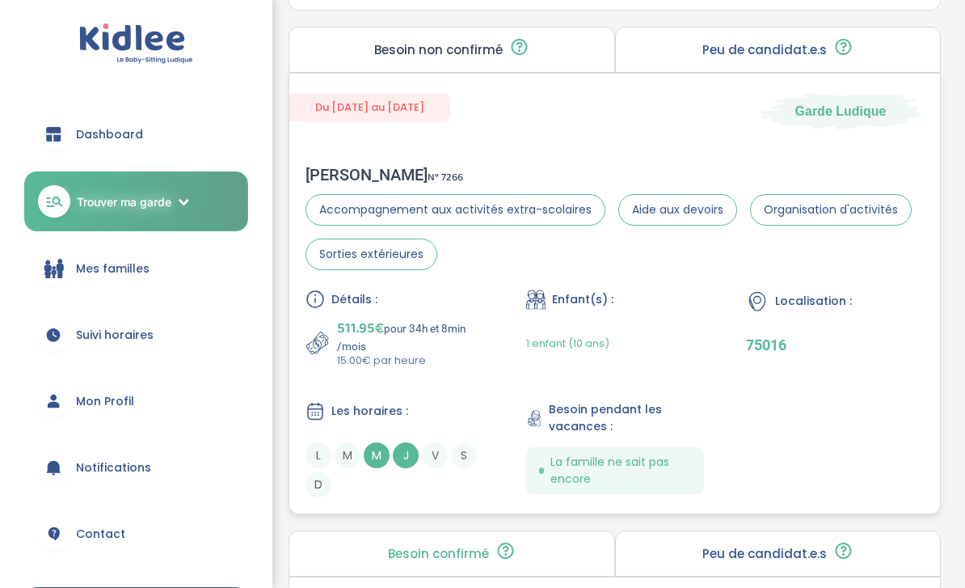
click at [476, 333] on p "511.95€ pour 34h et 8min /mois" at bounding box center [410, 336] width 146 height 36
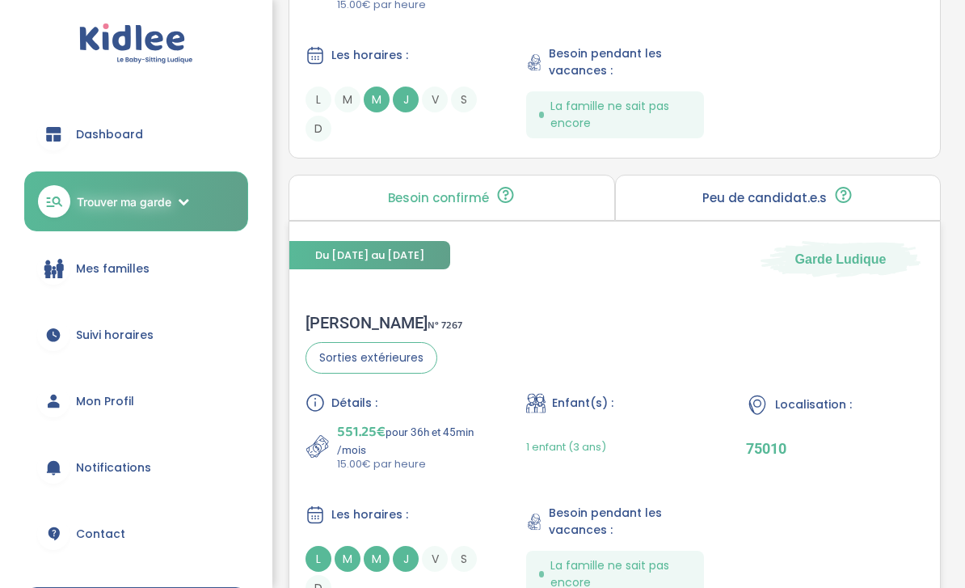
scroll to position [1896, 0]
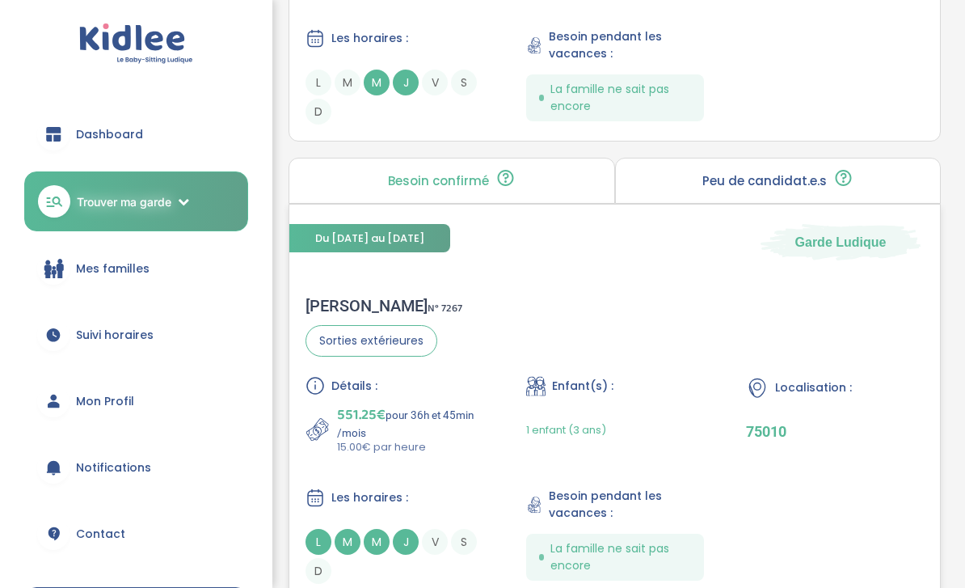
click at [476, 370] on div "Djoha c . N° 7267 Sorties extérieures Détails : 551.25€ pour 36h et 45min /mois…" at bounding box center [614, 441] width 651 height 320
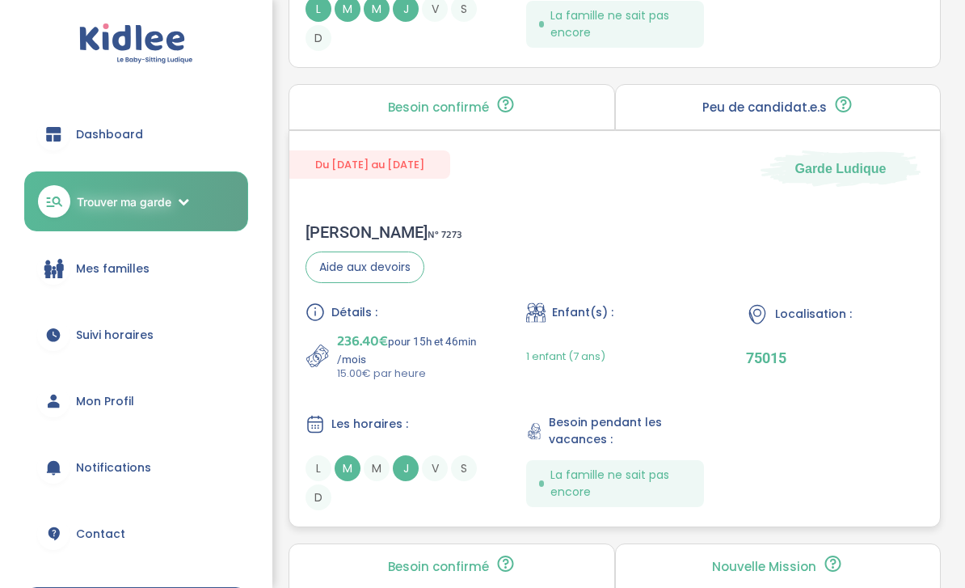
scroll to position [2430, 0]
click at [449, 365] on p "236.40€ pour 15h et 46min /mois" at bounding box center [410, 348] width 146 height 36
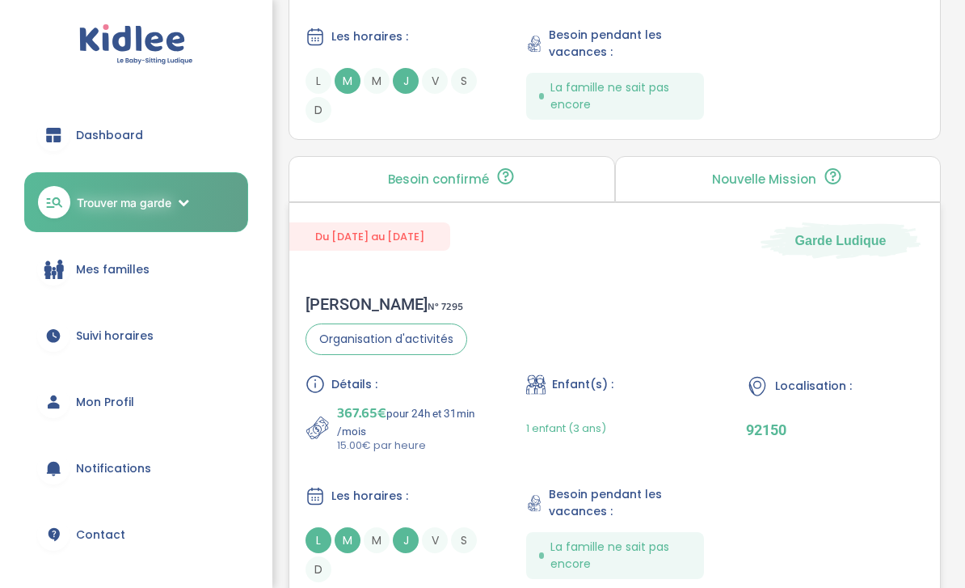
scroll to position [2819, 0]
click at [475, 480] on div "Détails : 367.65€ pour 24h et 31min /mois 15.00€ par heure Enfant(s) : 1 enfant…" at bounding box center [615, 477] width 619 height 208
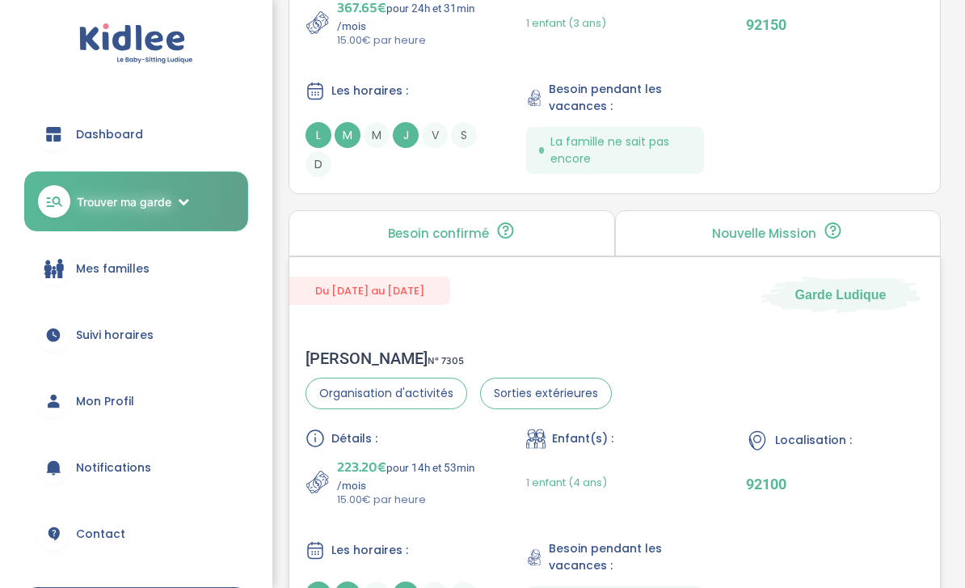
scroll to position [3222, 0]
click at [471, 508] on p "15.00€ par heure" at bounding box center [410, 500] width 146 height 16
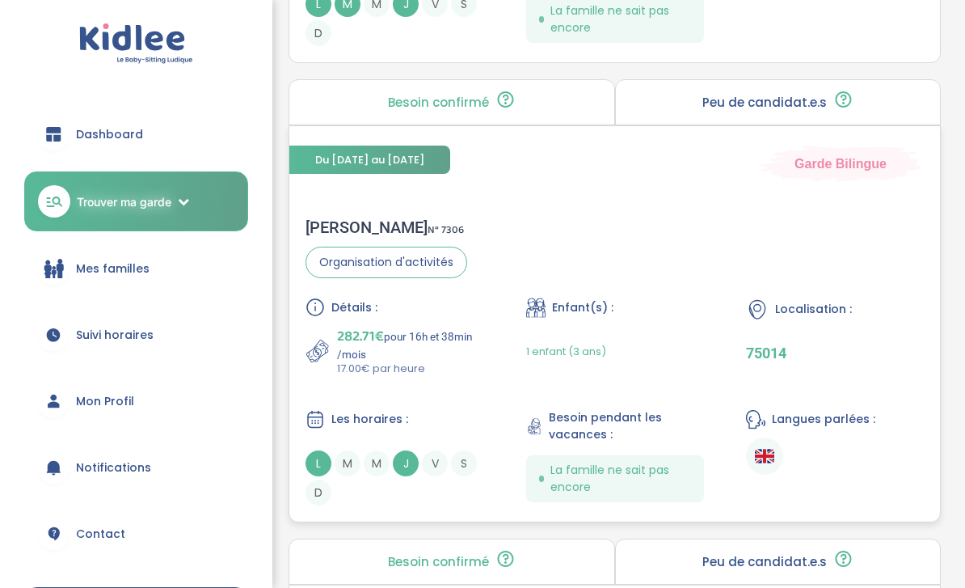
scroll to position [3818, 0]
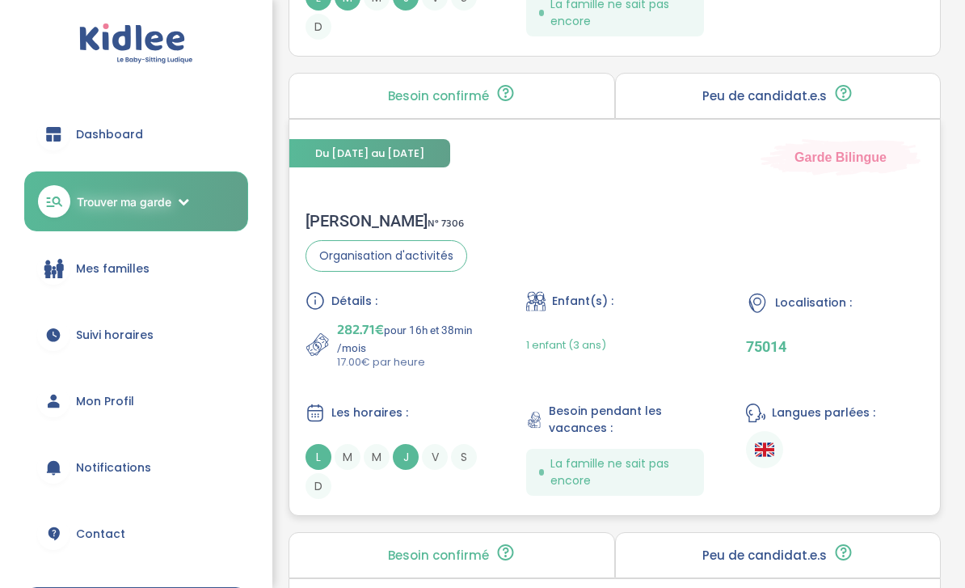
click at [465, 422] on div "Détails : 282.71€ pour 16h et 38min /mois 17.00€ par heure Enfant(s) : 1 enfant…" at bounding box center [615, 396] width 619 height 208
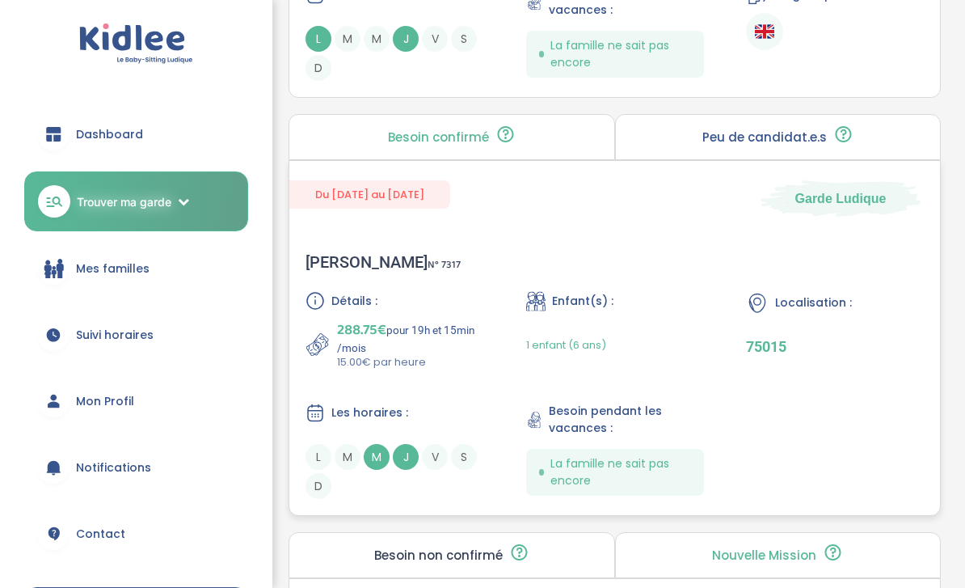
scroll to position [4237, 0]
click at [465, 422] on div "Détails : 288.75€ pour 19h et 15min /mois 15.00€ par heure Enfant(s) : 1 enfant…" at bounding box center [615, 395] width 619 height 208
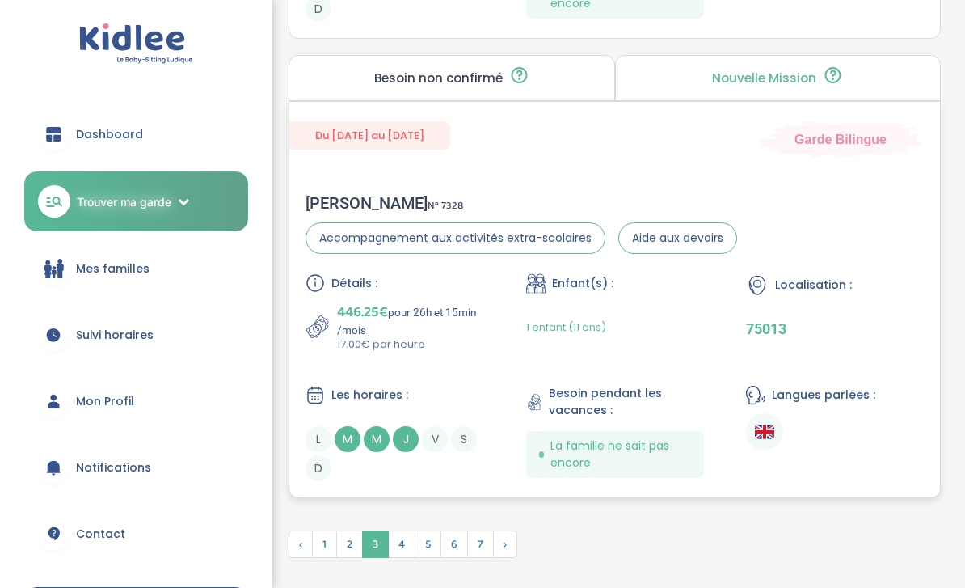
scroll to position [4735, 0]
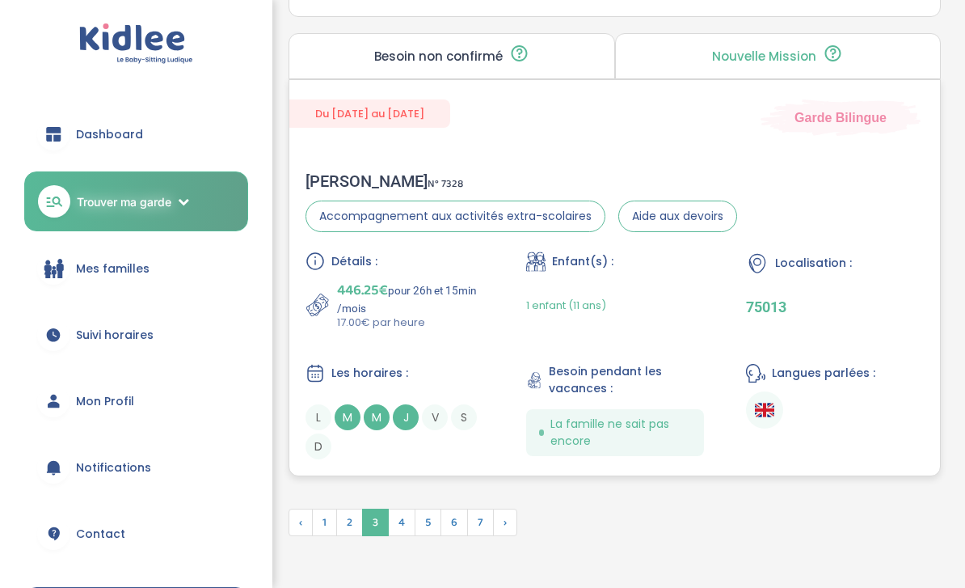
click at [465, 422] on div "Les horaires : L M M J V S D" at bounding box center [395, 412] width 178 height 96
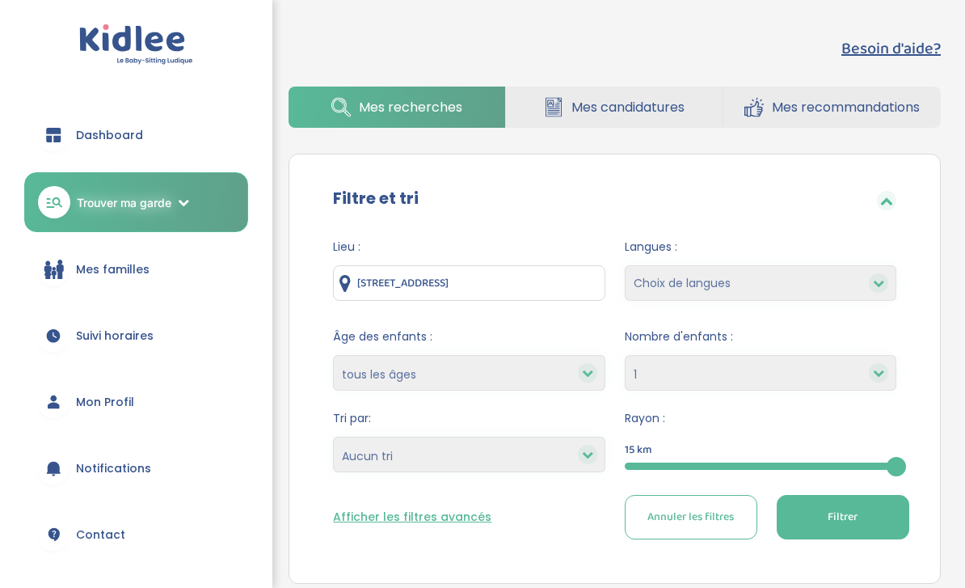
scroll to position [4788, 0]
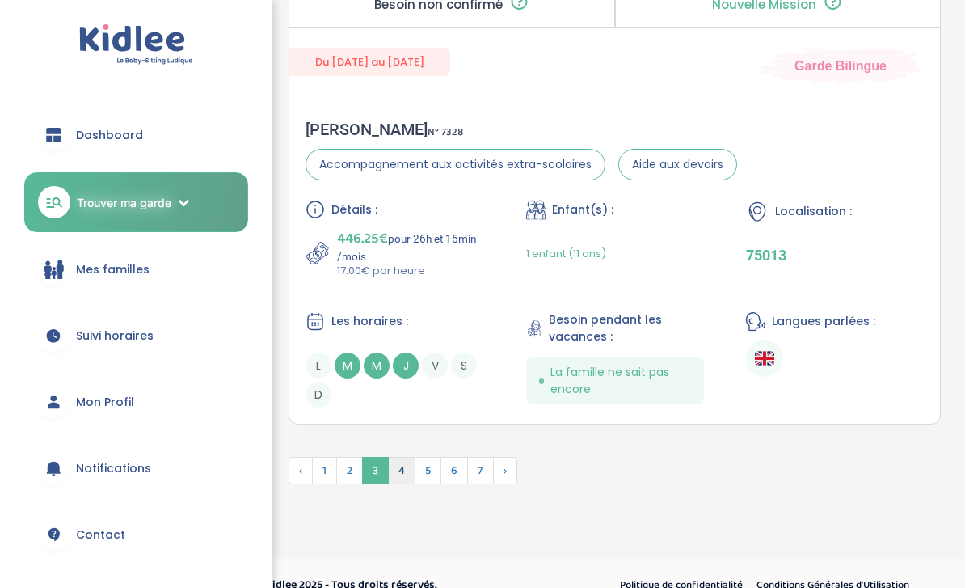
click at [399, 484] on span "4" at bounding box center [401, 470] width 27 height 27
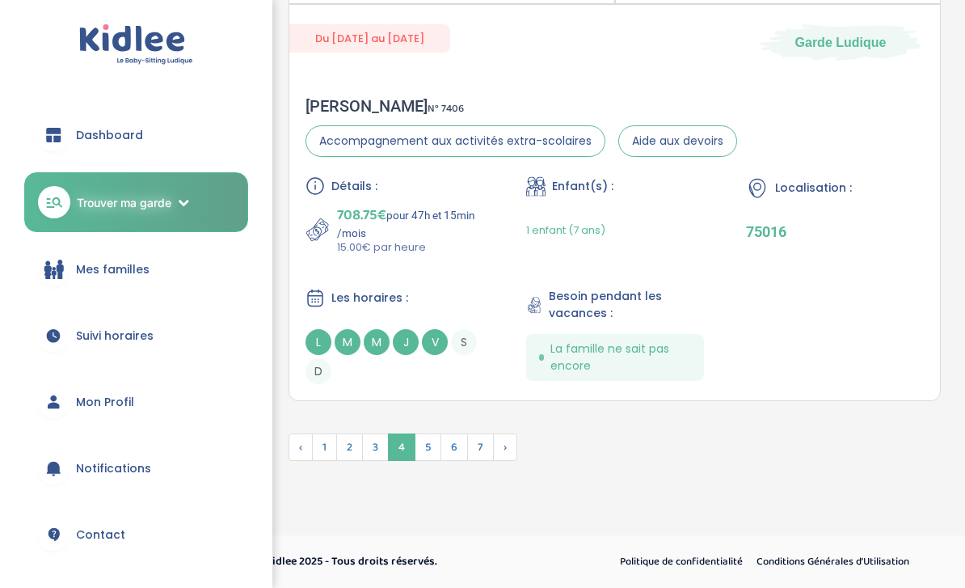
scroll to position [4744, 0]
click at [461, 283] on div "Détails : 708.75€ pour 47h et 15min /mois 15.00€ par heure Enfant(s) : 1 enfant…" at bounding box center [615, 280] width 619 height 208
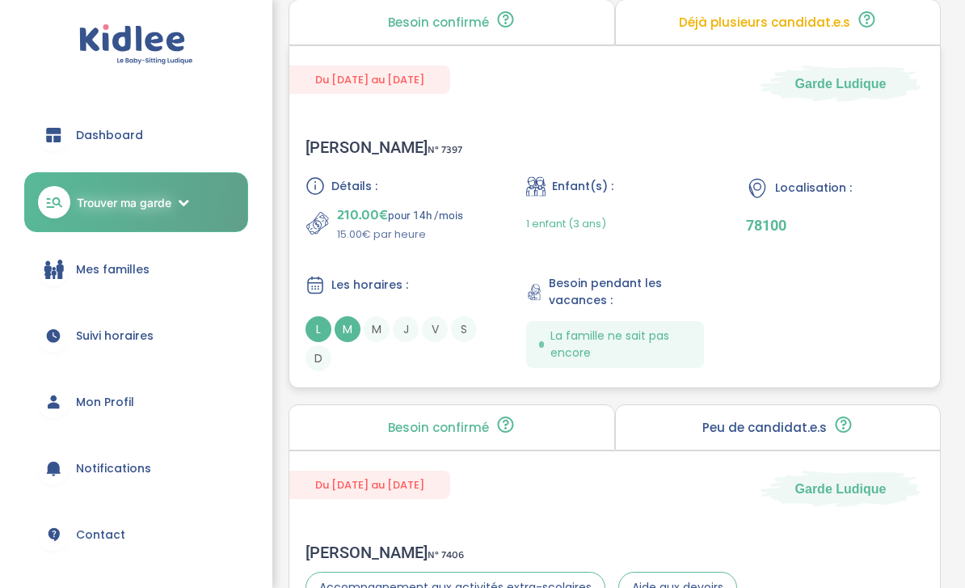
scroll to position [4272, 0]
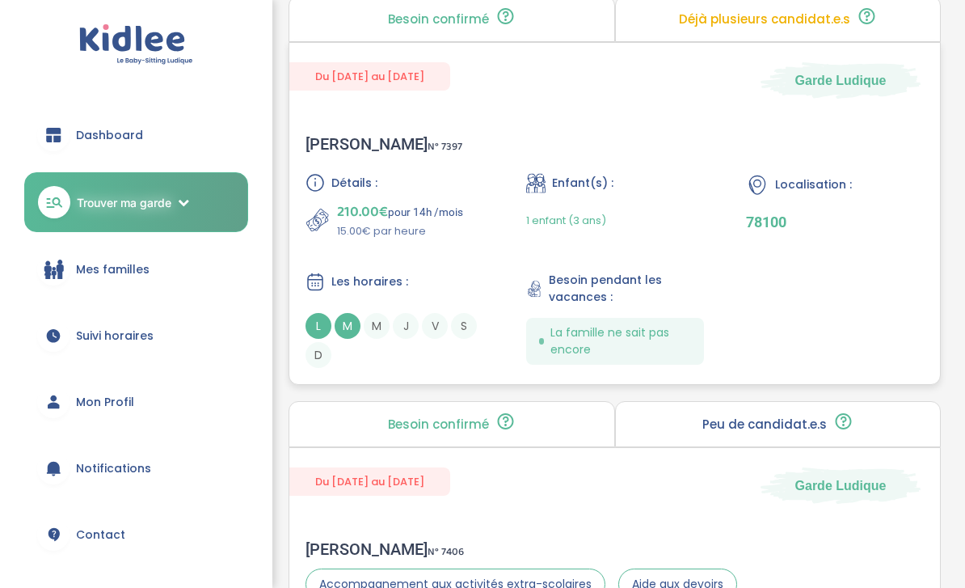
click at [461, 282] on div "Détails : 210.00€ pour 14h /mois 15.00€ par heure Enfant(s) : 1 enfant (3 ans) …" at bounding box center [615, 270] width 619 height 195
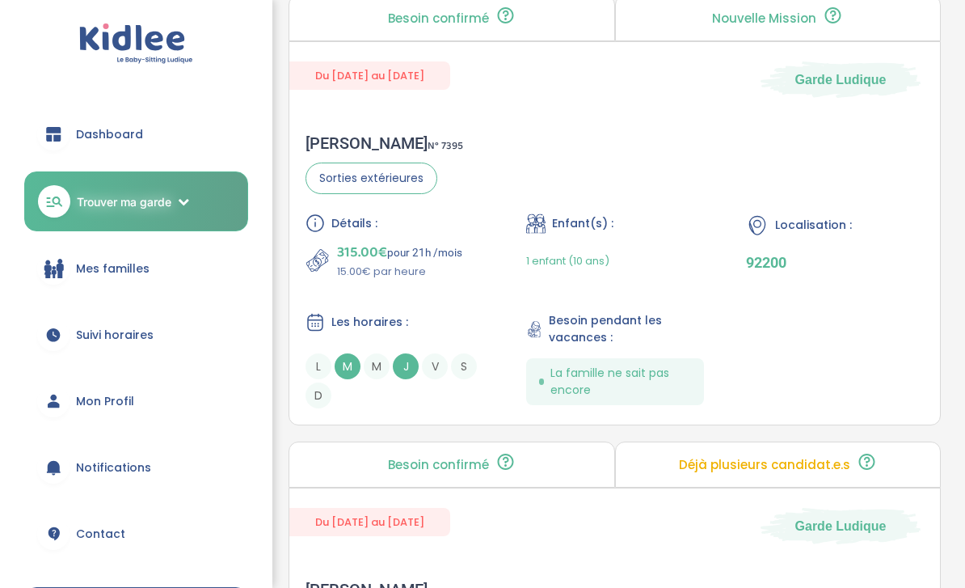
scroll to position [3802, 0]
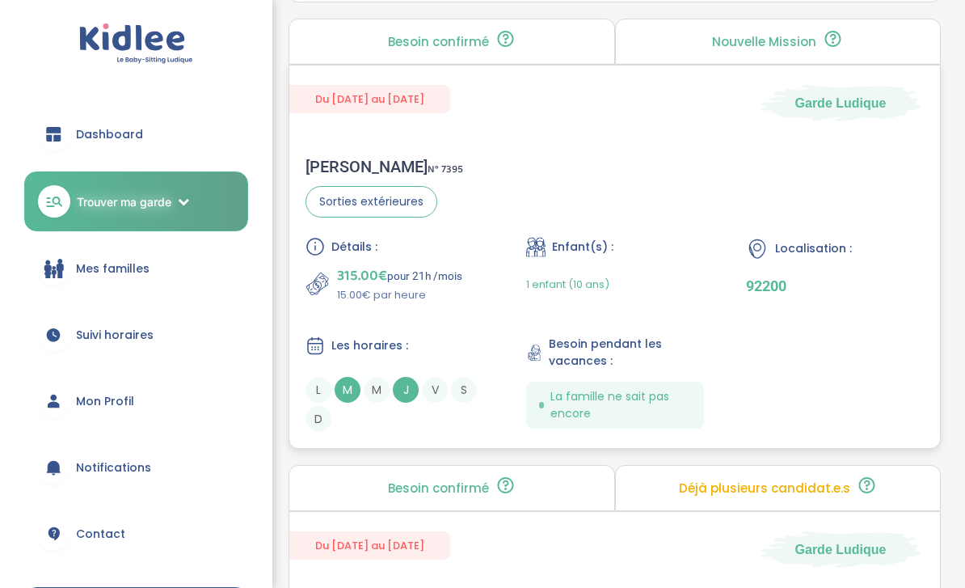
click at [488, 243] on div "Christelle L . N° 7395 Sorties extérieures Détails : 315.00€ pour 21h /mois 15.…" at bounding box center [614, 295] width 651 height 307
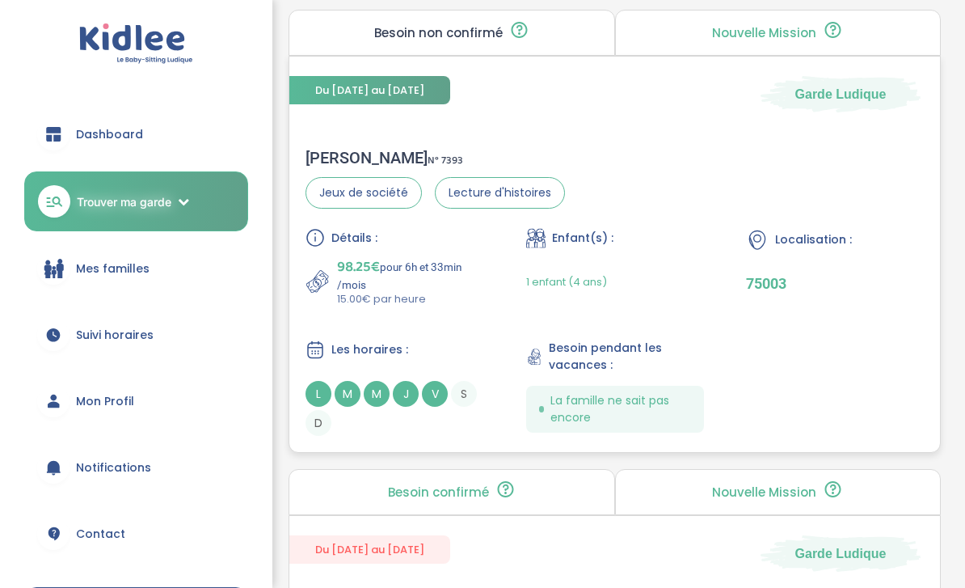
scroll to position [3335, 0]
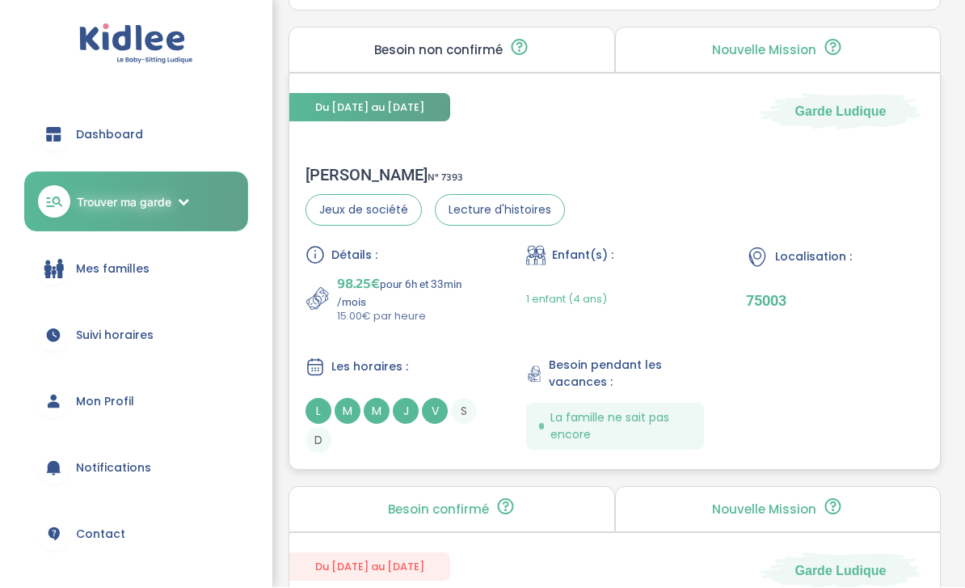
click at [475, 309] on p "98.25€ pour 6h et 33min /mois" at bounding box center [410, 291] width 146 height 36
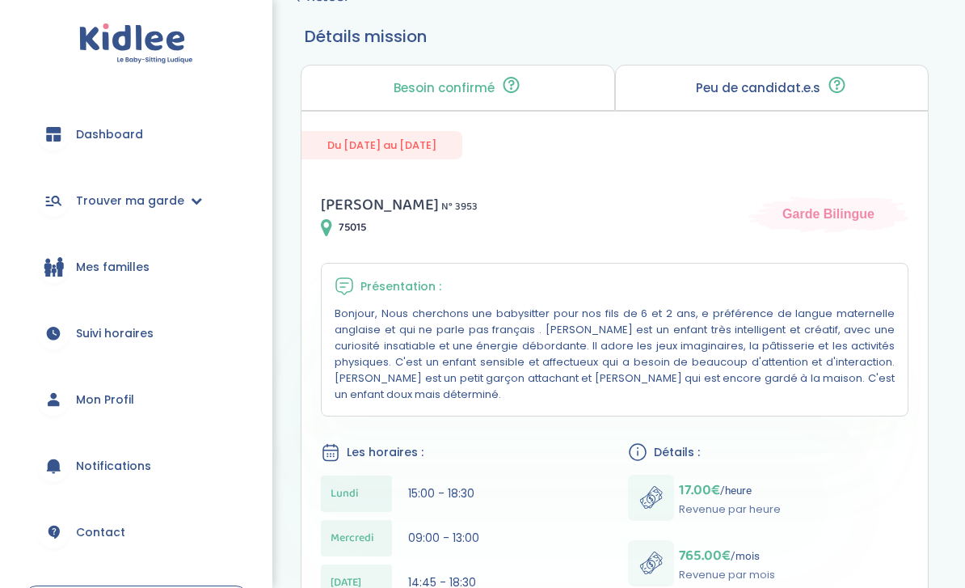
scroll to position [117, 0]
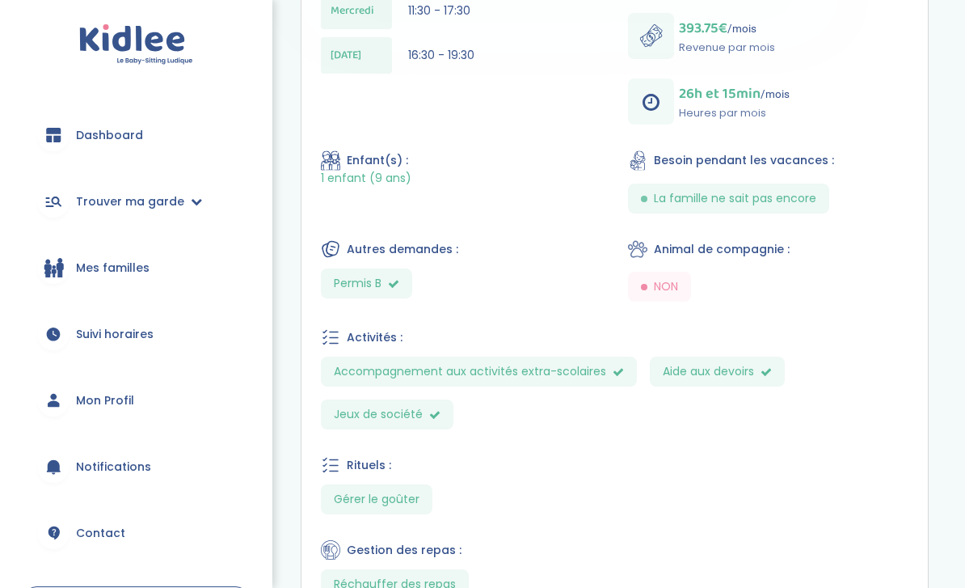
scroll to position [754, 0]
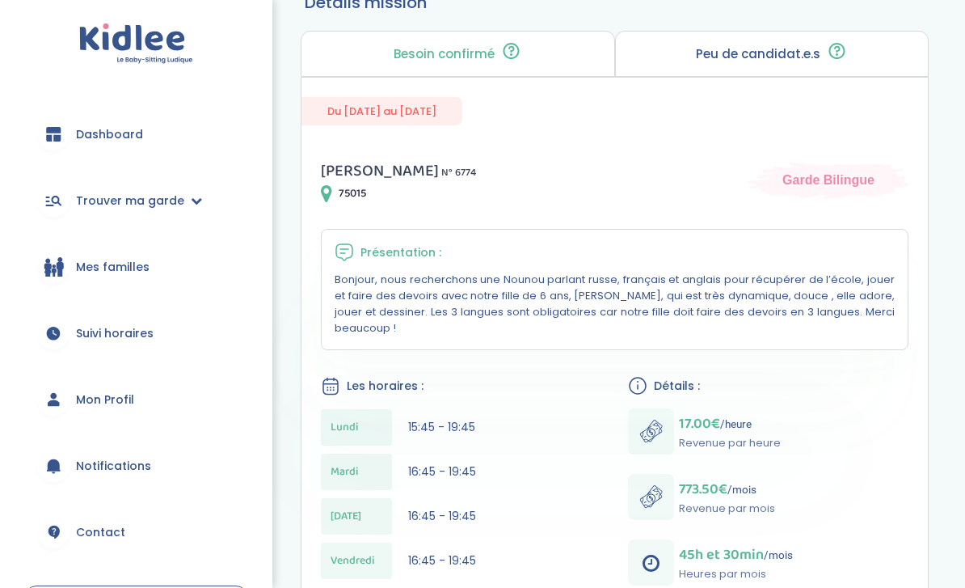
scroll to position [151, 0]
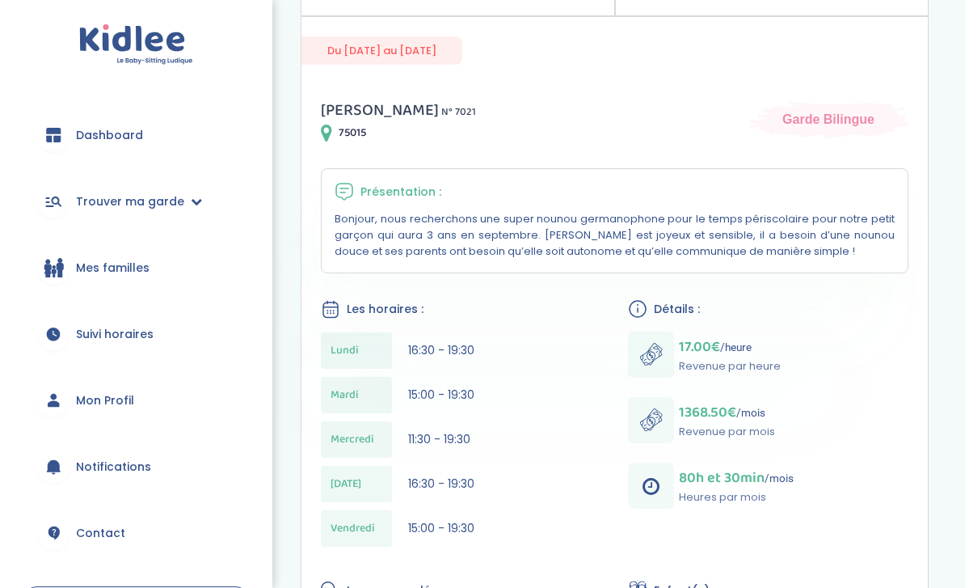
scroll to position [243, 0]
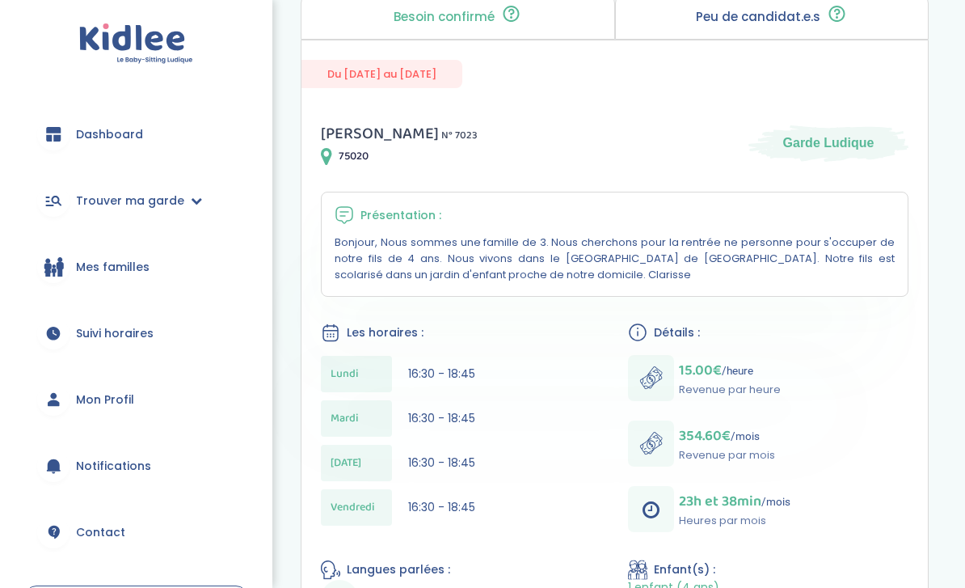
scroll to position [188, 0]
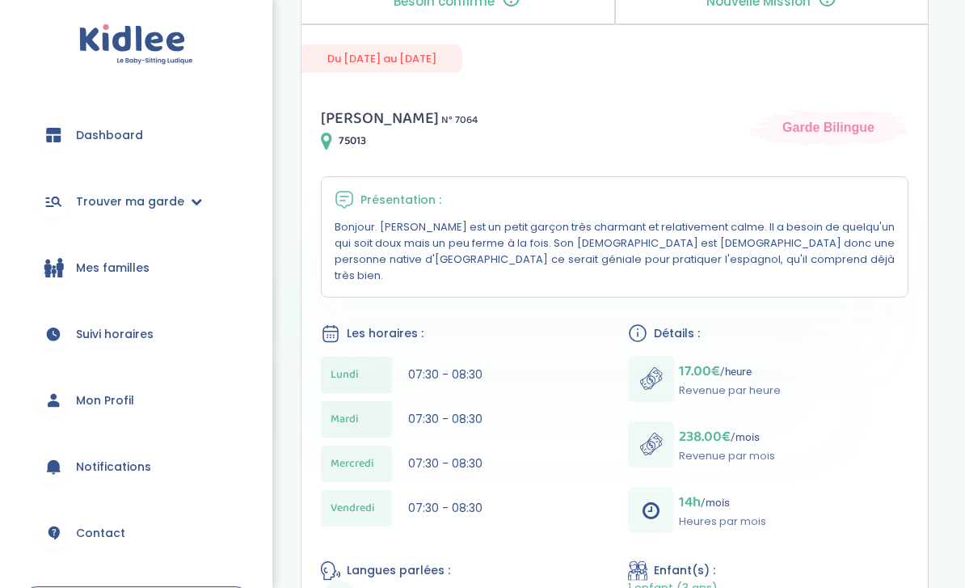
scroll to position [204, 0]
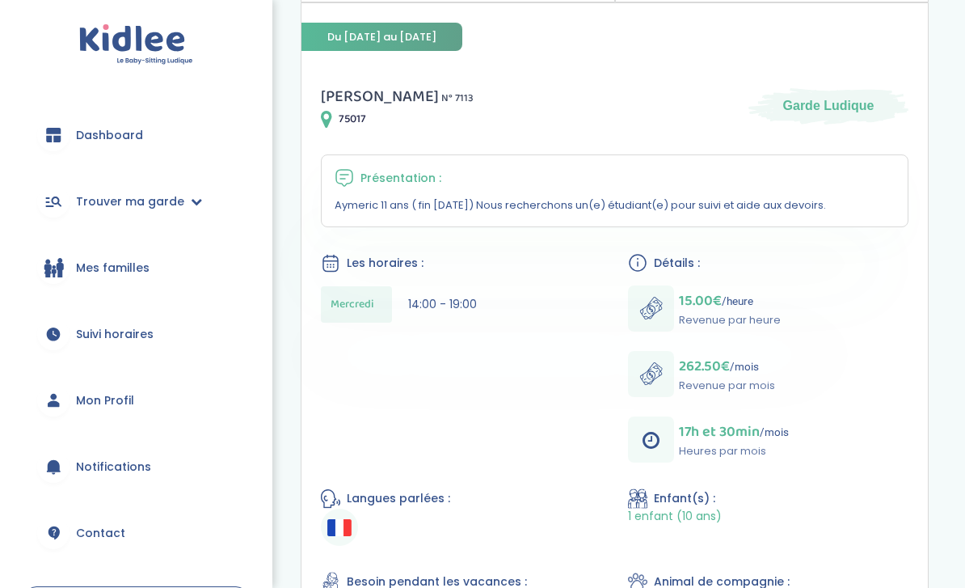
scroll to position [226, 0]
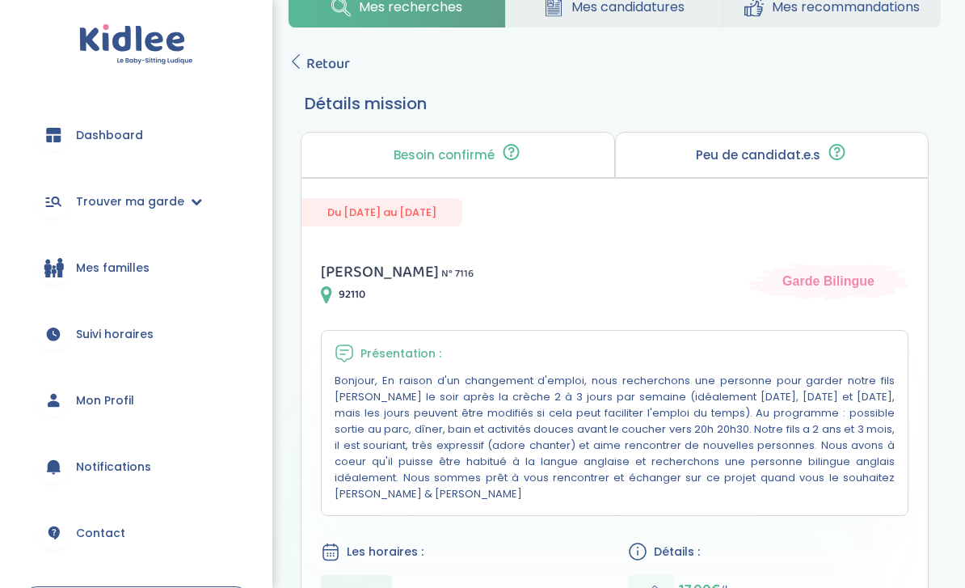
scroll to position [47, 0]
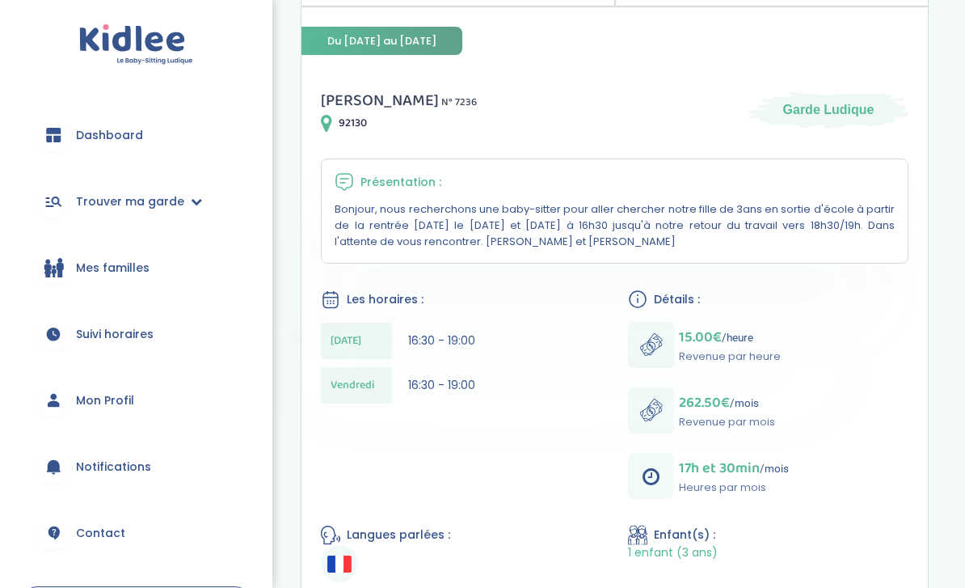
scroll to position [229, 0]
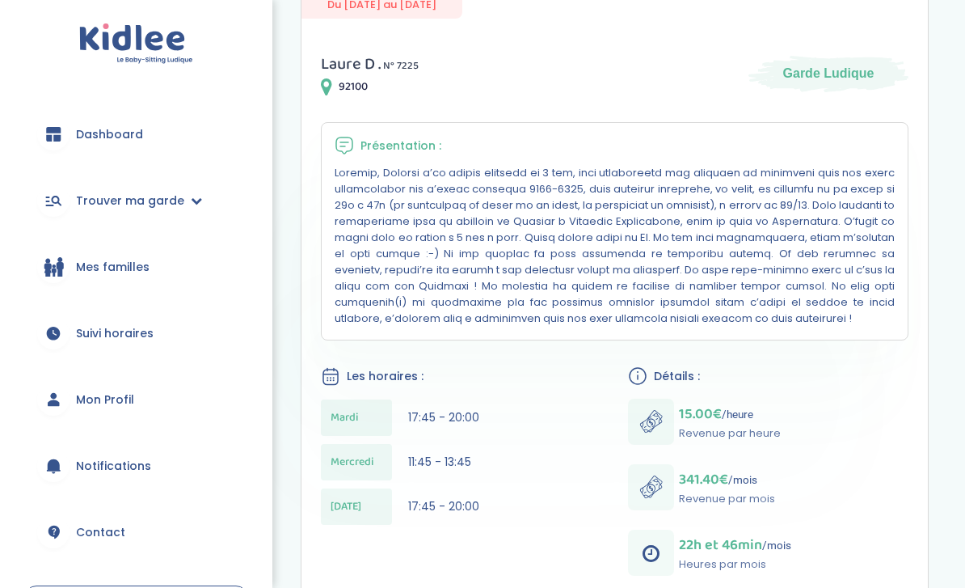
scroll to position [258, 0]
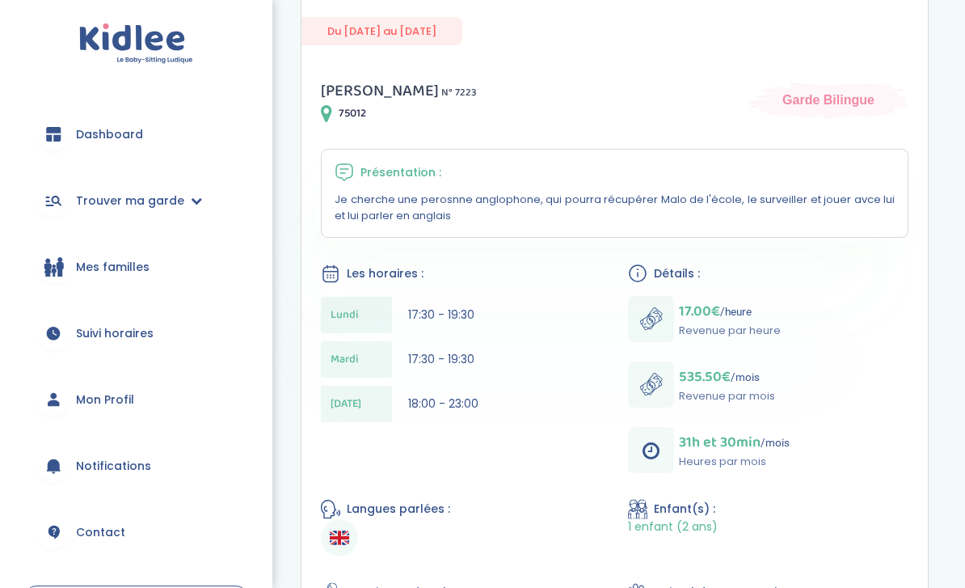
scroll to position [231, 0]
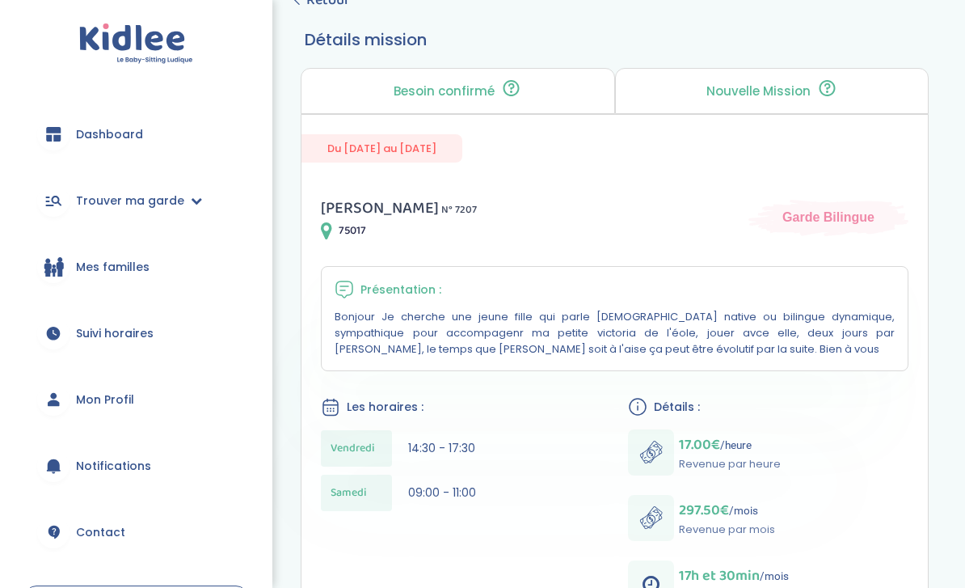
scroll to position [114, 0]
drag, startPoint x: 408, startPoint y: 453, endPoint x: 492, endPoint y: 452, distance: 83.3
click at [492, 452] on div "Vendredi 14:30 - 17:30" at bounding box center [461, 448] width 281 height 36
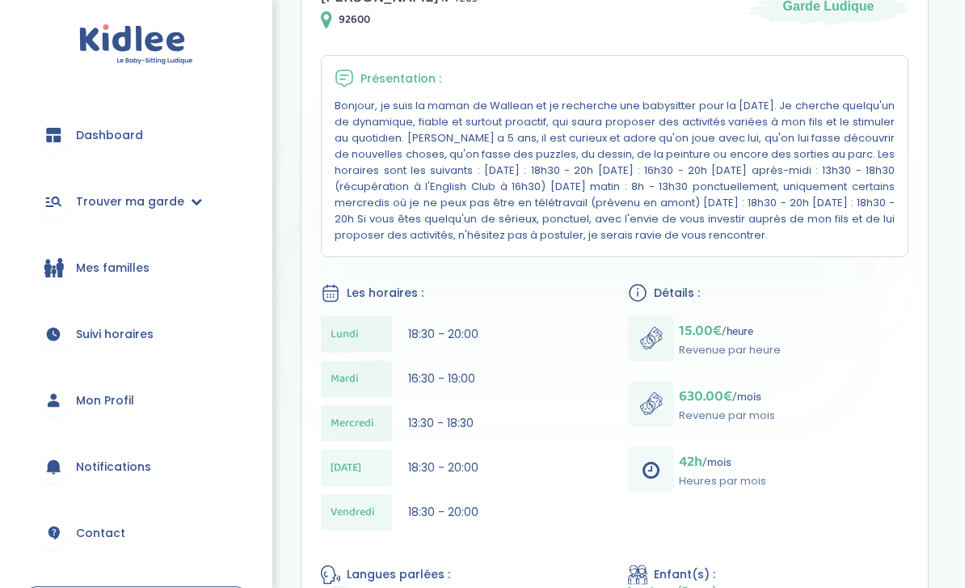
scroll to position [324, 0]
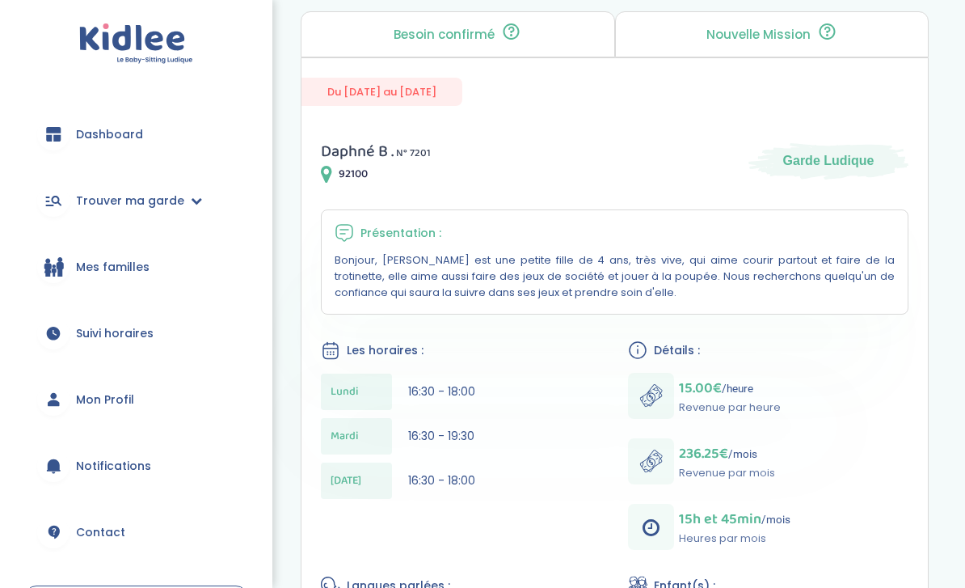
scroll to position [171, 0]
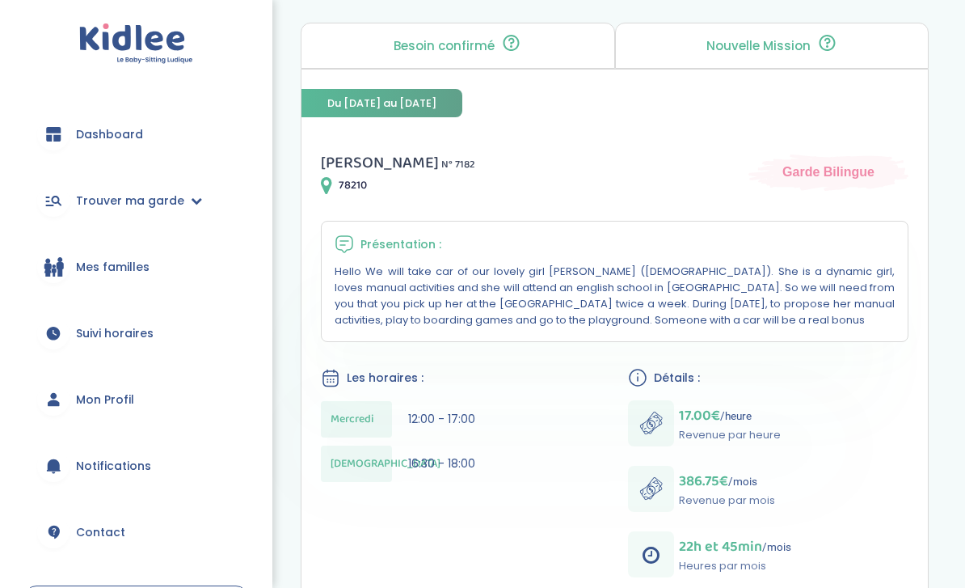
scroll to position [159, 0]
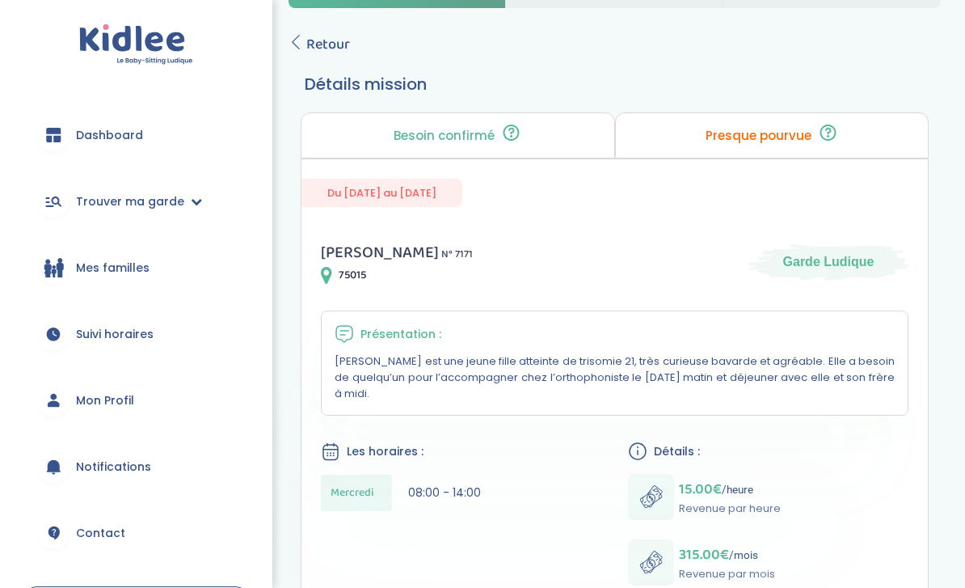
scroll to position [99, 0]
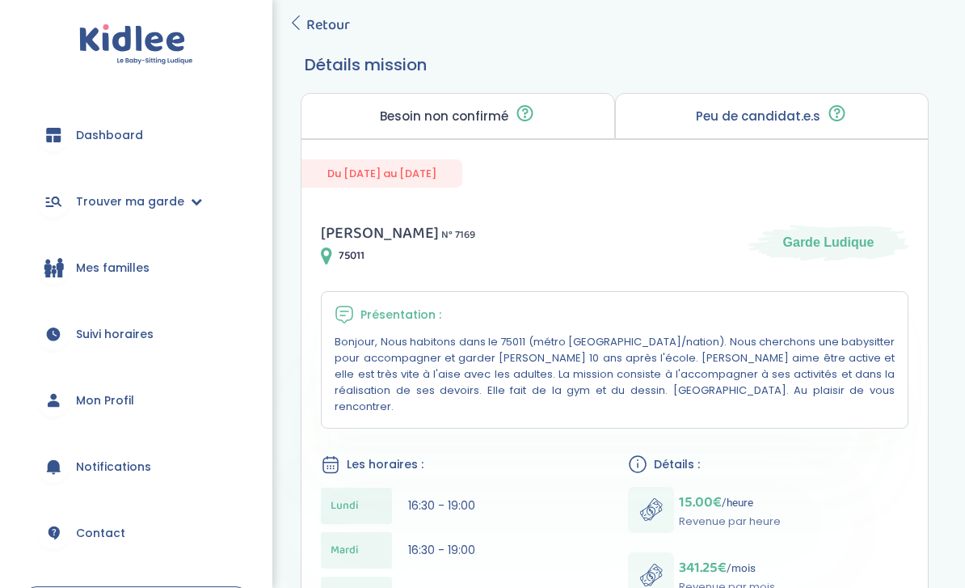
scroll to position [112, 0]
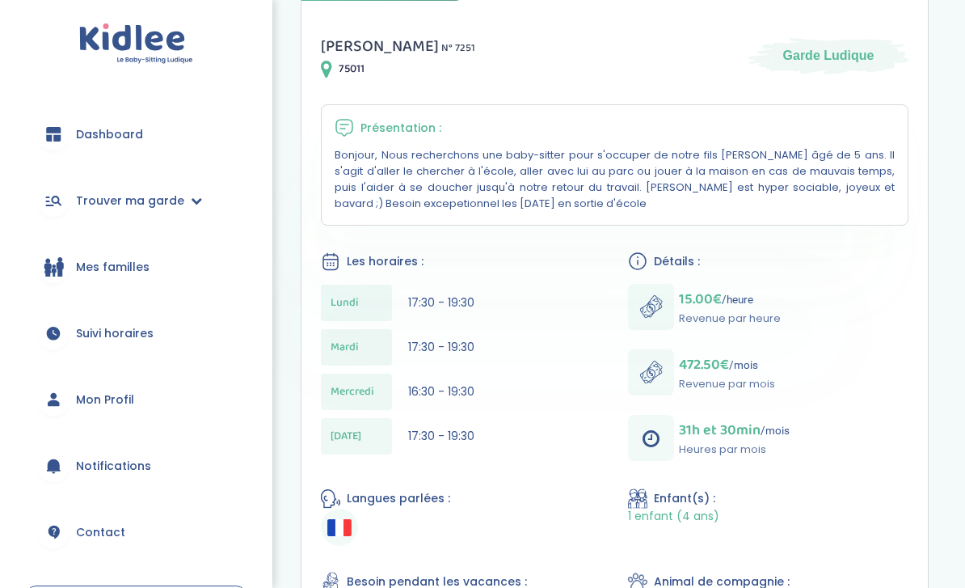
scroll to position [276, 0]
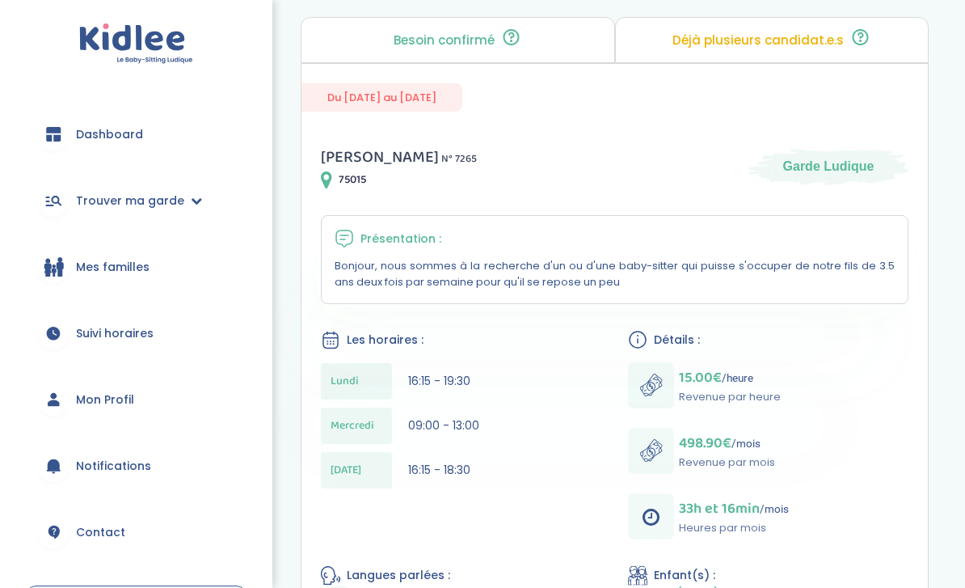
scroll to position [165, 0]
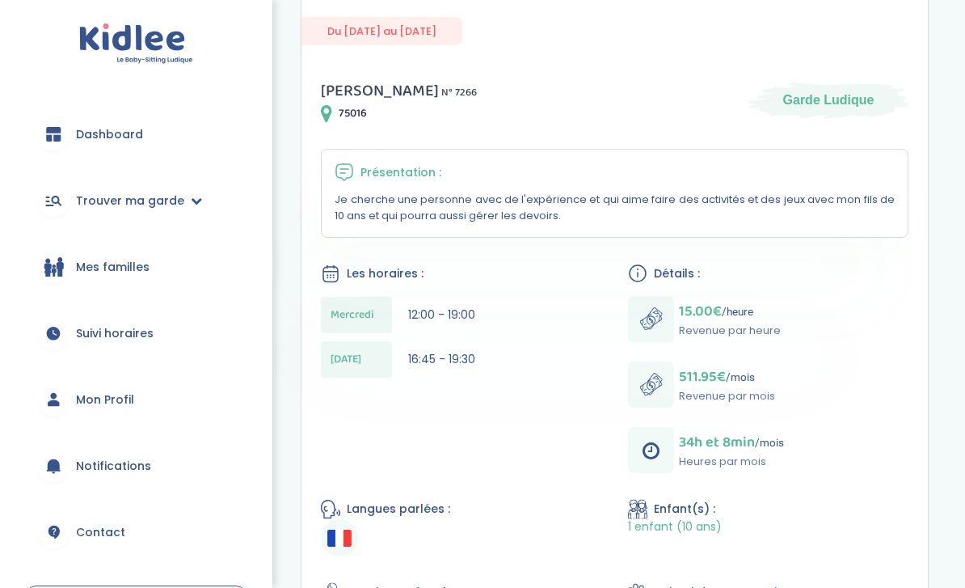
scroll to position [231, 0]
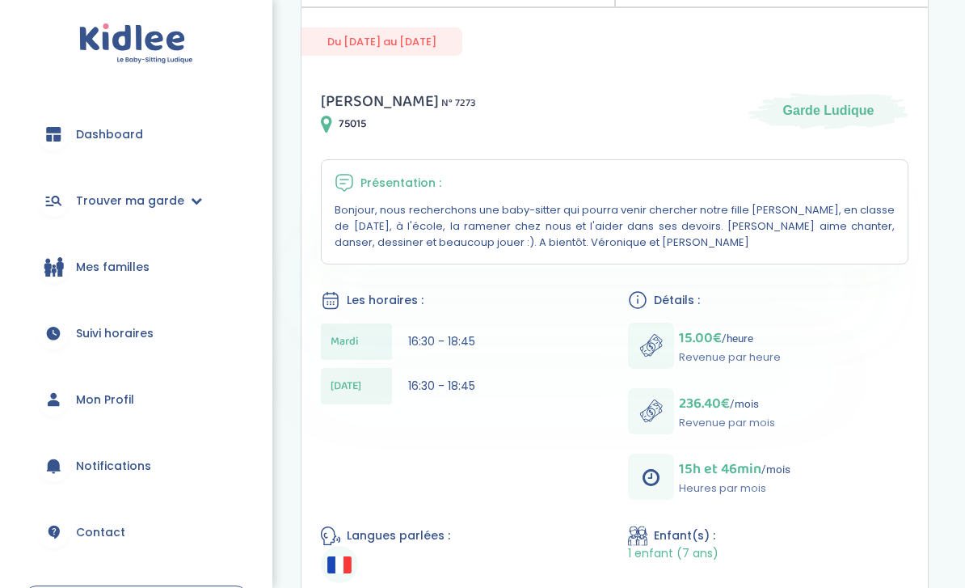
scroll to position [221, 0]
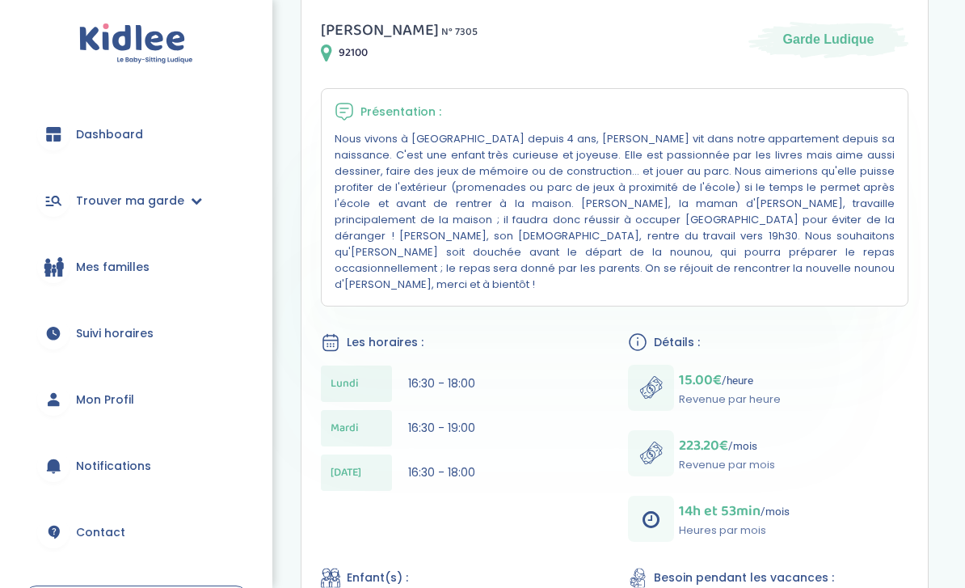
scroll to position [292, 0]
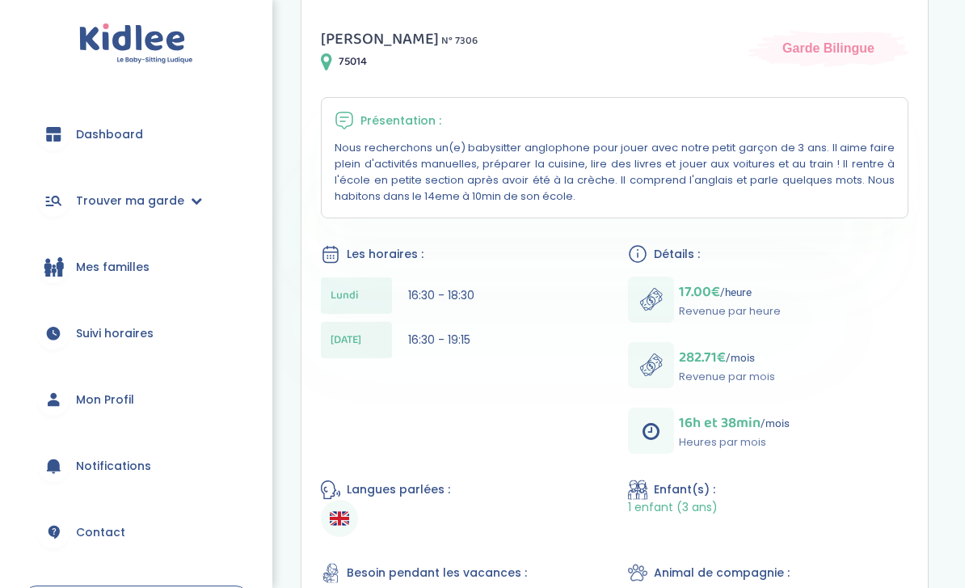
scroll to position [283, 0]
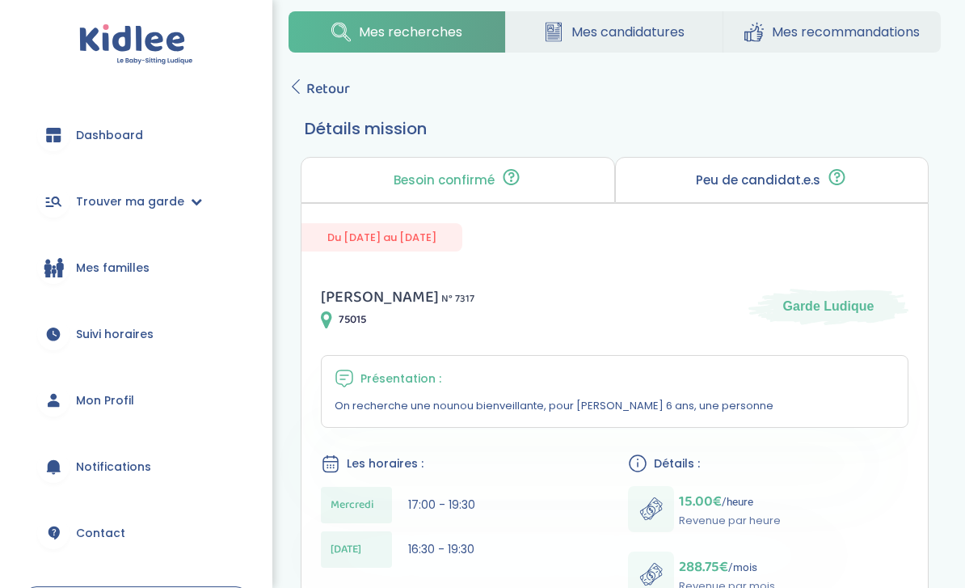
scroll to position [277, 0]
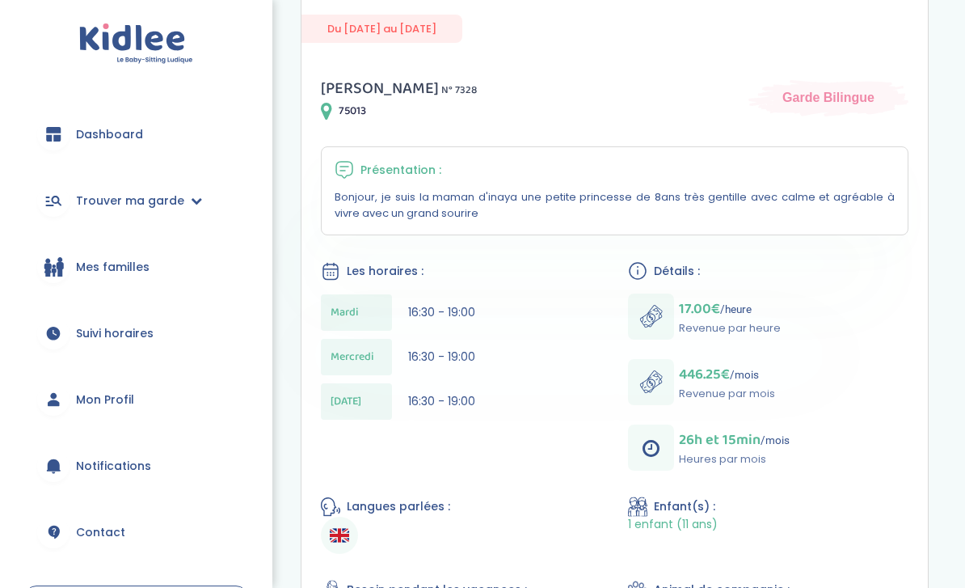
scroll to position [234, 0]
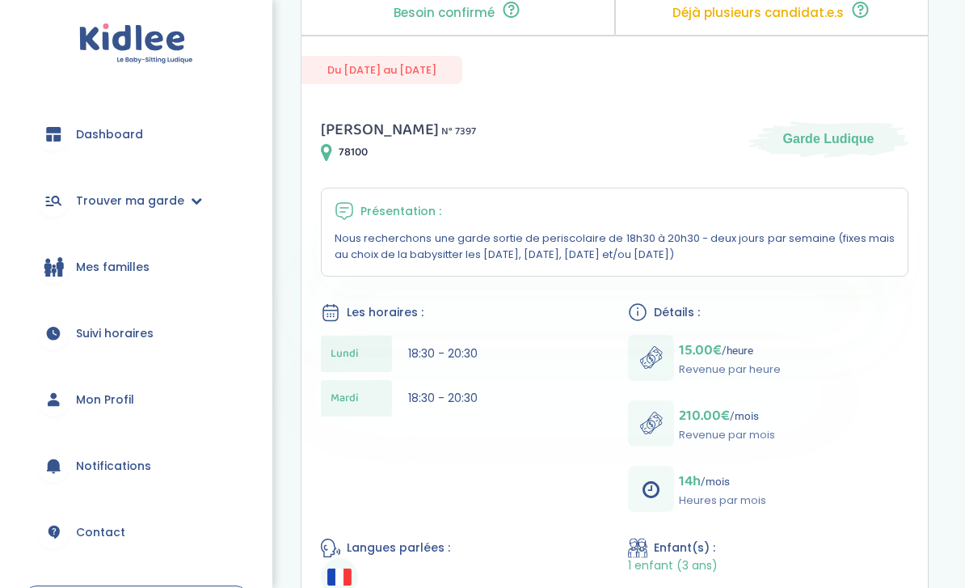
scroll to position [191, 0]
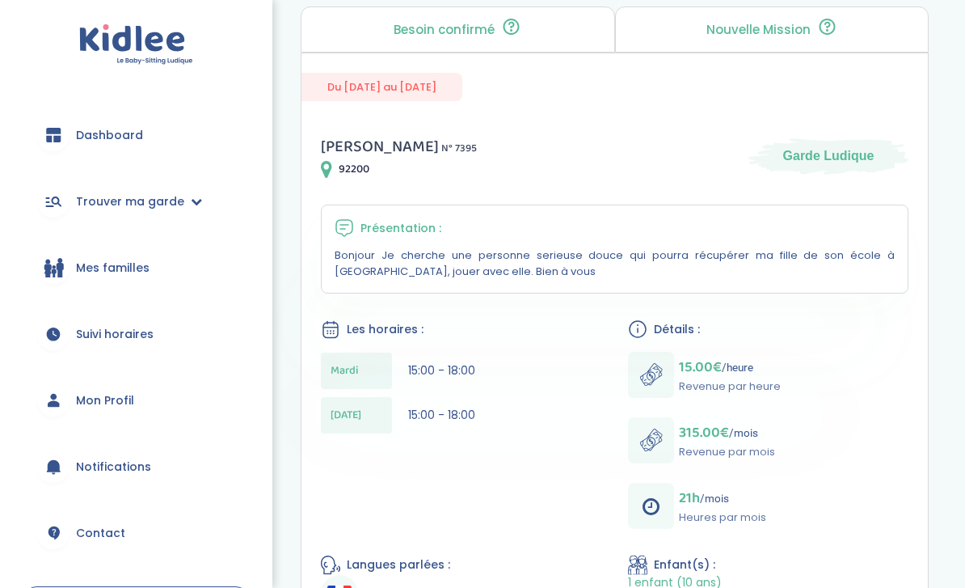
scroll to position [178, 0]
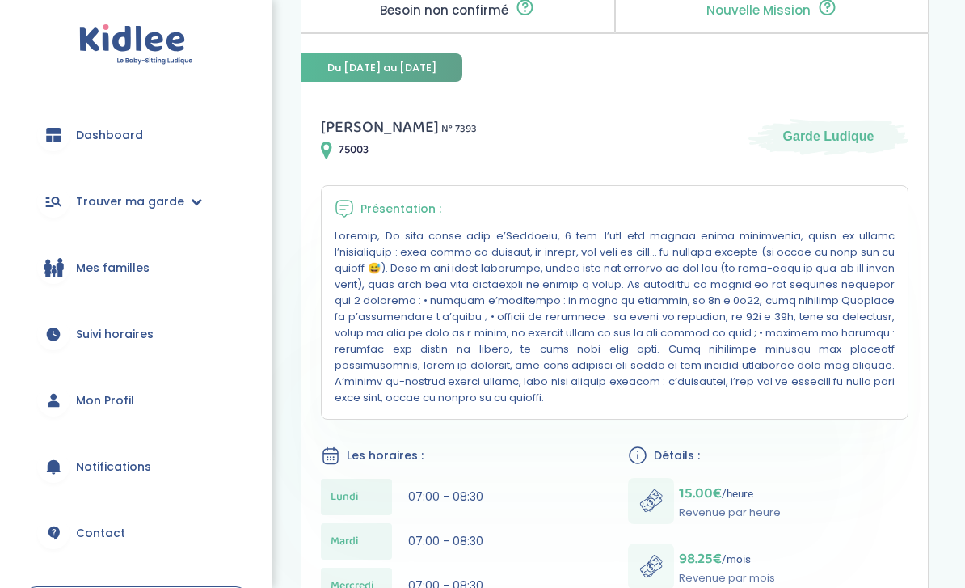
scroll to position [196, 0]
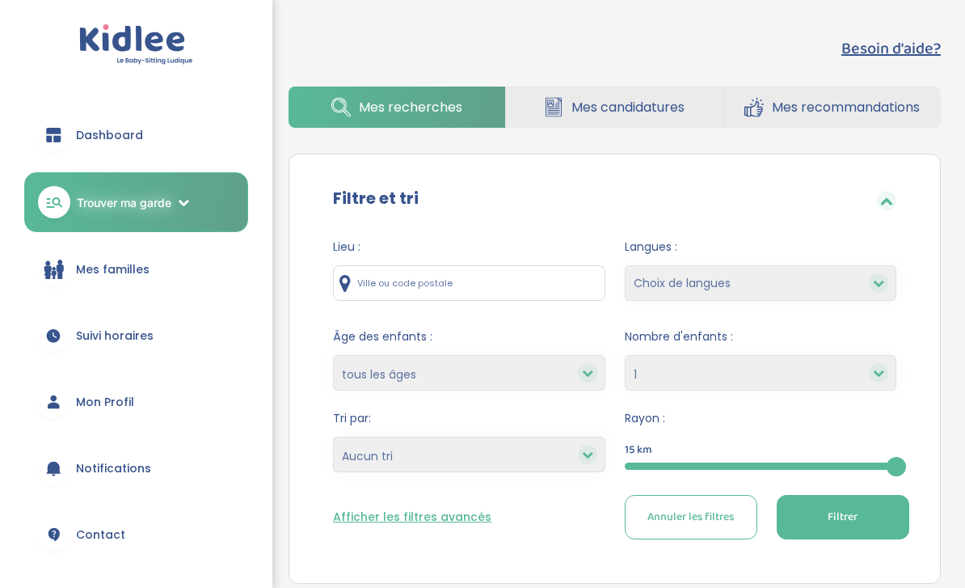
select select "1"
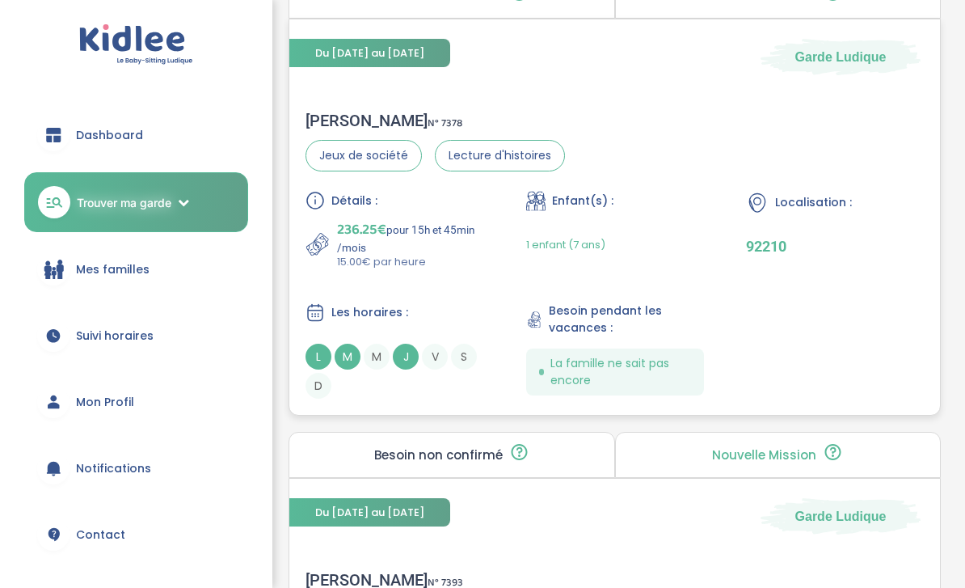
scroll to position [2931, 0]
click at [475, 309] on div "Détails : 236.25€ pour 15h et 45min /mois 15.00€ par heure Enfant(s) : 1 enfant…" at bounding box center [615, 294] width 619 height 208
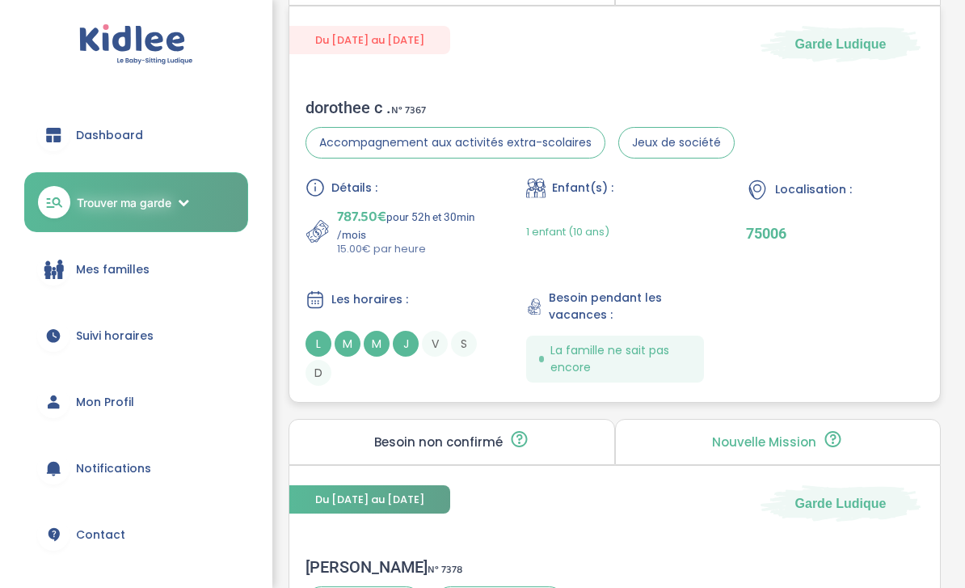
scroll to position [2467, 0]
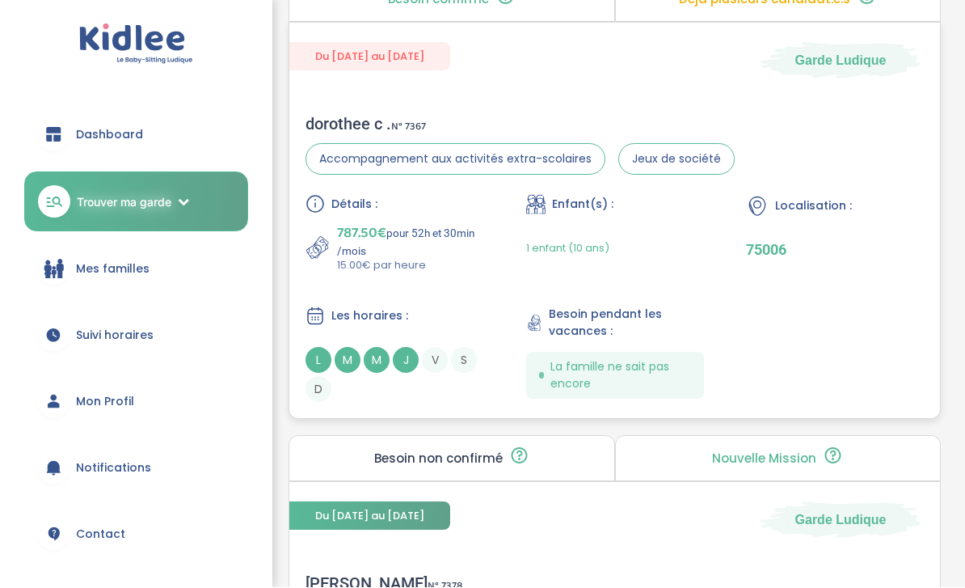
click at [475, 307] on div "Détails : 787.50€ pour 52h et 30min /mois 15.00€ par heure Enfant(s) : 1 enfant…" at bounding box center [615, 299] width 619 height 208
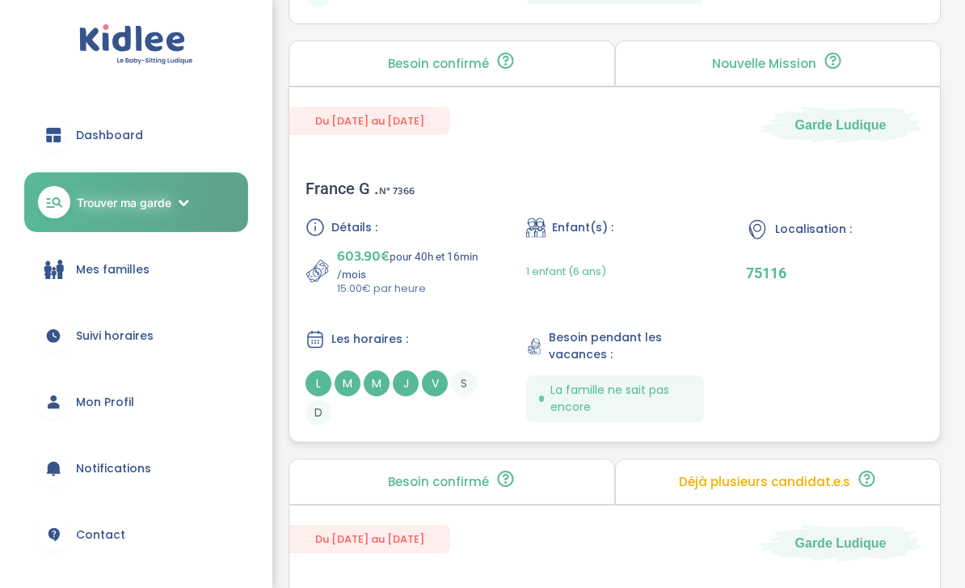
scroll to position [1984, 0]
click at [475, 298] on p "15.00€ par heure" at bounding box center [410, 289] width 146 height 16
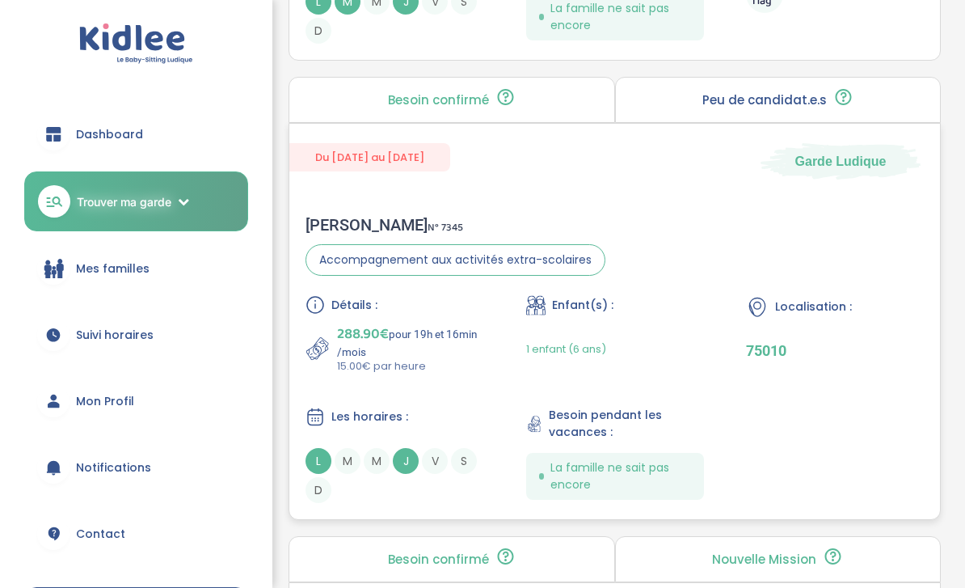
scroll to position [1486, 0]
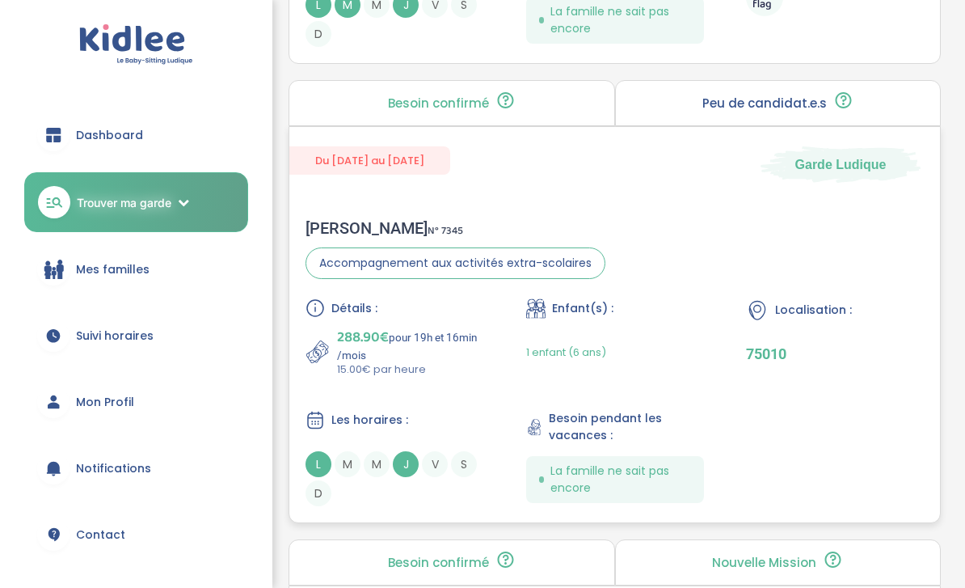
click at [470, 361] on p "288.90€ pour 19h et 16min /mois" at bounding box center [410, 344] width 146 height 36
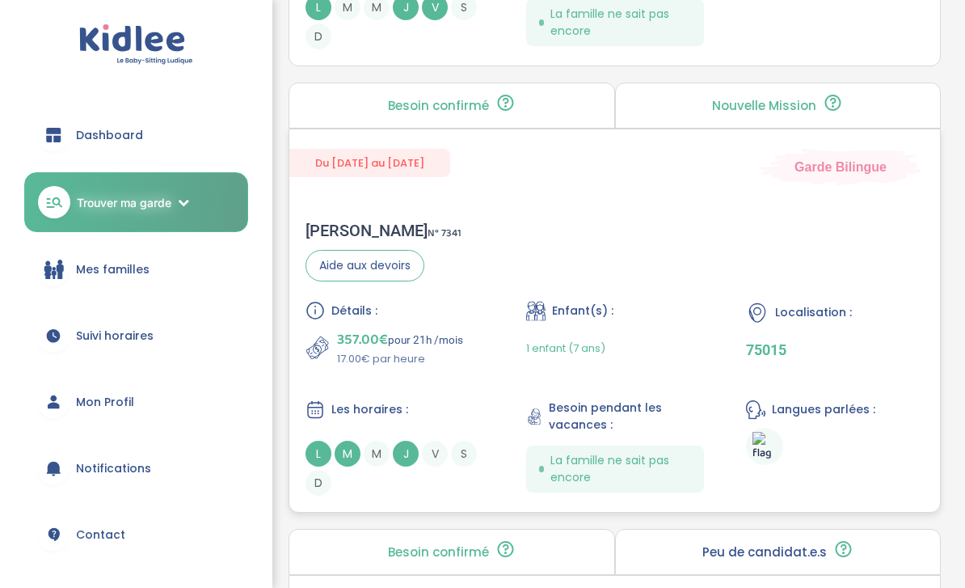
scroll to position [1037, 0]
click at [470, 368] on div "357.00€ pour 21h /mois 17.00€ par heure" at bounding box center [395, 348] width 178 height 39
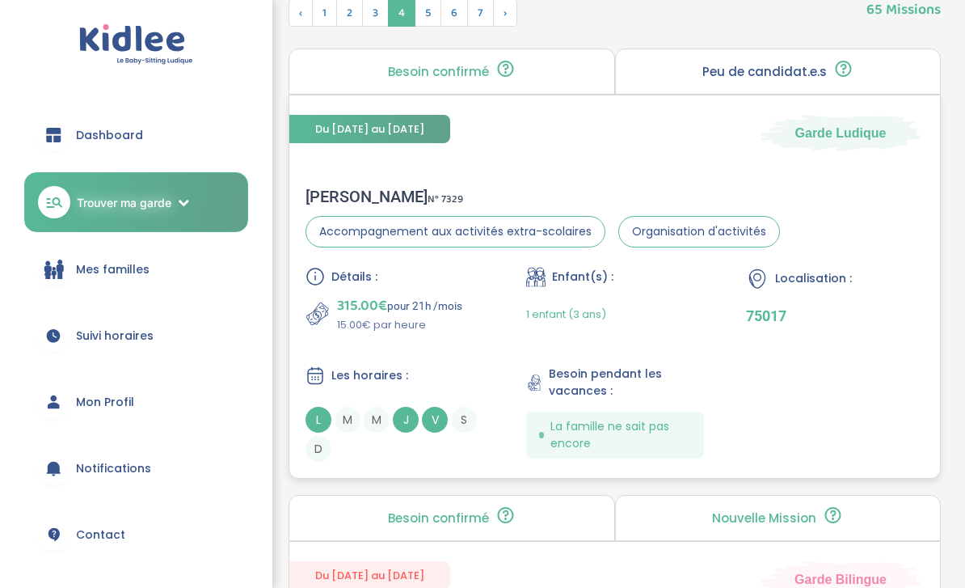
scroll to position [626, 0]
click at [471, 367] on div "Les horaires :" at bounding box center [395, 375] width 178 height 20
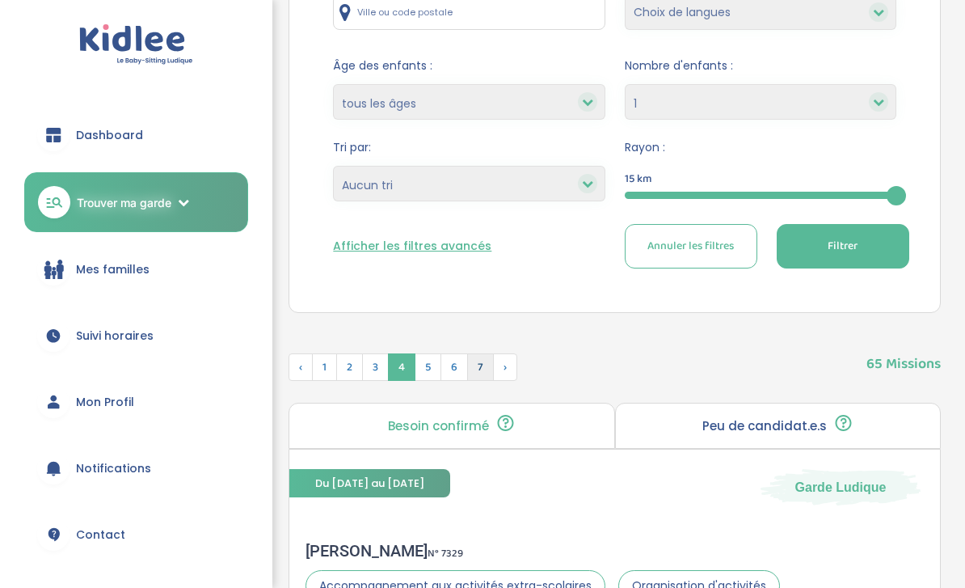
scroll to position [261, 0]
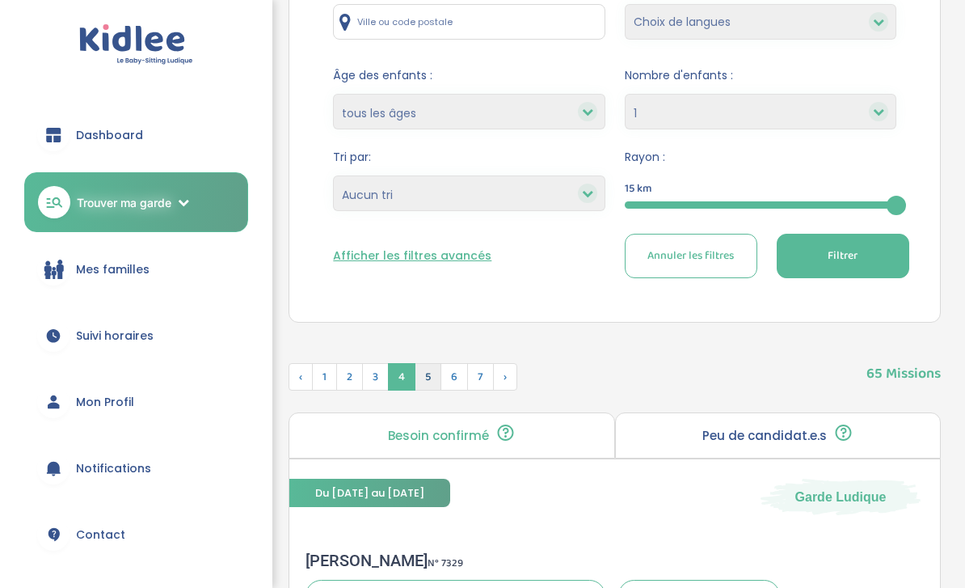
click at [429, 377] on span "5" at bounding box center [428, 376] width 27 height 27
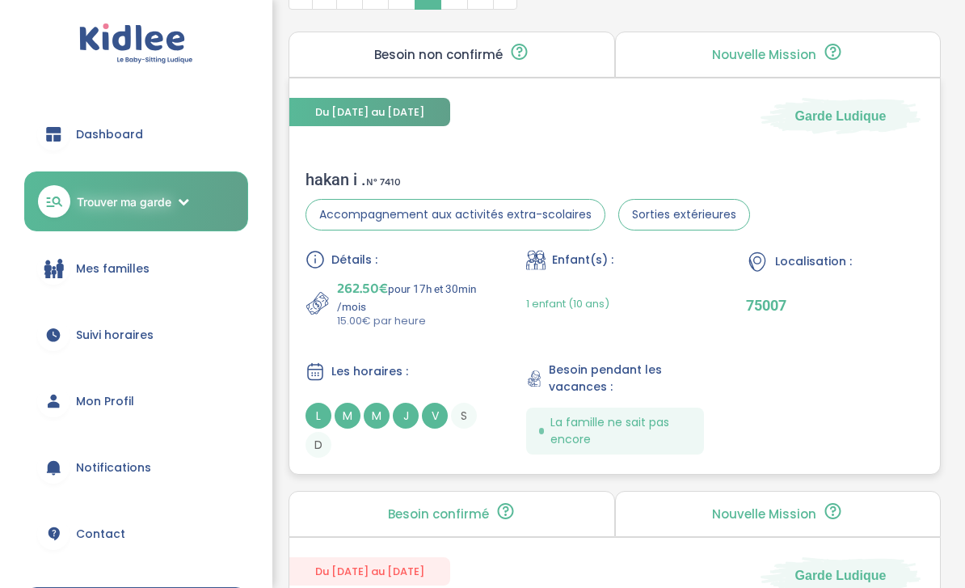
scroll to position [642, 0]
click at [446, 385] on div "Les horaires : L M M J V S D" at bounding box center [395, 409] width 178 height 96
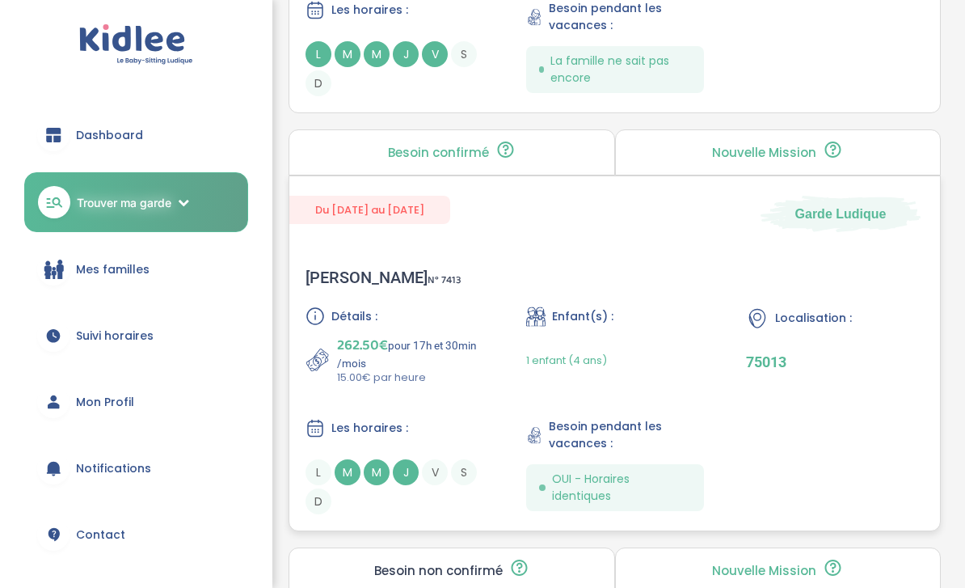
scroll to position [1007, 0]
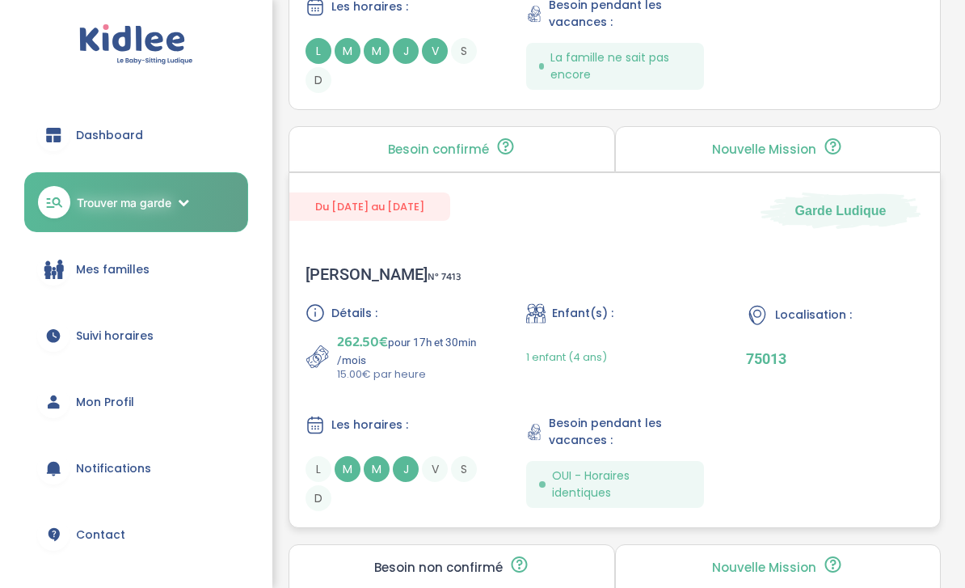
click at [446, 382] on p "15.00€ par heure" at bounding box center [410, 374] width 146 height 16
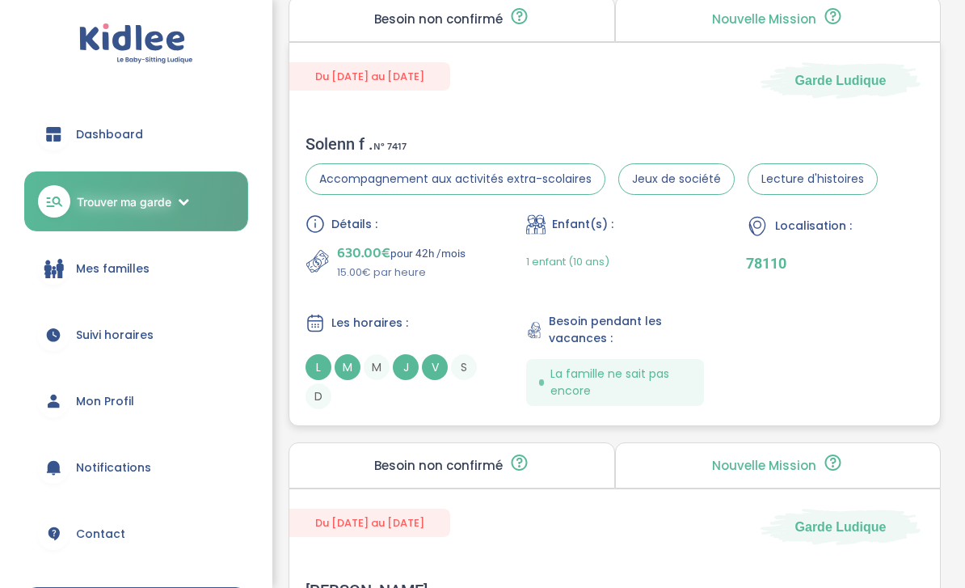
scroll to position [1555, 0]
click at [463, 317] on div "Détails : 630.00€ pour 42h /mois 15.00€ par heure Enfant(s) : 1 enfant (10 ans)…" at bounding box center [615, 311] width 619 height 195
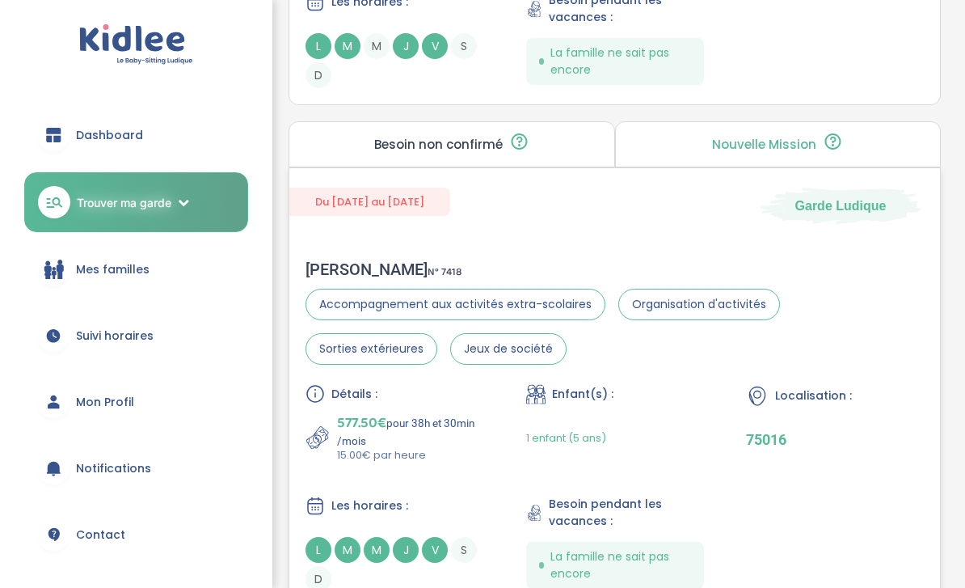
scroll to position [1884, 0]
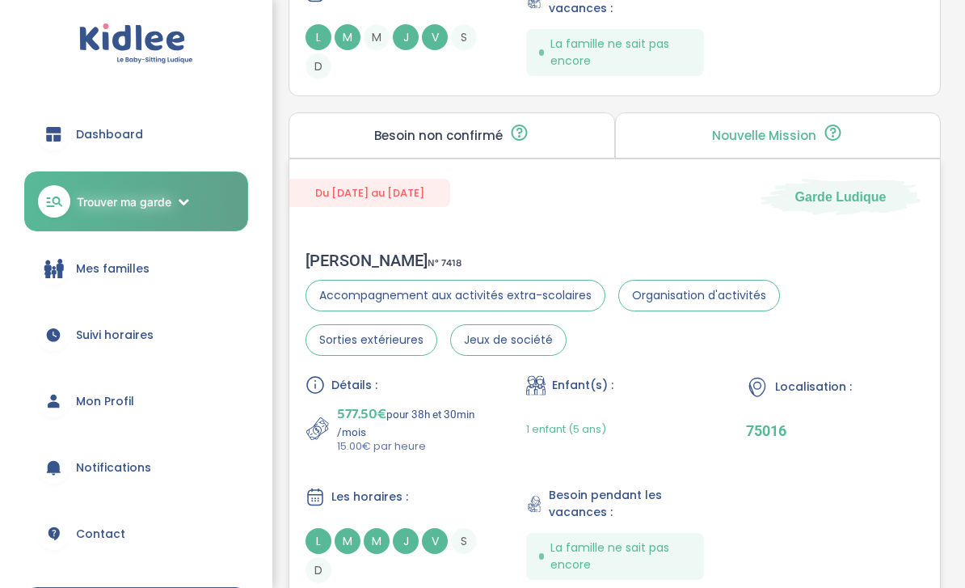
click at [471, 415] on p "577.50€ pour 38h et 30min /mois" at bounding box center [410, 422] width 146 height 36
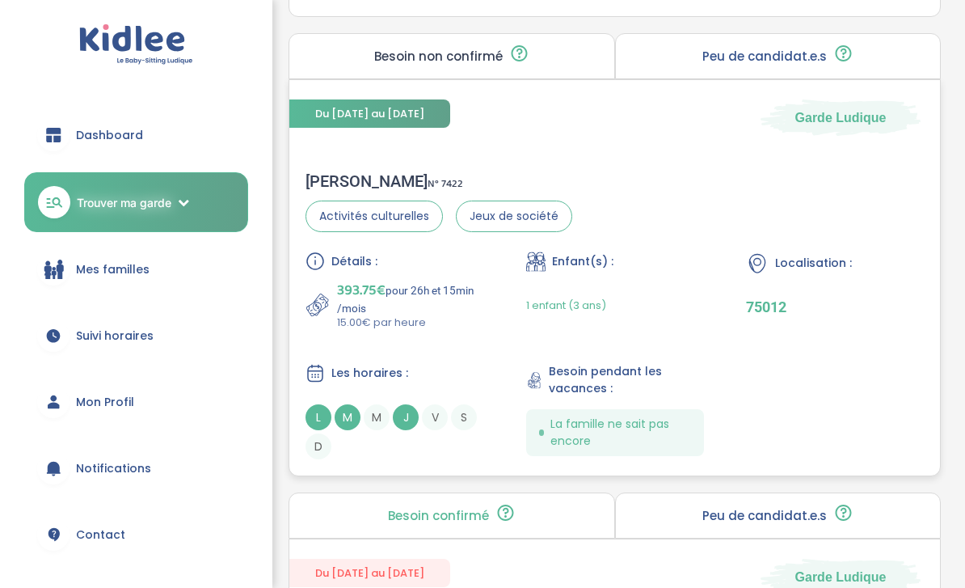
scroll to position [2478, 0]
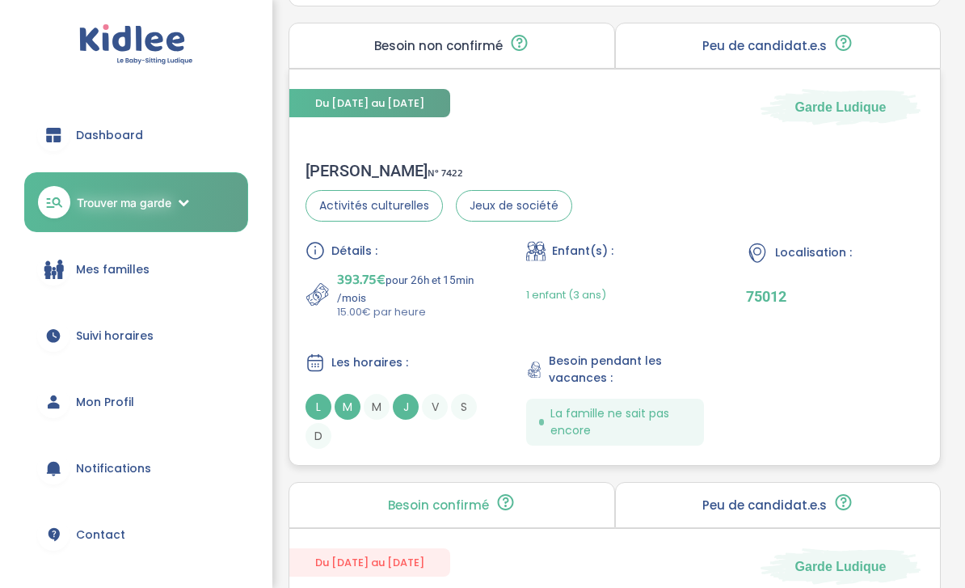
click at [456, 373] on div "Les horaires :" at bounding box center [395, 363] width 178 height 20
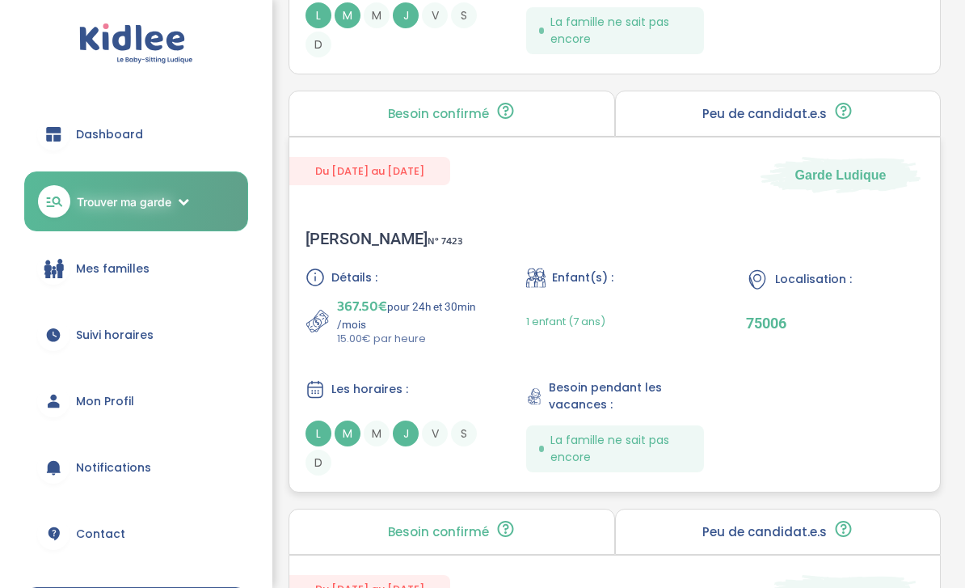
scroll to position [2870, 0]
click at [456, 380] on div "Détails : 367.50€ pour 24h et 30min /mois 15.00€ par heure Enfant(s) : 1 enfant…" at bounding box center [615, 372] width 619 height 208
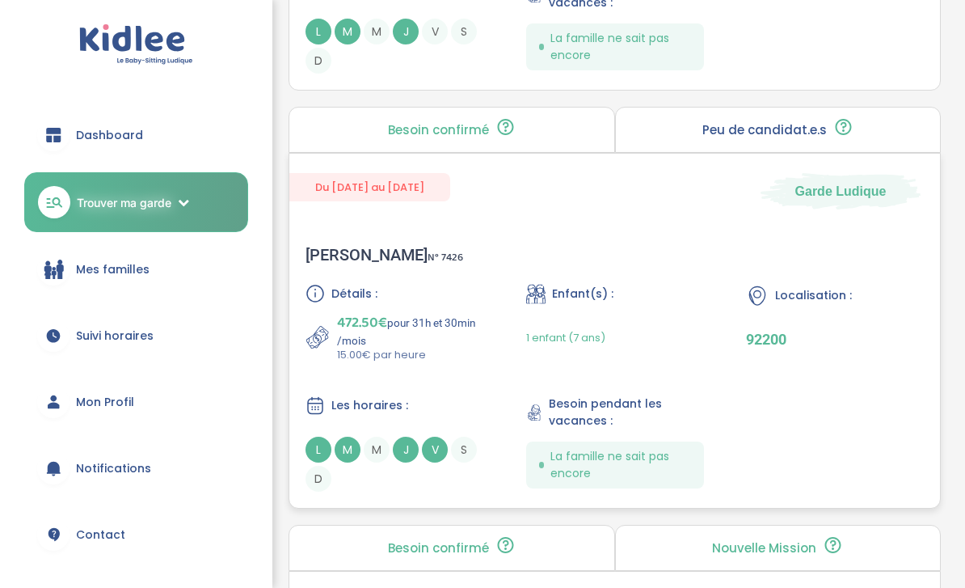
scroll to position [3273, 0]
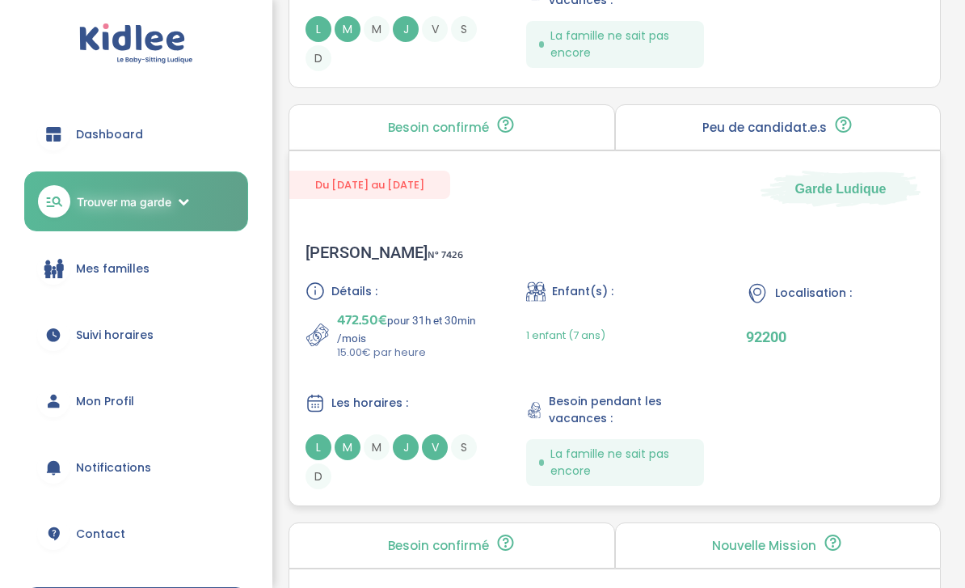
click at [490, 414] on div "Détails : 472.50€ pour 31h et 30min /mois 15.00€ par heure Enfant(s) : 1 enfant…" at bounding box center [615, 386] width 619 height 208
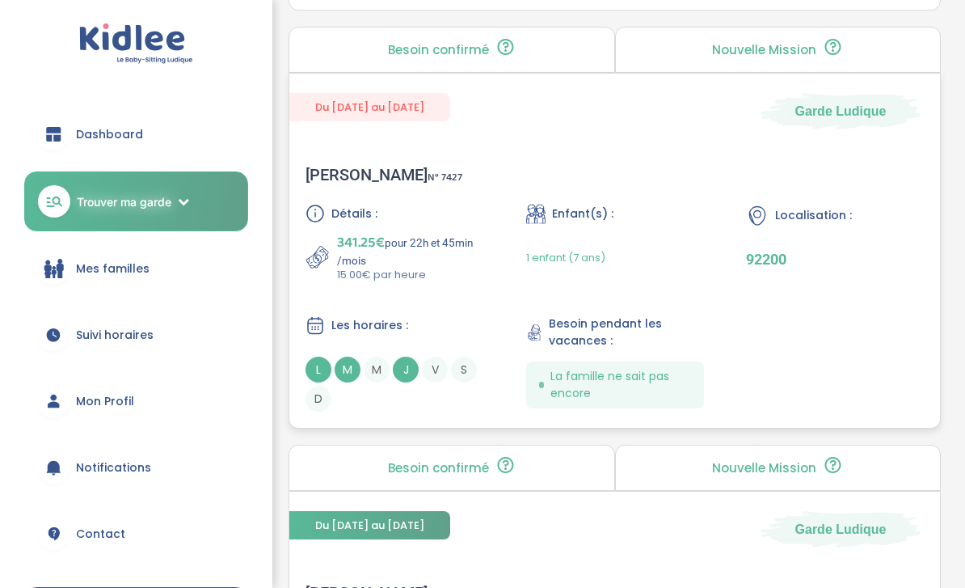
scroll to position [3770, 0]
click at [437, 329] on div "Détails : 341.25€ pour 22h et 45min /mois 15.00€ par heure Enfant(s) : 1 enfant…" at bounding box center [615, 308] width 619 height 208
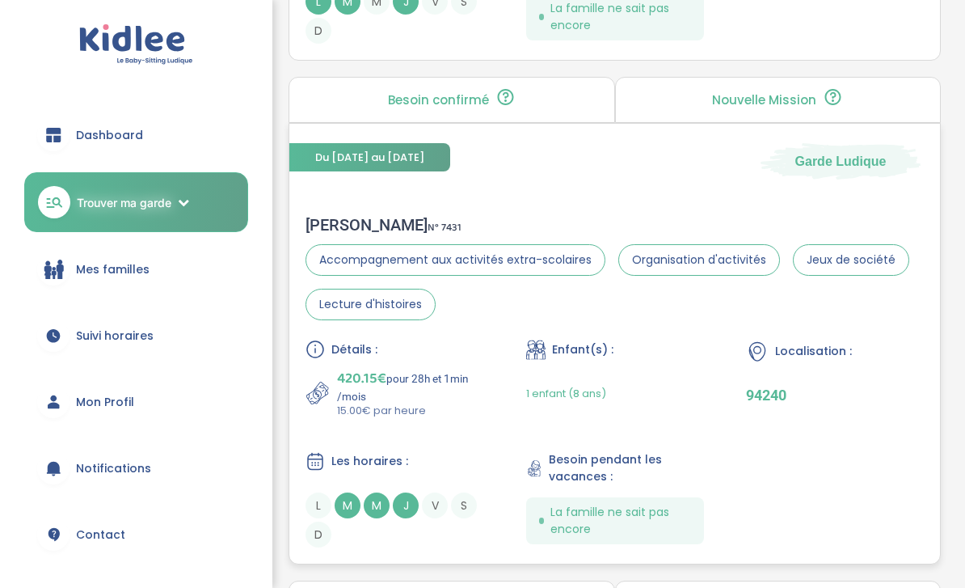
scroll to position [4191, 0]
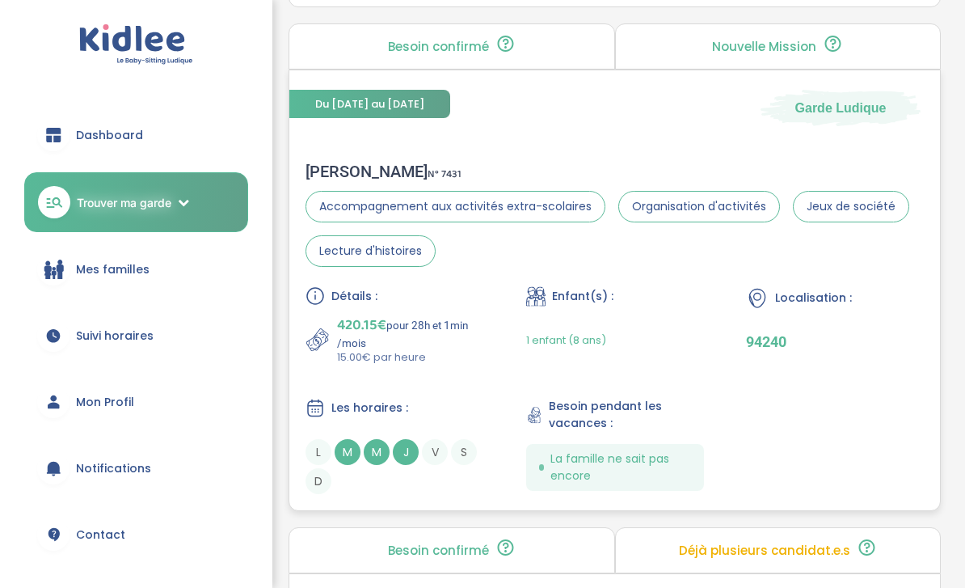
click at [494, 404] on div "Détails : 420.15€ pour 28h et 1min /mois 15.00€ par heure Enfant(s) : 1 enfant …" at bounding box center [615, 390] width 619 height 208
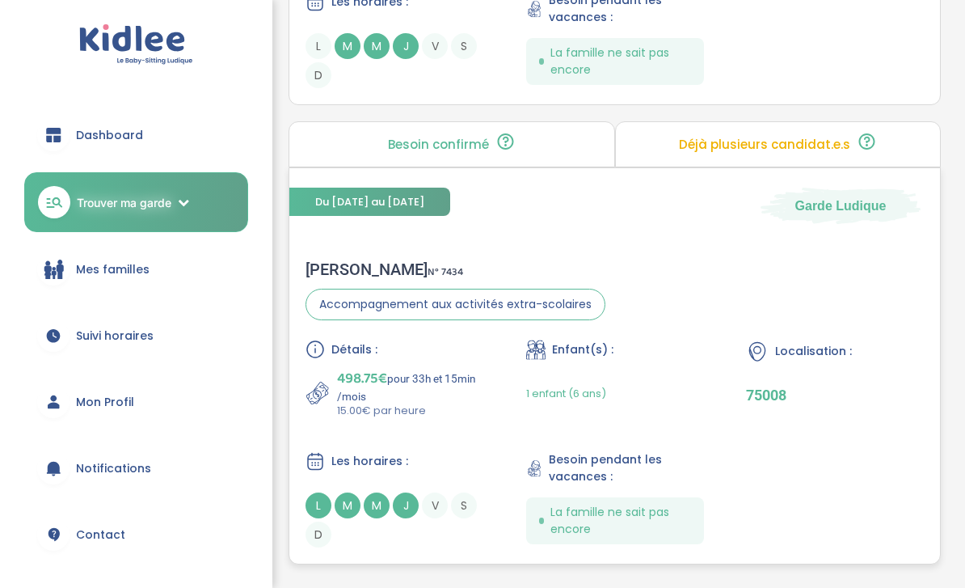
scroll to position [4616, 0]
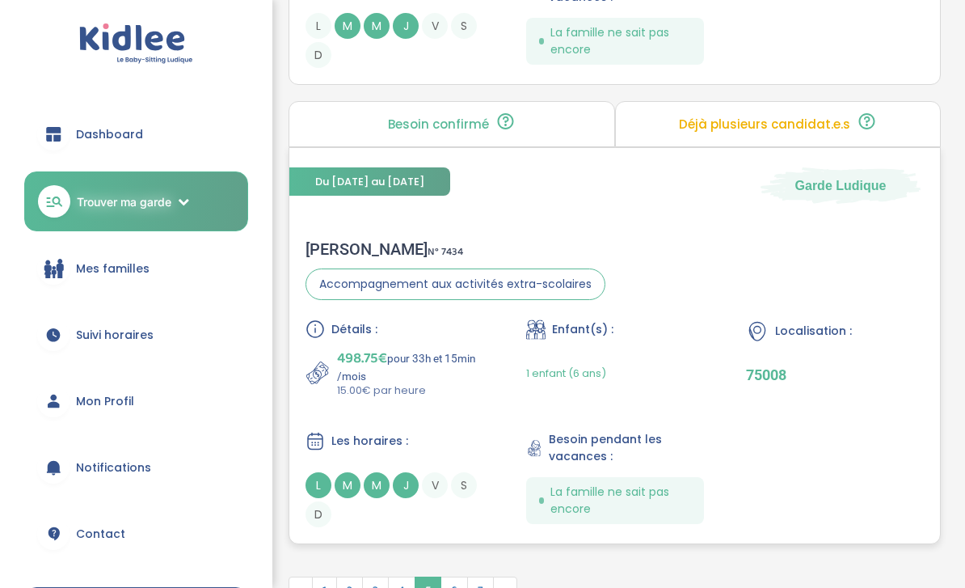
click at [494, 403] on div "Détails : 498.75€ pour 33h et 15min /mois 15.00€ par heure Enfant(s) : 1 enfant…" at bounding box center [615, 424] width 619 height 208
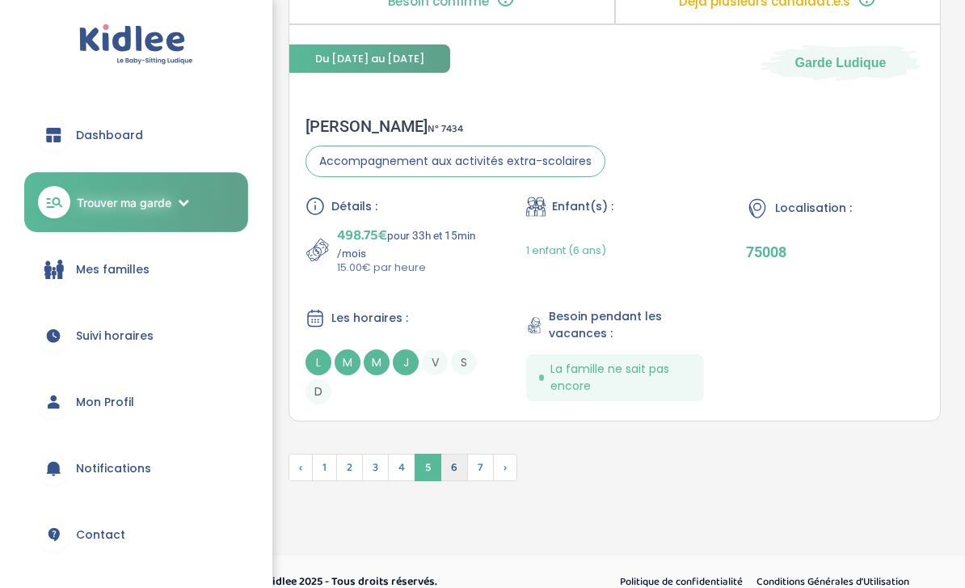
click at [458, 481] on span "6" at bounding box center [454, 467] width 27 height 27
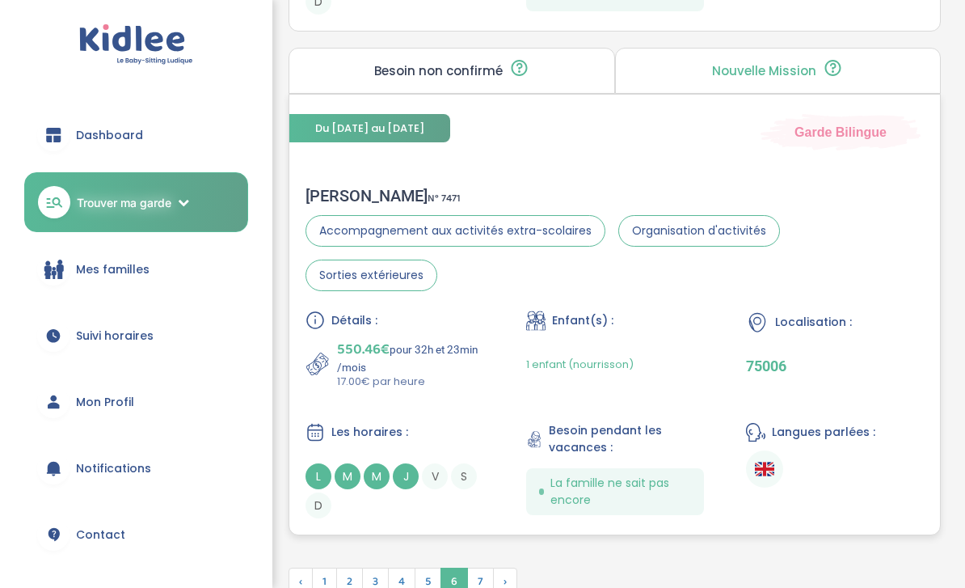
click at [462, 422] on div "Les horaires : L M M J V S D" at bounding box center [395, 470] width 178 height 96
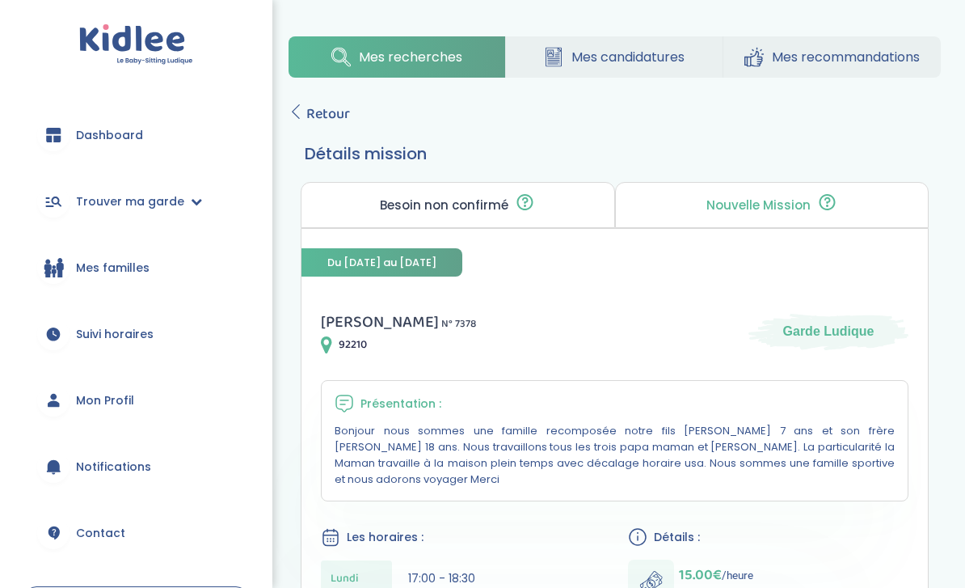
scroll to position [88, 0]
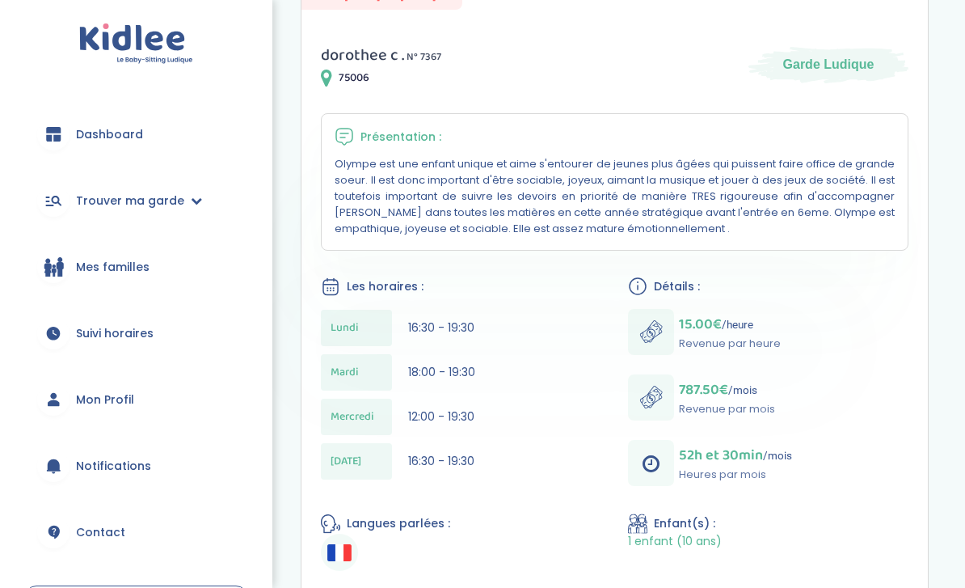
scroll to position [267, 0]
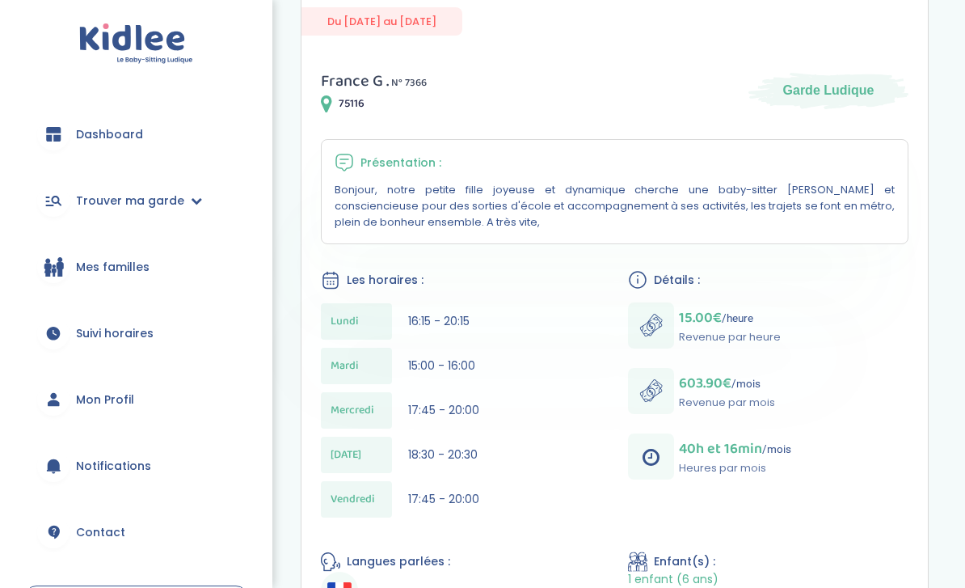
scroll to position [241, 0]
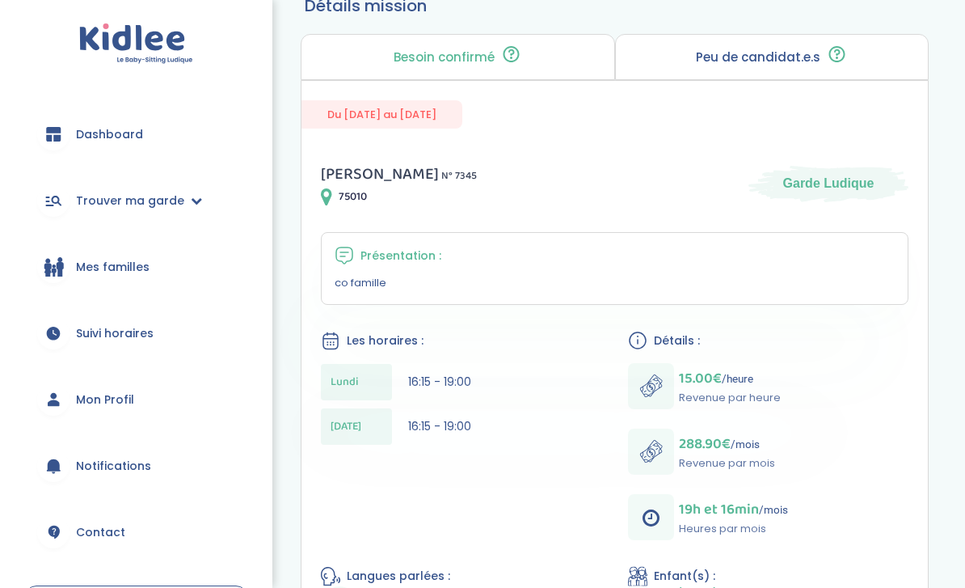
scroll to position [148, 0]
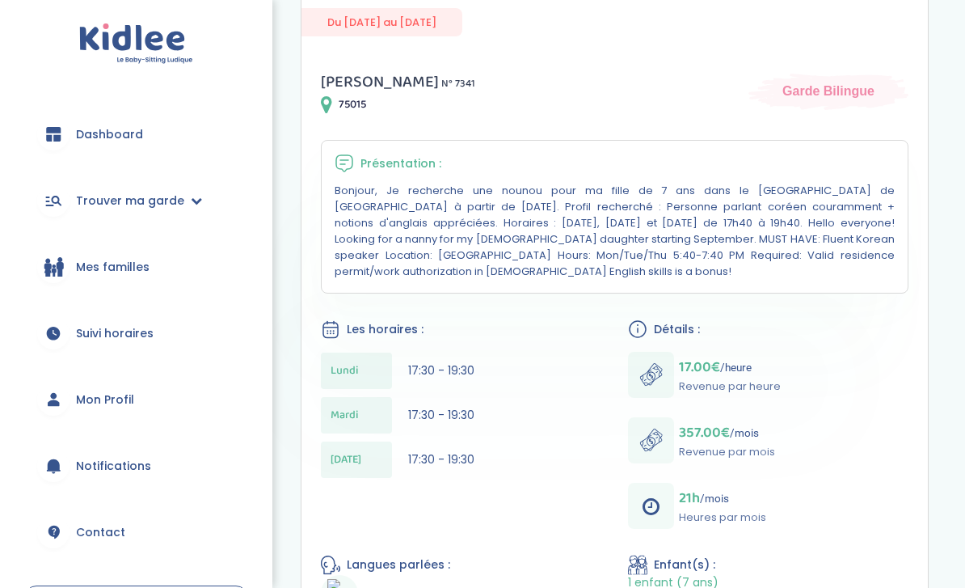
scroll to position [240, 0]
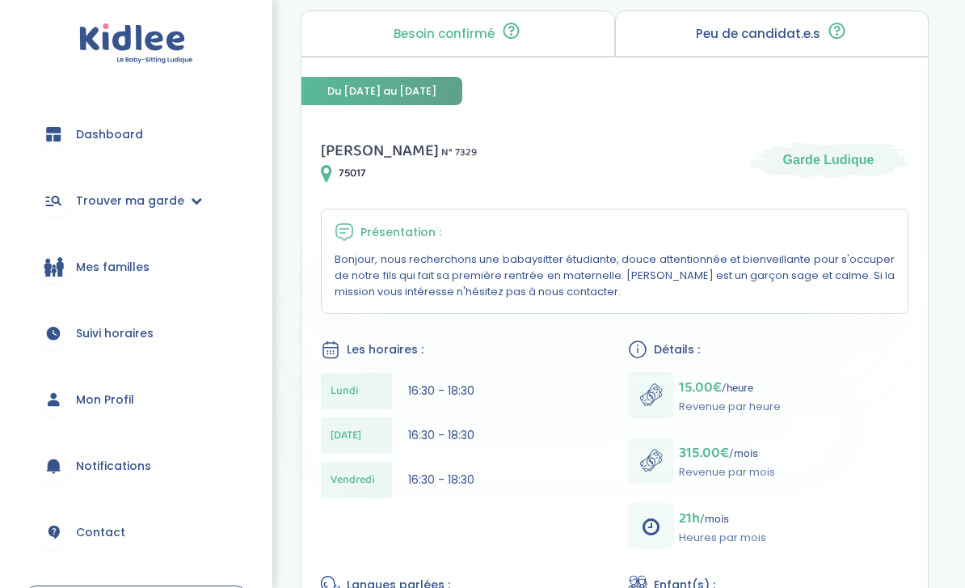
scroll to position [180, 0]
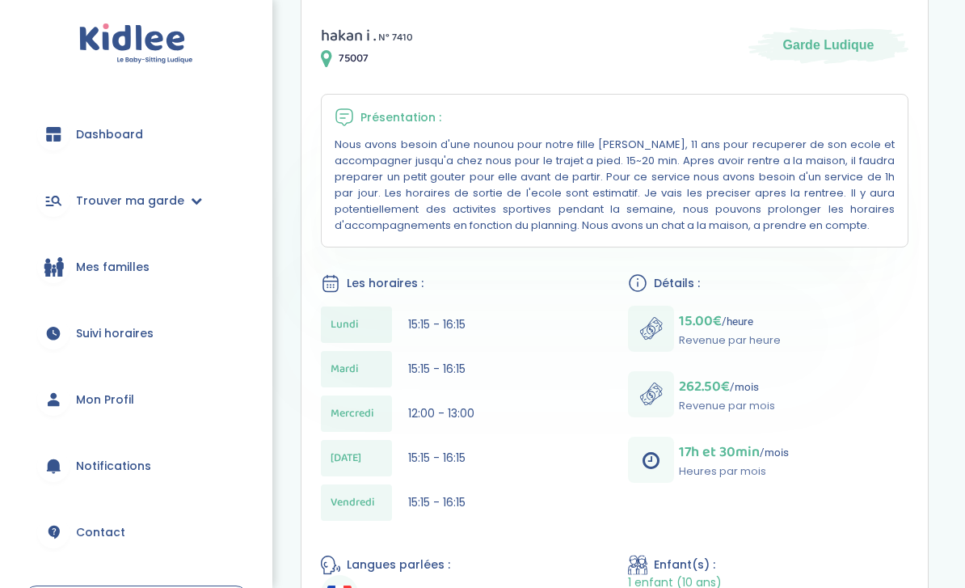
scroll to position [285, 0]
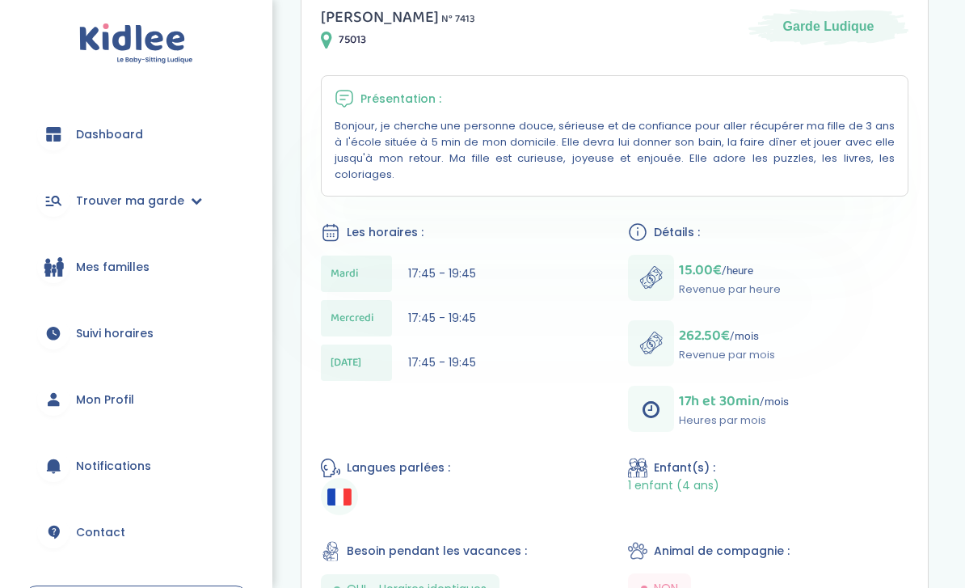
scroll to position [305, 0]
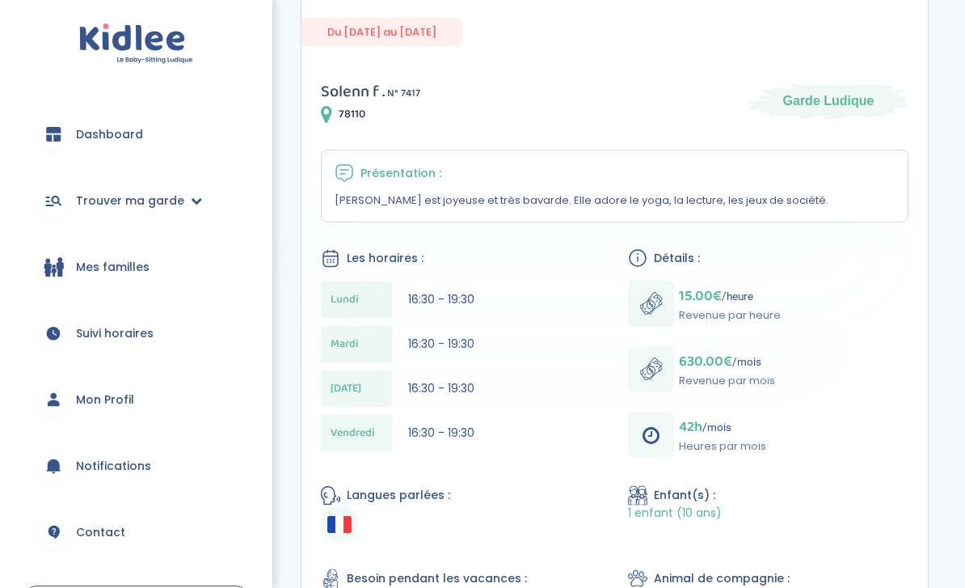
scroll to position [229, 0]
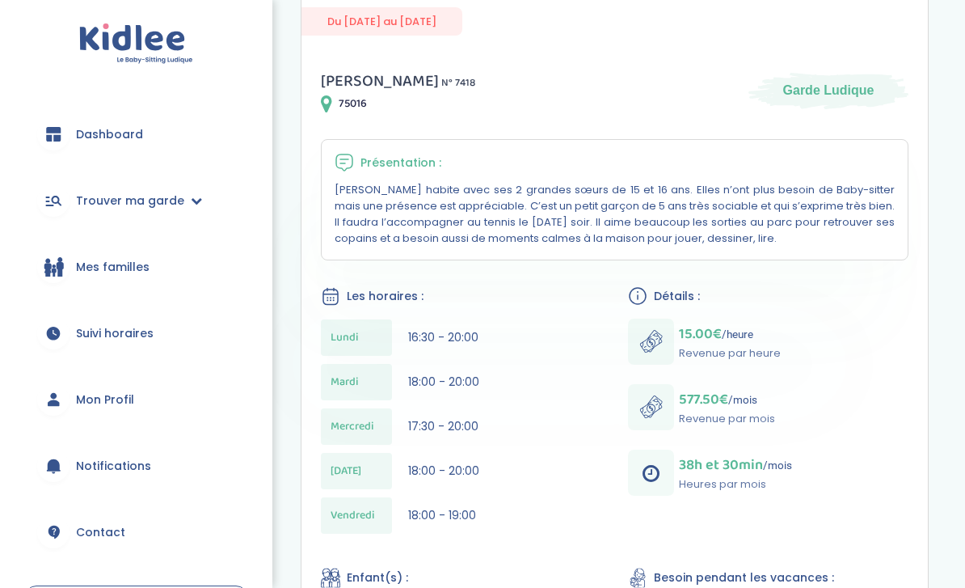
scroll to position [247, 0]
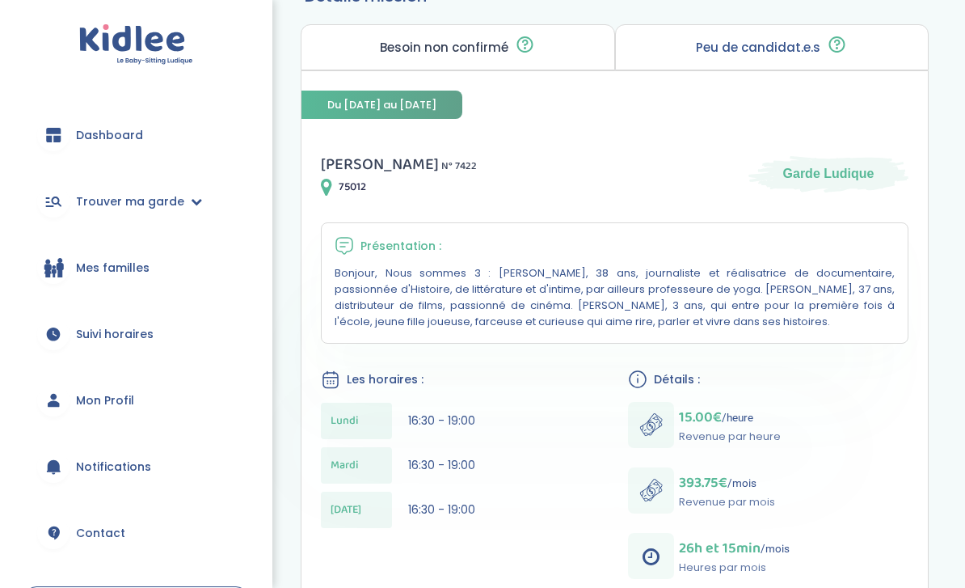
scroll to position [324, 0]
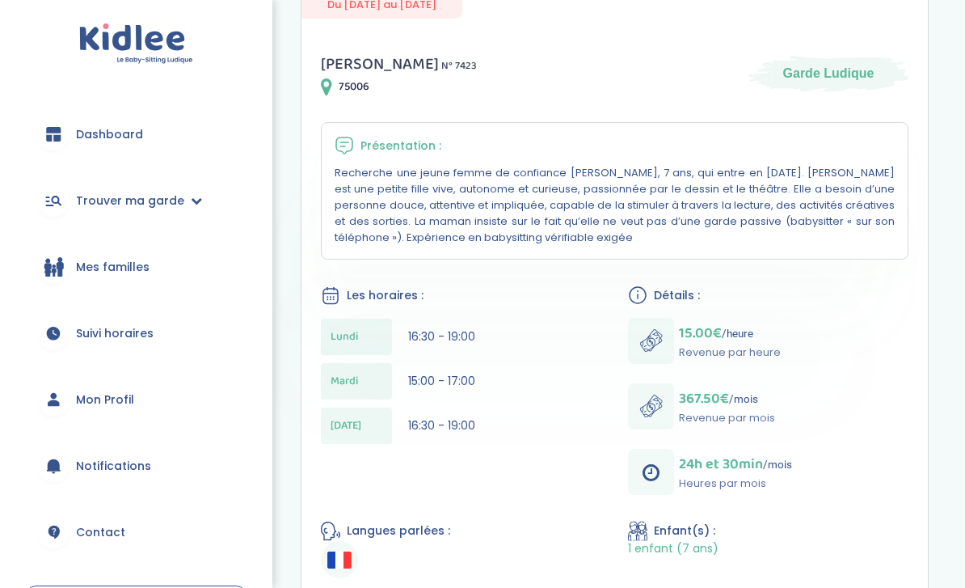
scroll to position [256, 0]
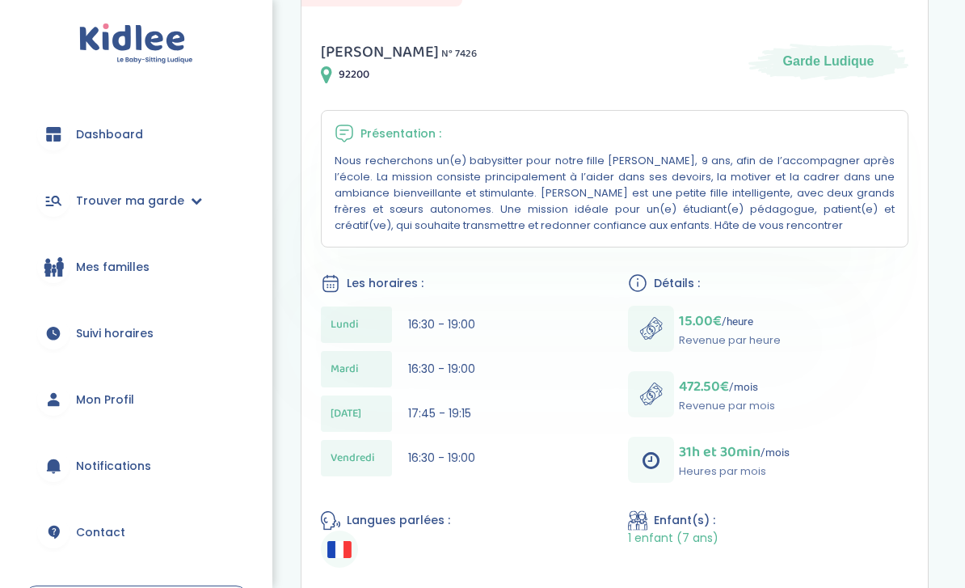
scroll to position [270, 0]
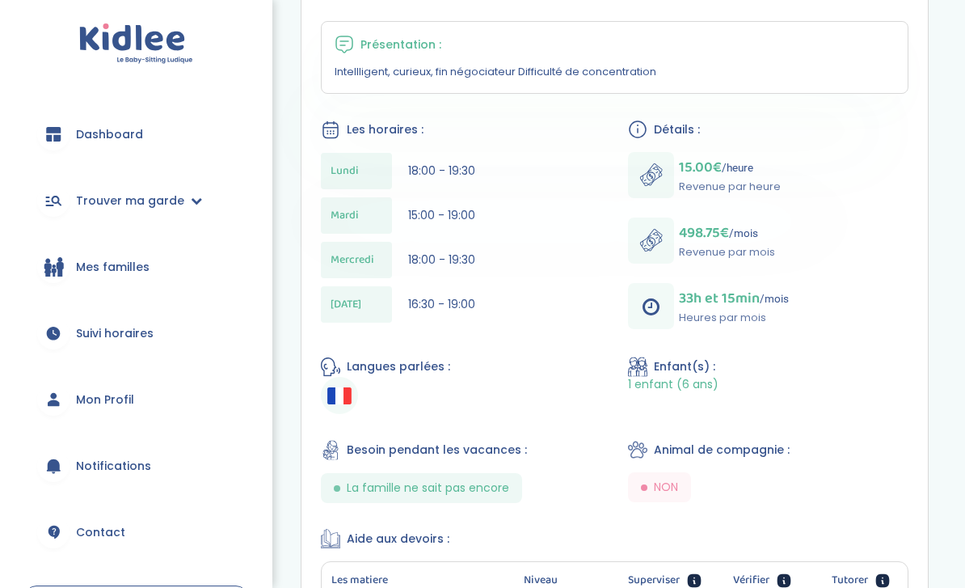
scroll to position [359, 0]
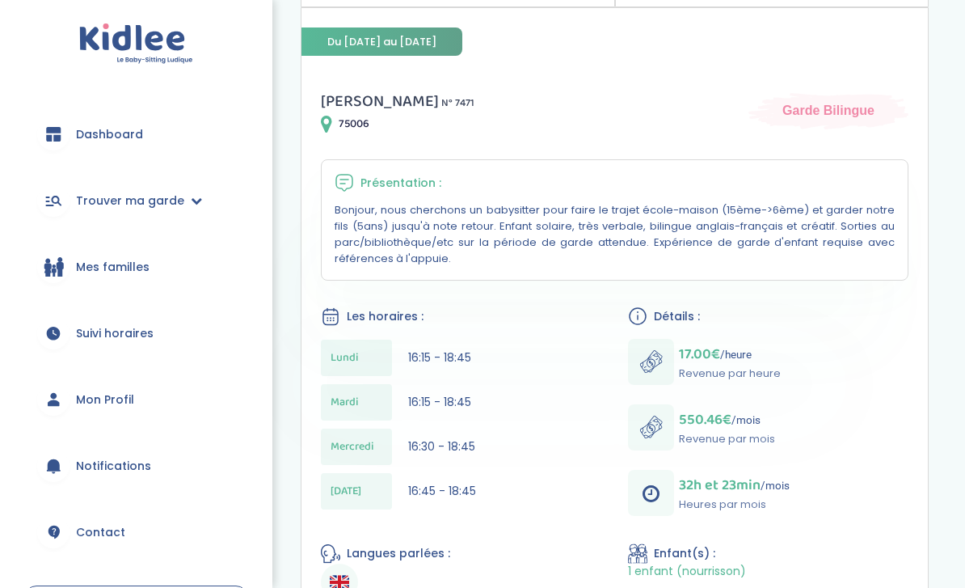
scroll to position [235, 0]
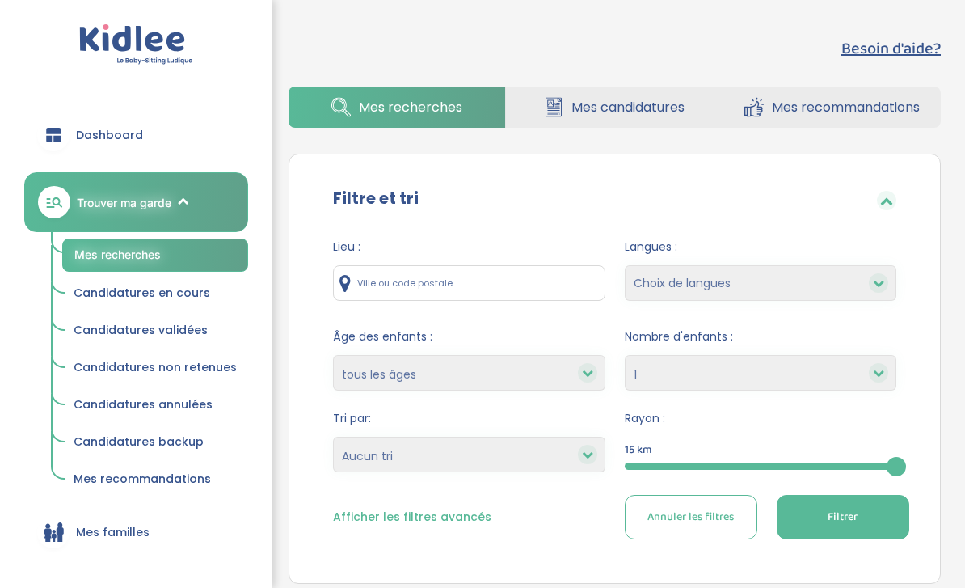
select select "1"
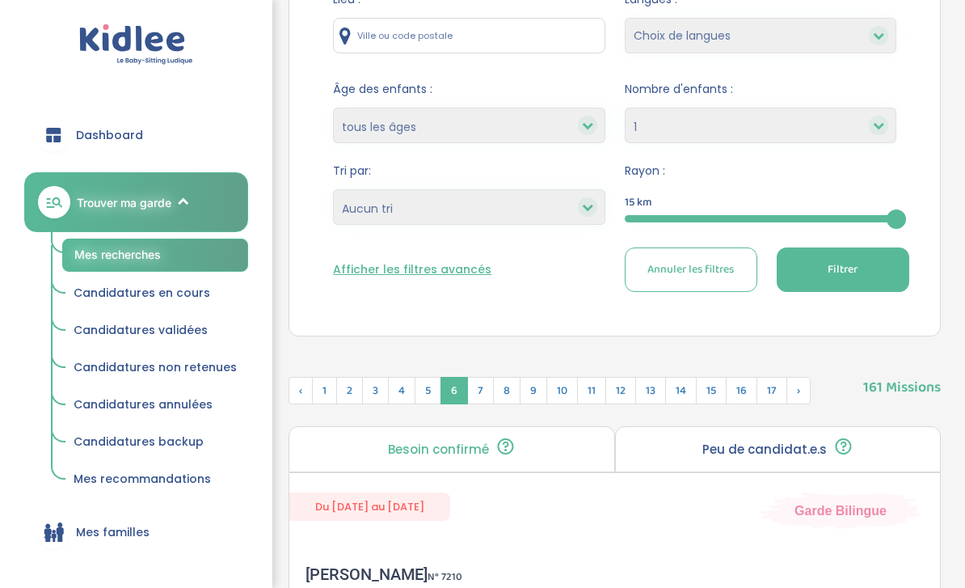
scroll to position [229, 0]
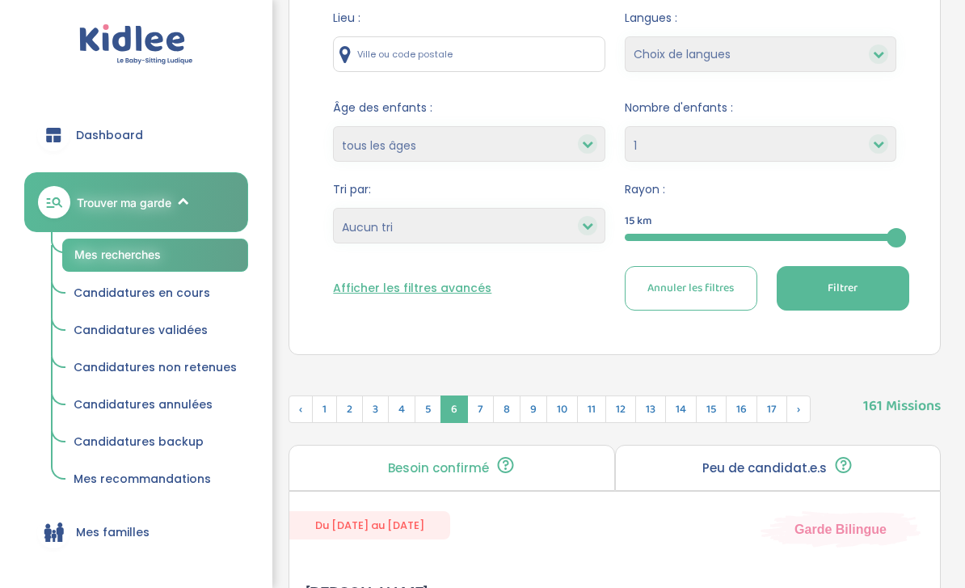
select select "2"
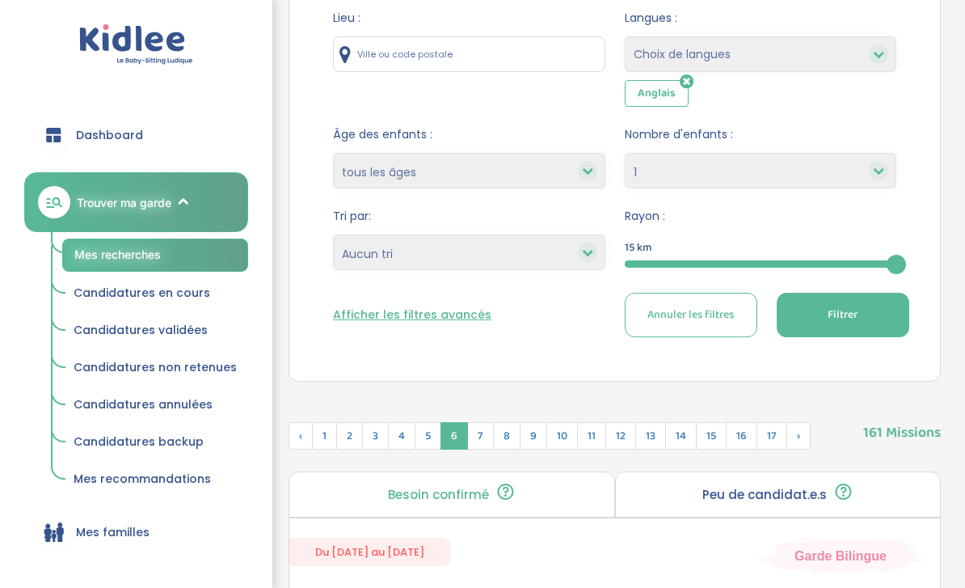
select select "12"
select select
click at [853, 311] on span "Filtrer" at bounding box center [843, 314] width 30 height 17
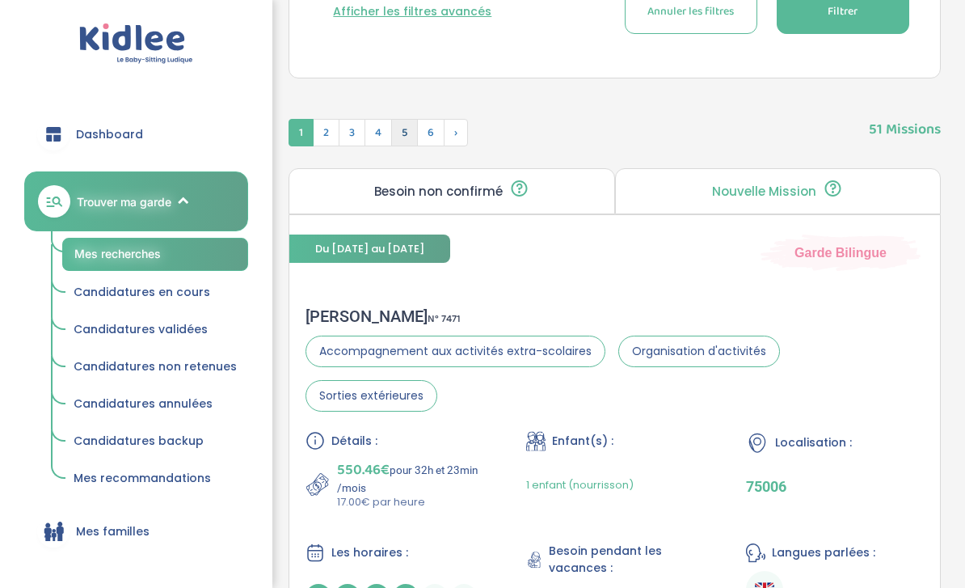
scroll to position [532, 0]
click at [400, 137] on span "5" at bounding box center [404, 132] width 27 height 27
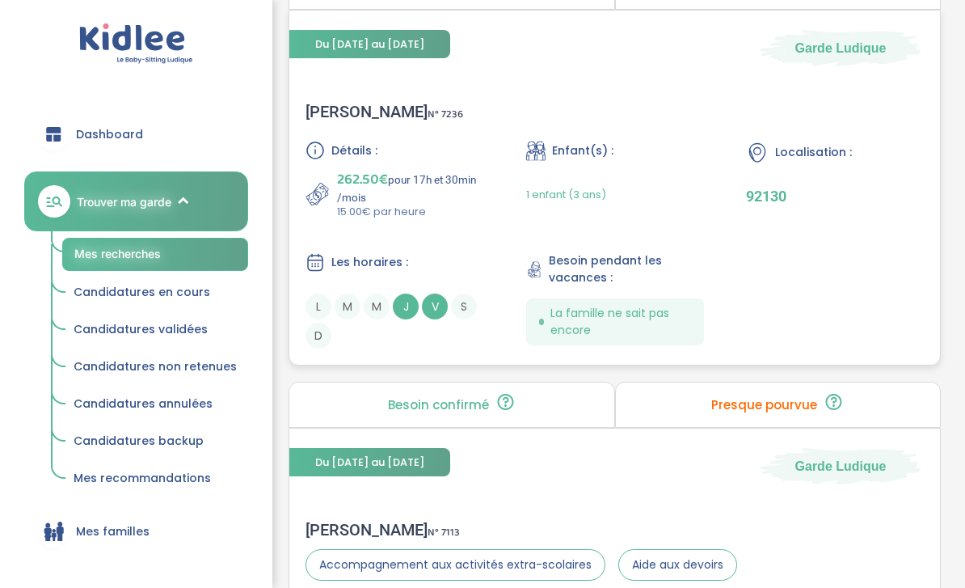
scroll to position [737, 0]
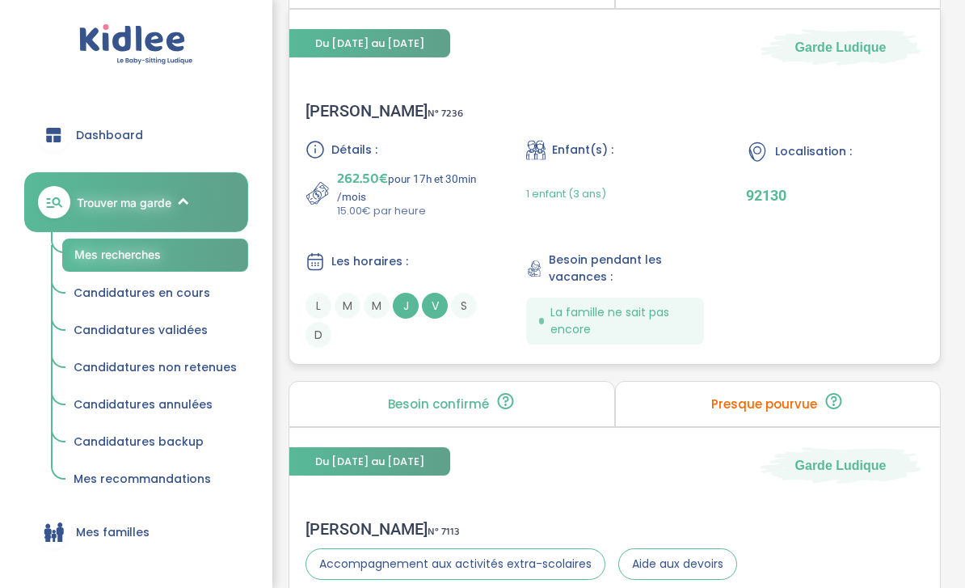
click at [485, 271] on div "Détails : 262.50€ pour 17h et 30min /mois 15.00€ par heure Enfant(s) : 1 enfant…" at bounding box center [615, 244] width 619 height 208
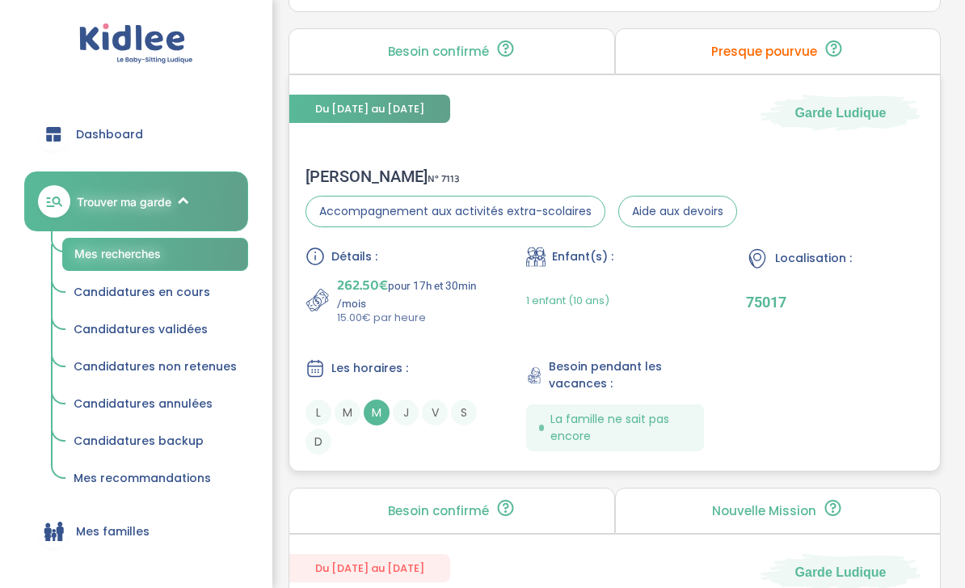
scroll to position [1090, 0]
click at [466, 335] on div "Détails : 262.50€ pour 17h et 30min /mois 15.00€ par heure Enfant(s) : 1 enfant…" at bounding box center [615, 351] width 619 height 208
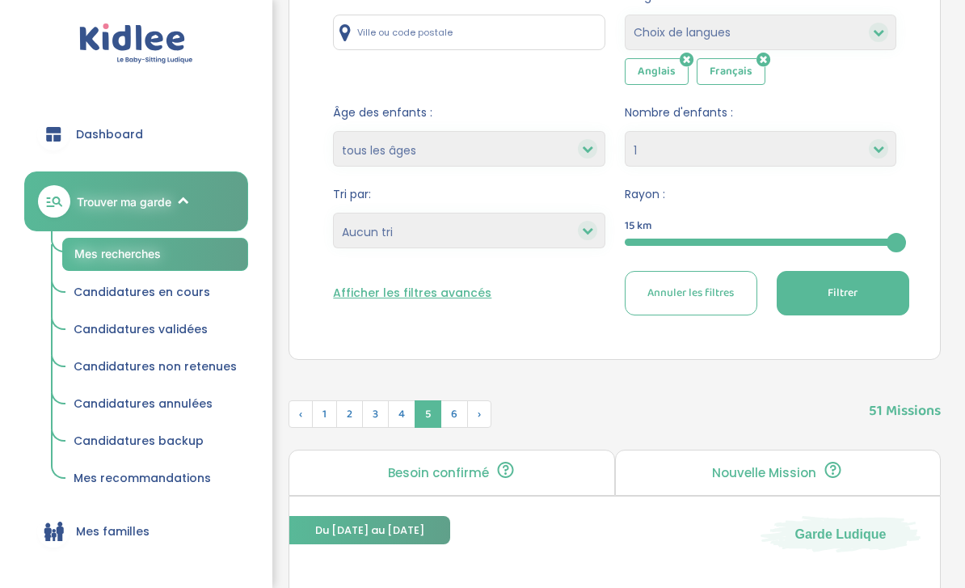
scroll to position [282, 0]
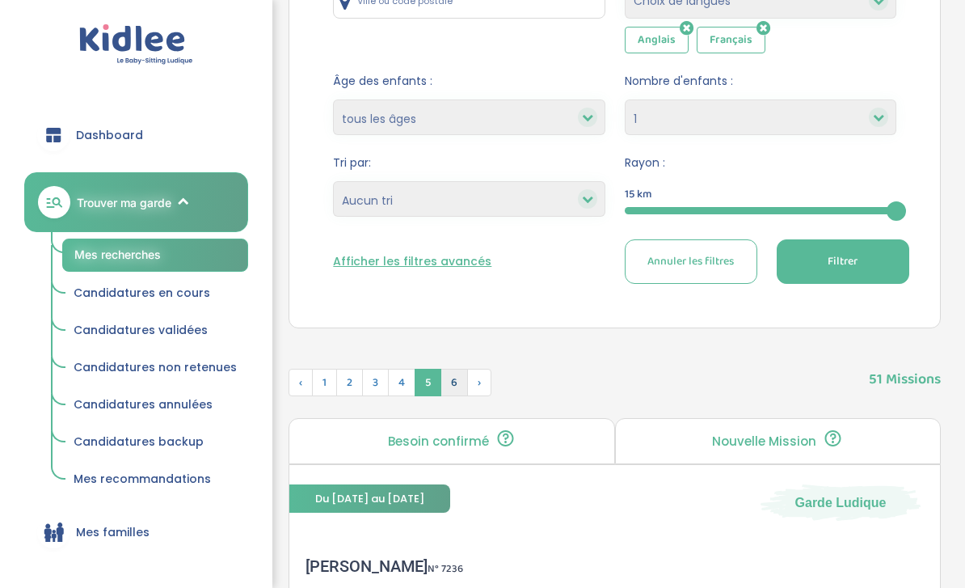
click at [460, 374] on span "6" at bounding box center [454, 382] width 27 height 27
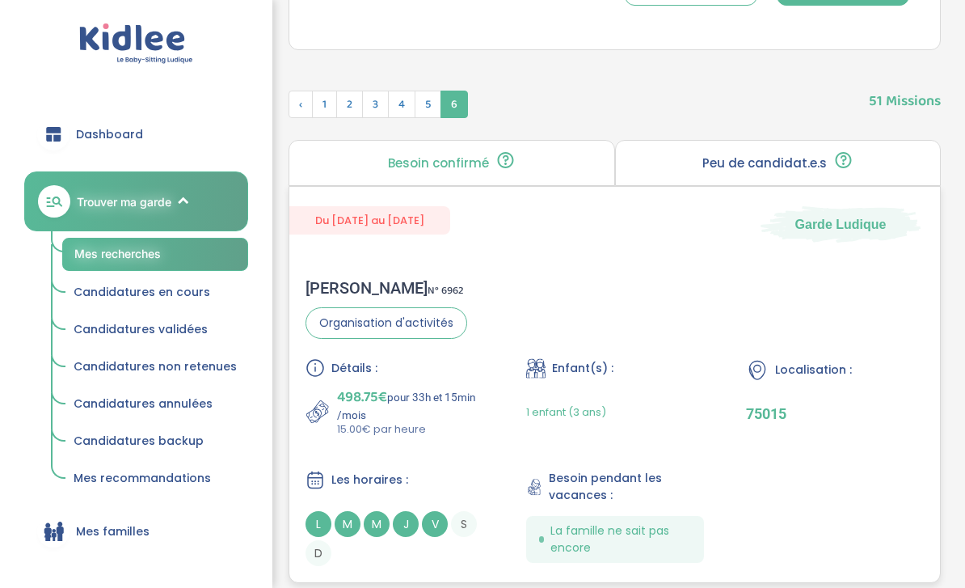
scroll to position [694, 0]
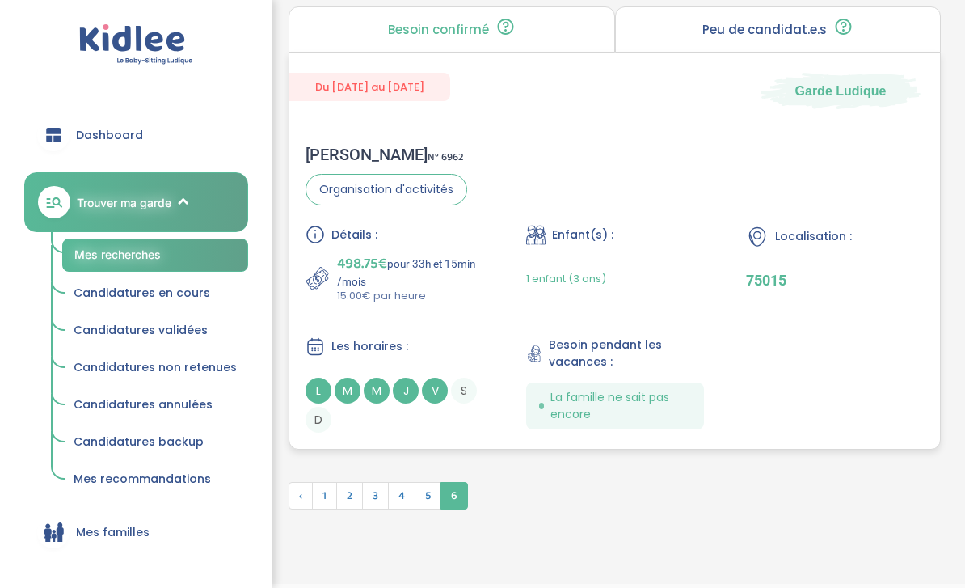
click at [450, 349] on div "Les horaires :" at bounding box center [395, 346] width 178 height 20
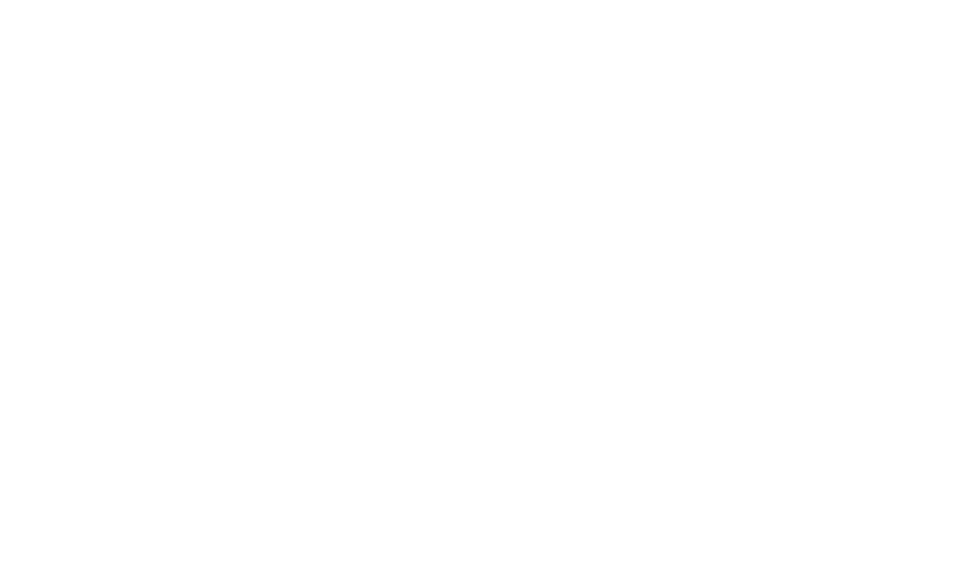
scroll to position [746, 0]
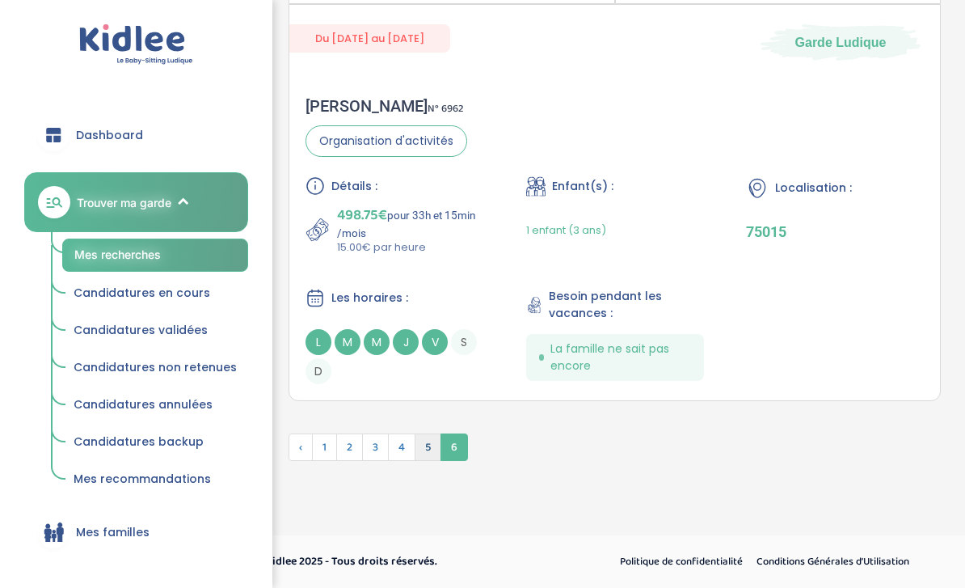
click at [429, 439] on span "5" at bounding box center [428, 446] width 27 height 27
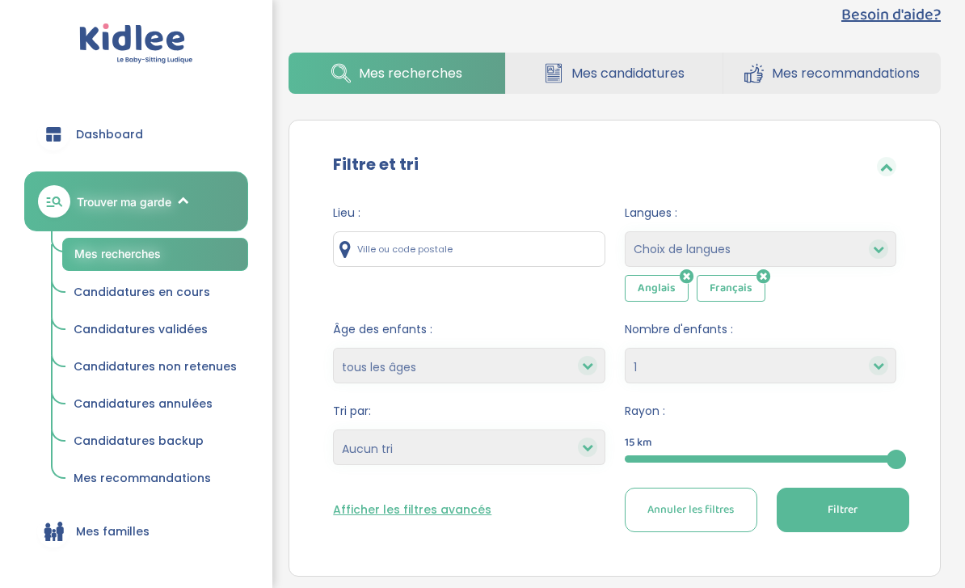
scroll to position [0, 0]
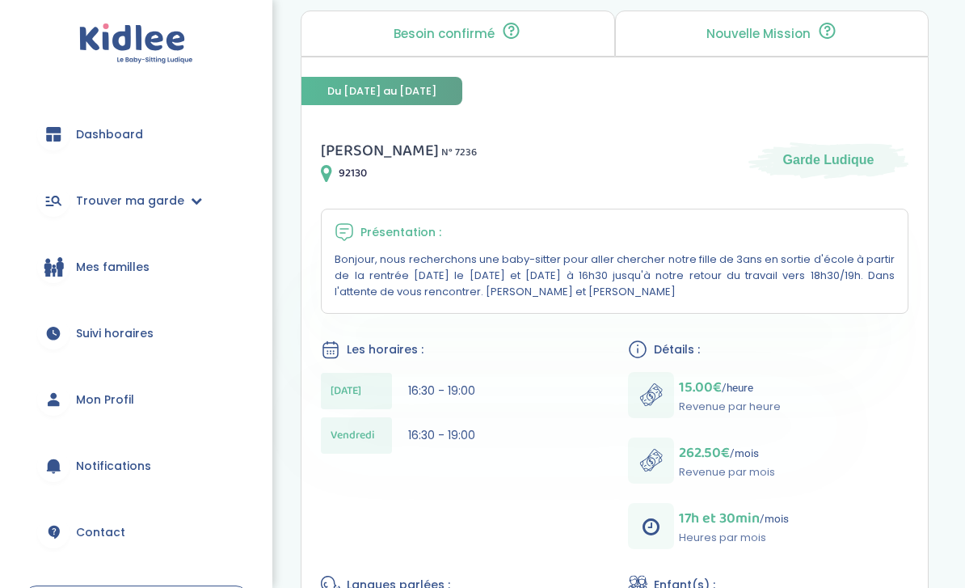
scroll to position [171, 0]
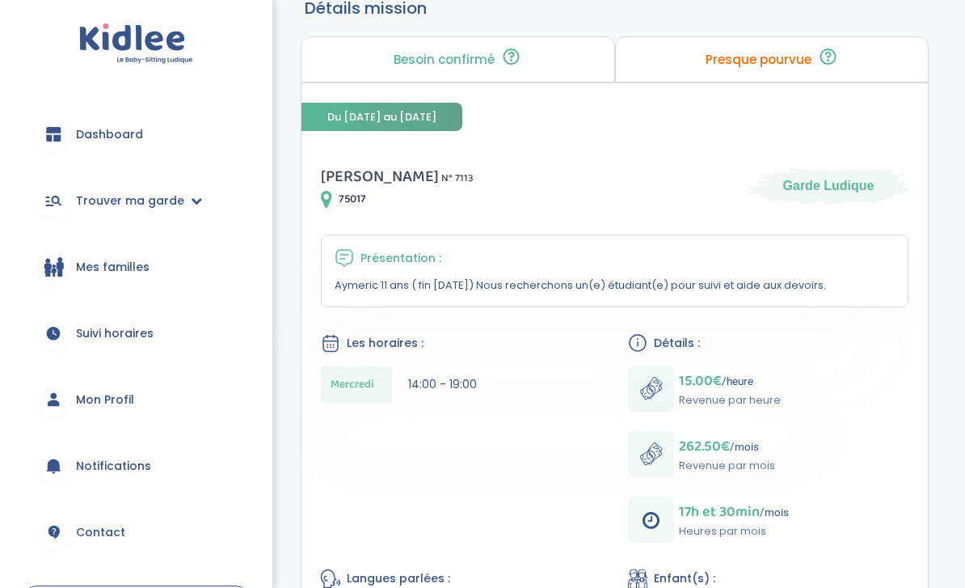
scroll to position [146, 0]
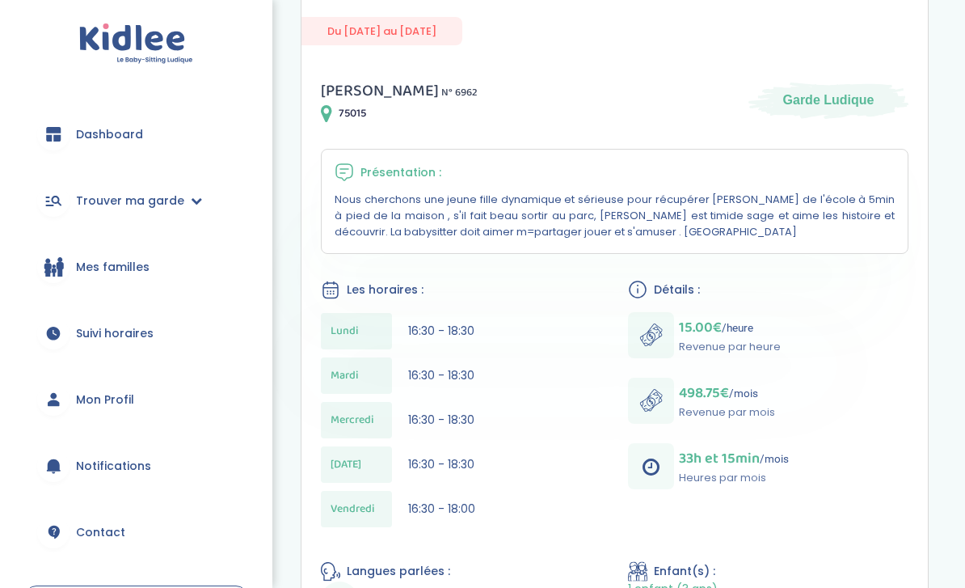
scroll to position [231, 0]
